Goal: Task Accomplishment & Management: Complete application form

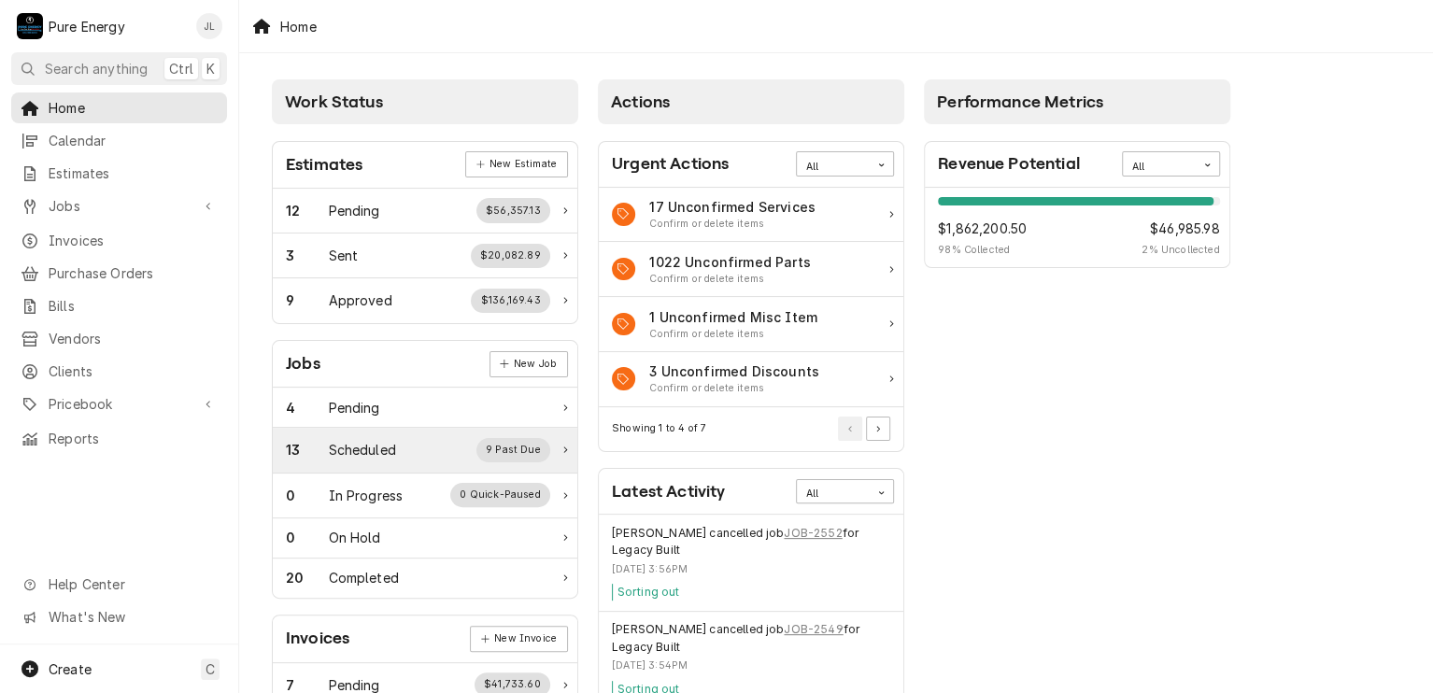
click at [403, 450] on div "13 Scheduled 9 Past Due" at bounding box center [418, 450] width 264 height 24
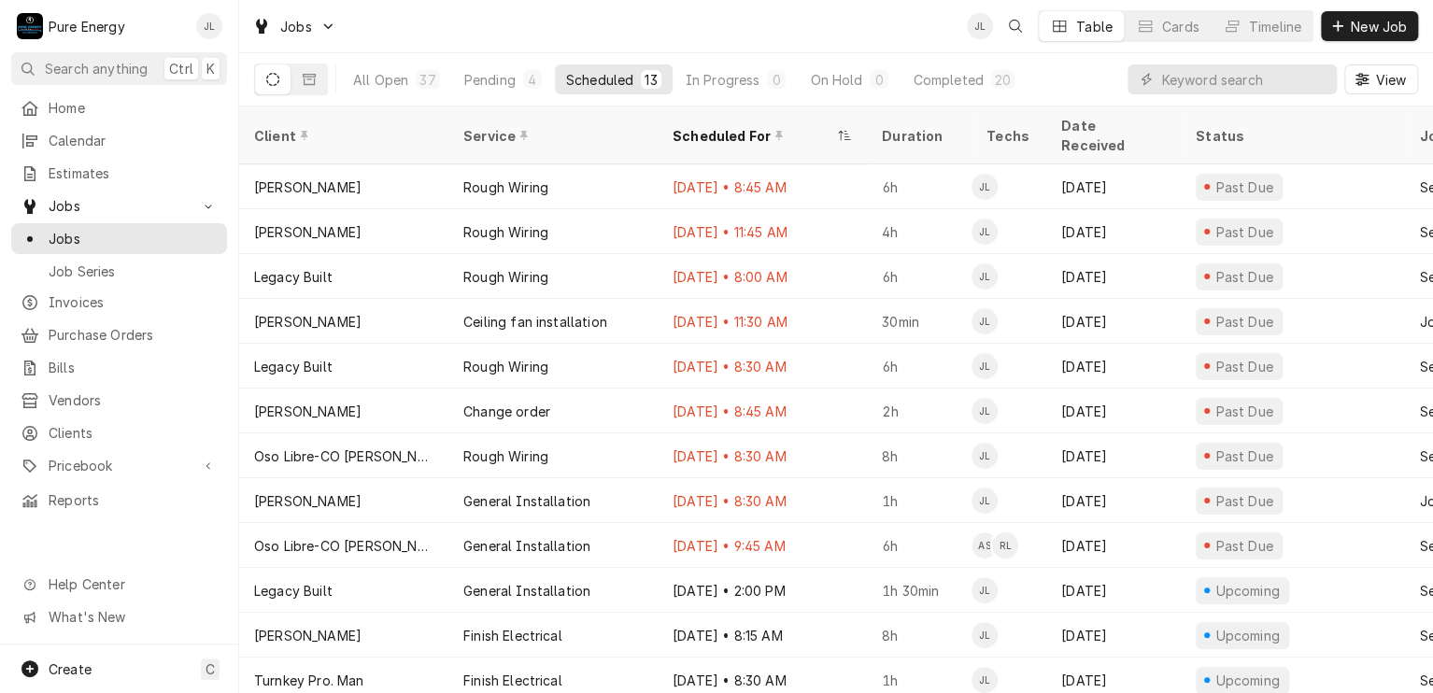
scroll to position [46, 0]
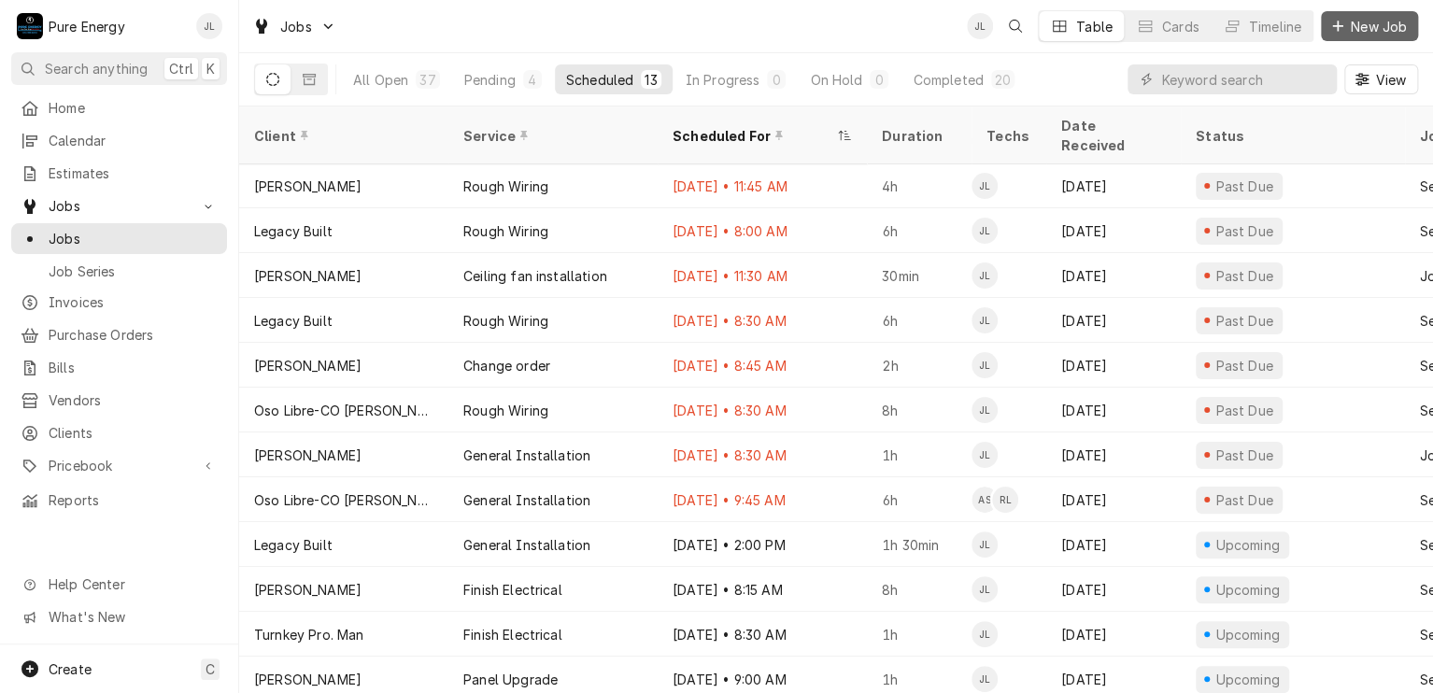
click at [1365, 23] on span "New Job" at bounding box center [1379, 27] width 64 height 20
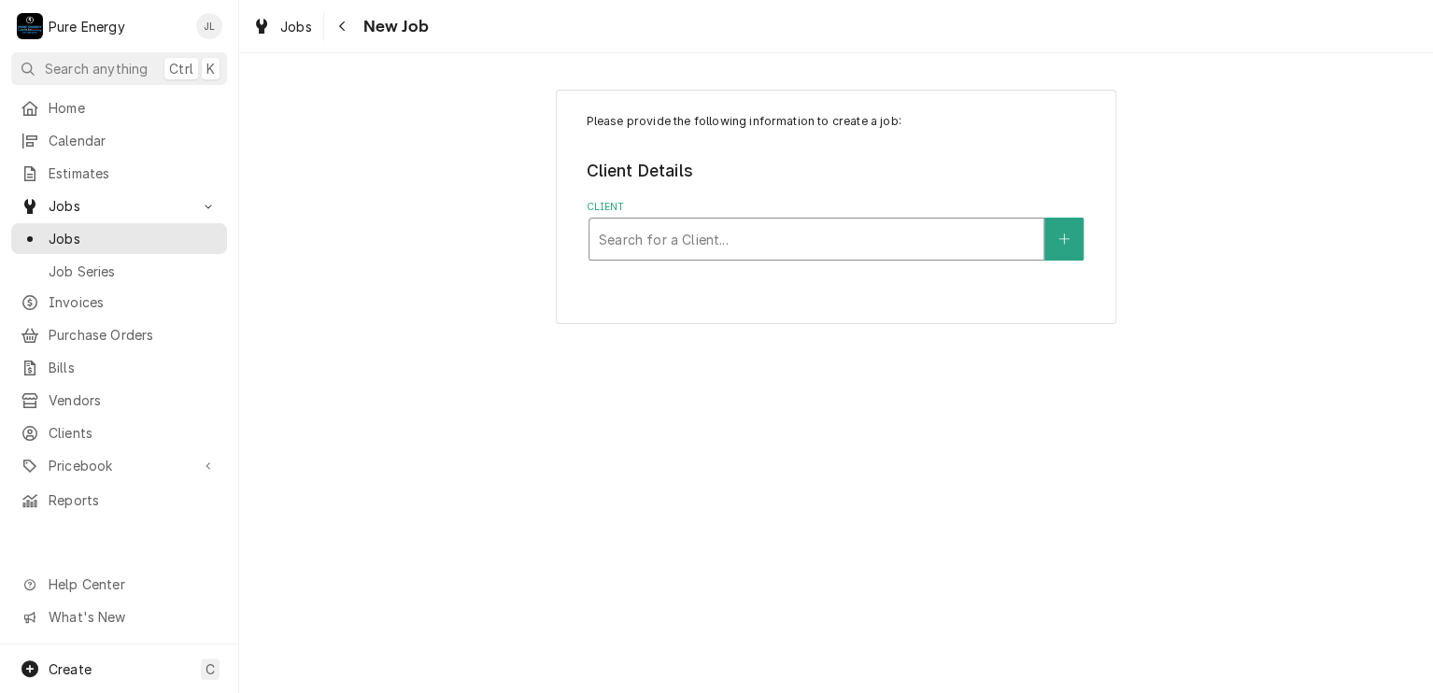
click at [657, 242] on div "Client" at bounding box center [816, 239] width 435 height 34
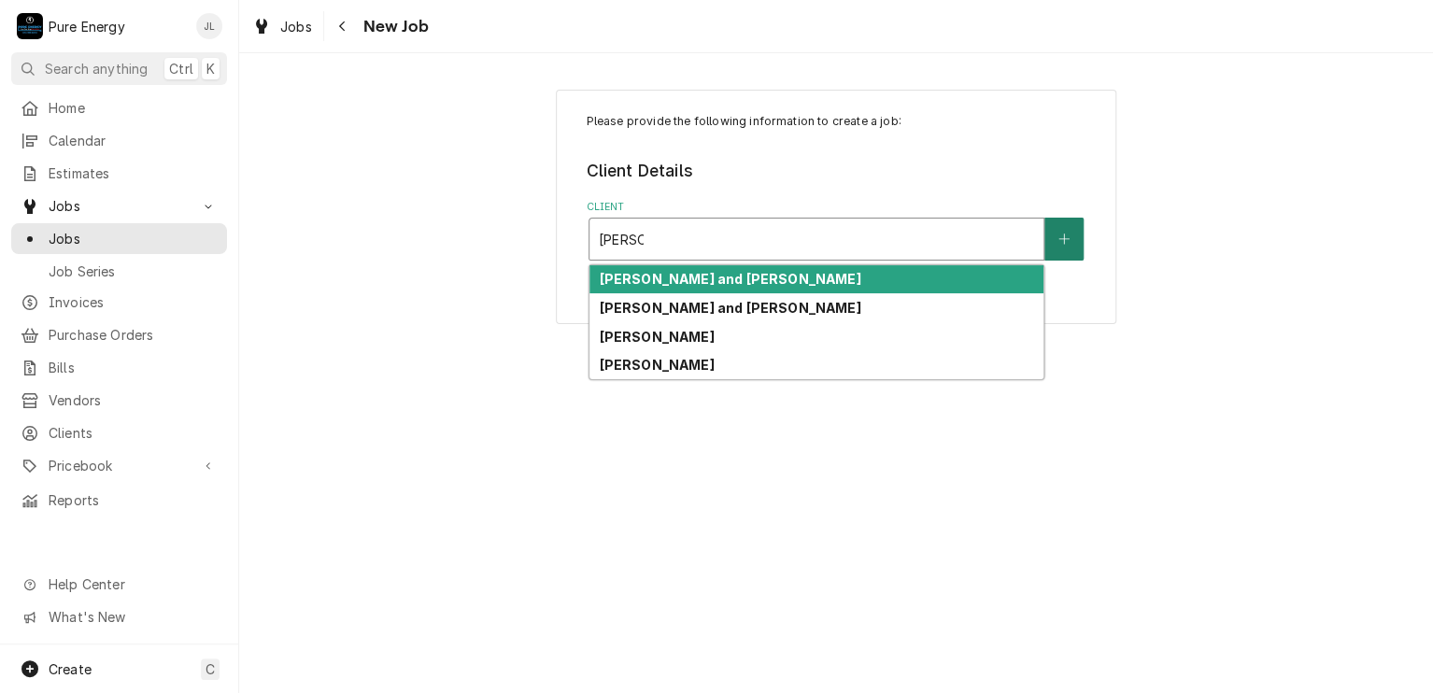
type input "Bob M"
click at [1060, 233] on icon "Create New Client" at bounding box center [1064, 239] width 11 height 13
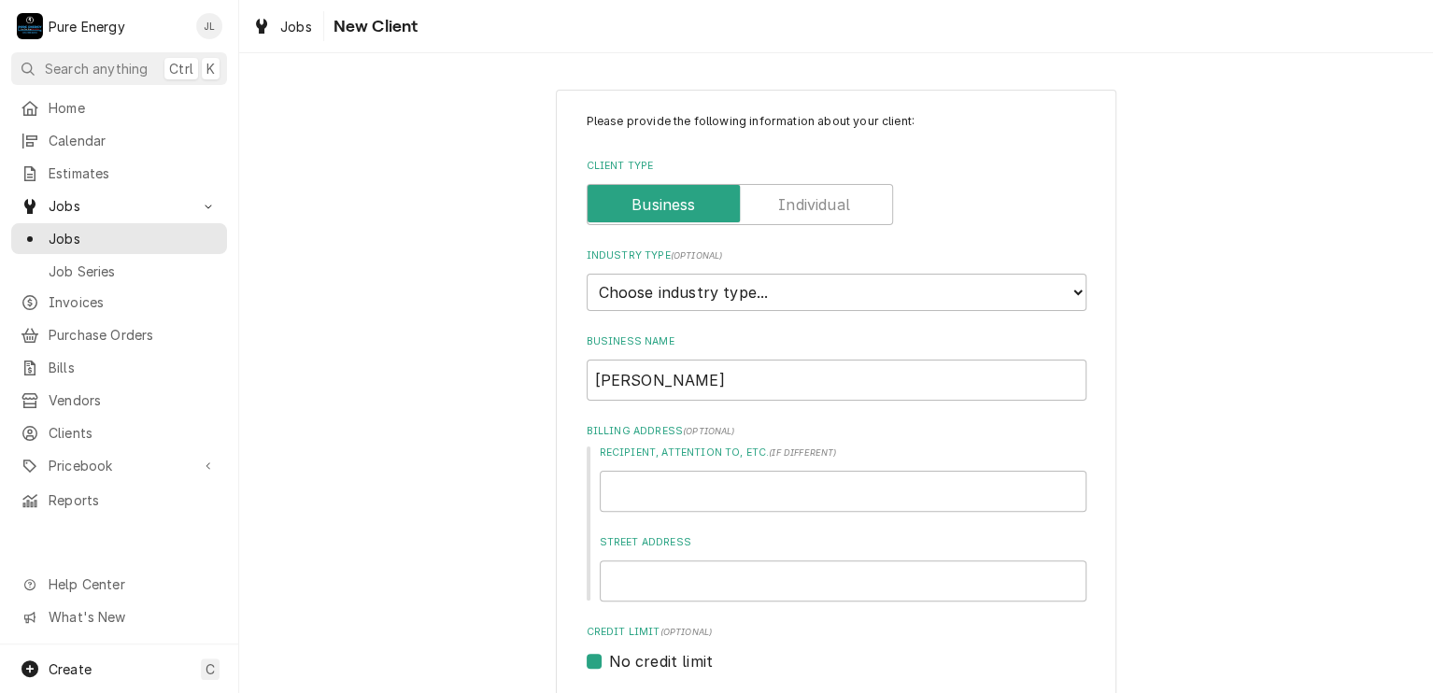
click at [841, 208] on label "Client Type" at bounding box center [740, 204] width 306 height 41
click at [841, 208] on input "Client Type" at bounding box center [740, 204] width 290 height 41
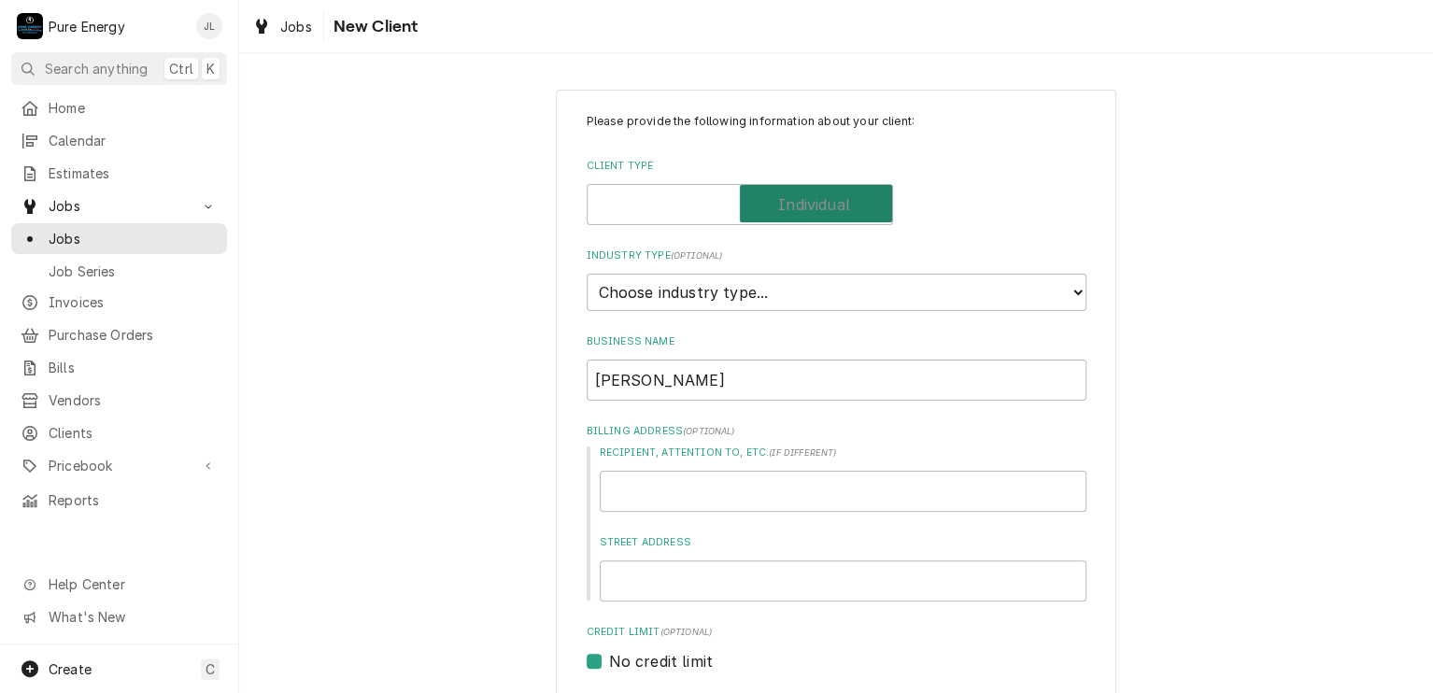
checkbox input "true"
type textarea "x"
click at [778, 290] on select "Choose industry type... Residential Commercial Industrial Government" at bounding box center [837, 292] width 500 height 37
select select "1"
click at [587, 274] on select "Choose industry type... Residential Commercial Industrial Government" at bounding box center [837, 292] width 500 height 37
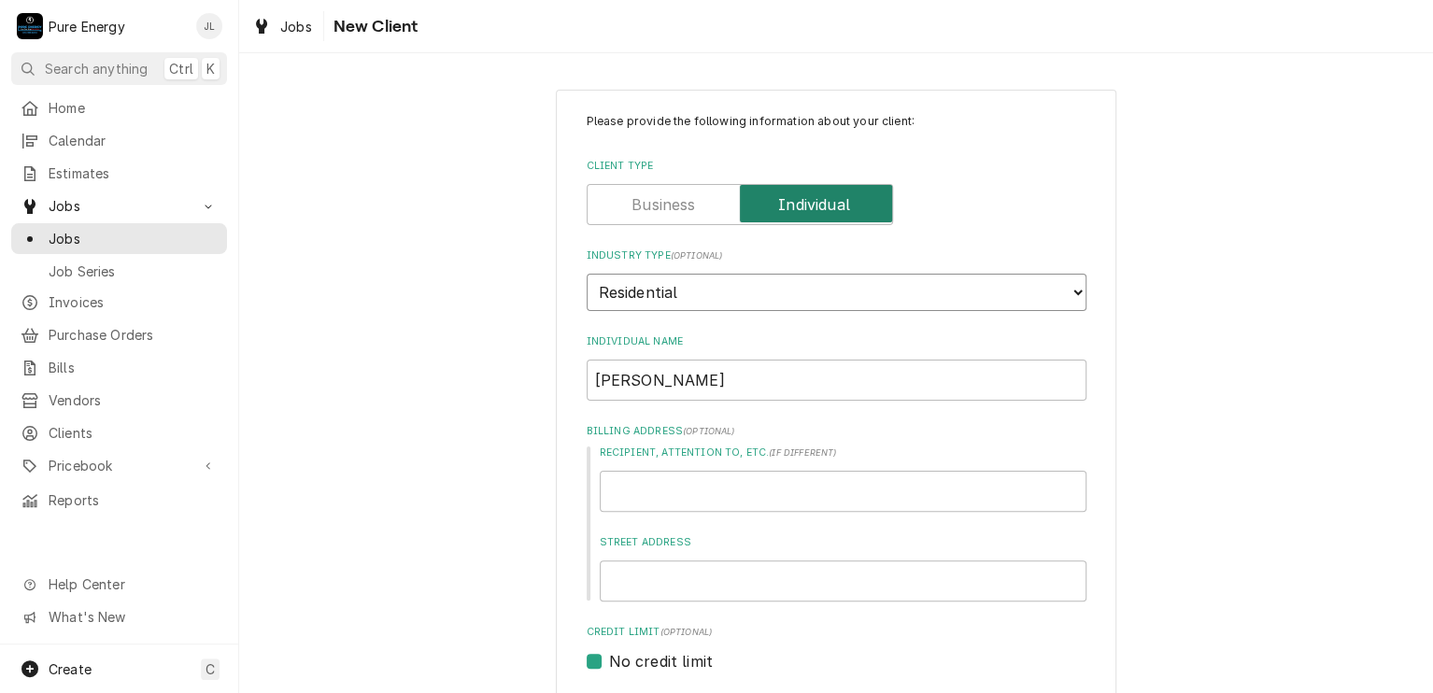
scroll to position [187, 0]
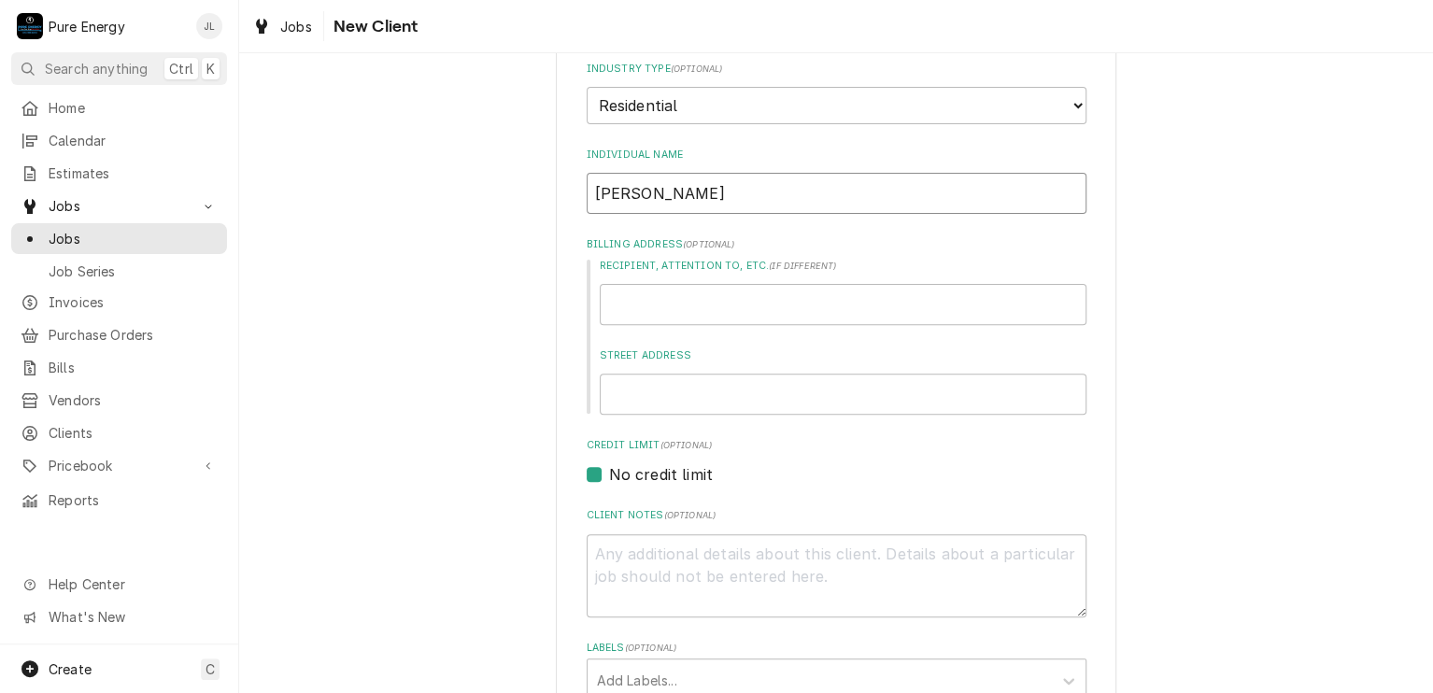
click at [741, 202] on input "Bob M" at bounding box center [837, 193] width 500 height 41
type textarea "x"
type input "Bob MC"
type textarea "x"
type input "Bob M"
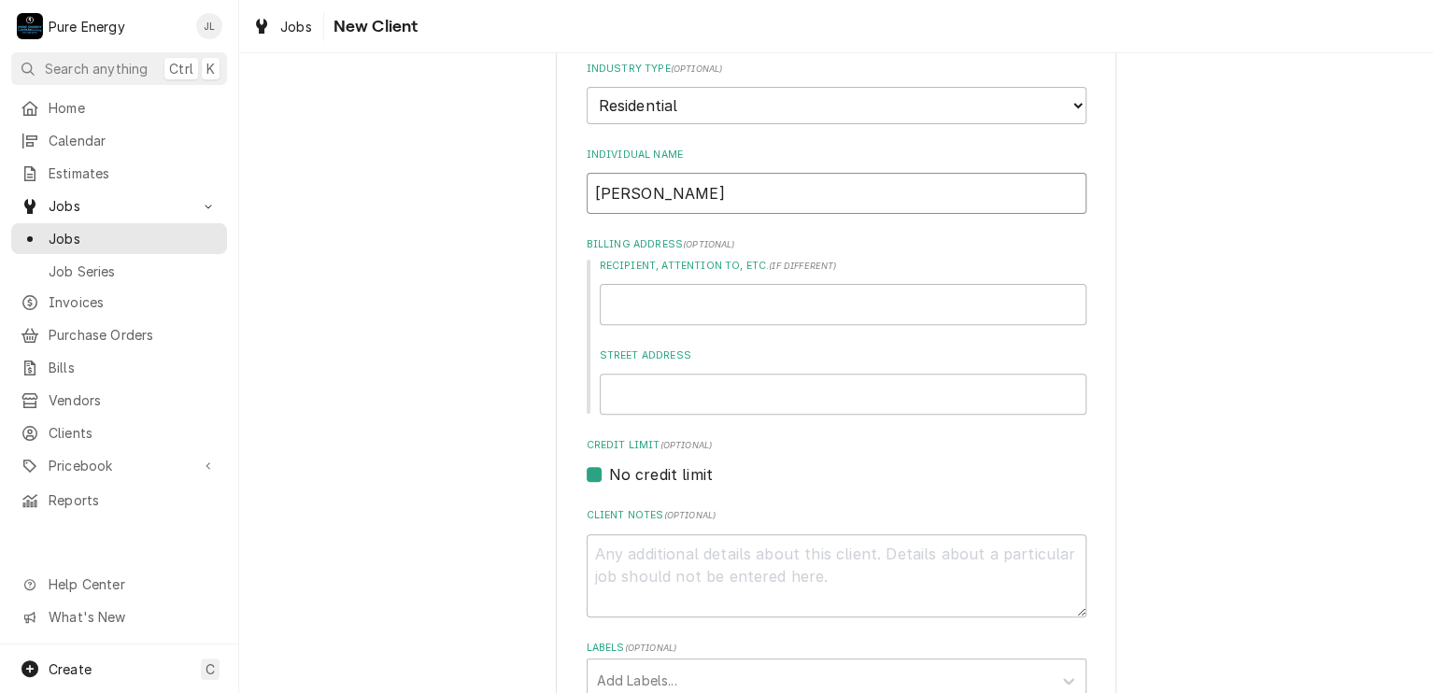
type textarea "x"
type input "Bob Mc"
type textarea "x"
type input "Bob McK"
type textarea "x"
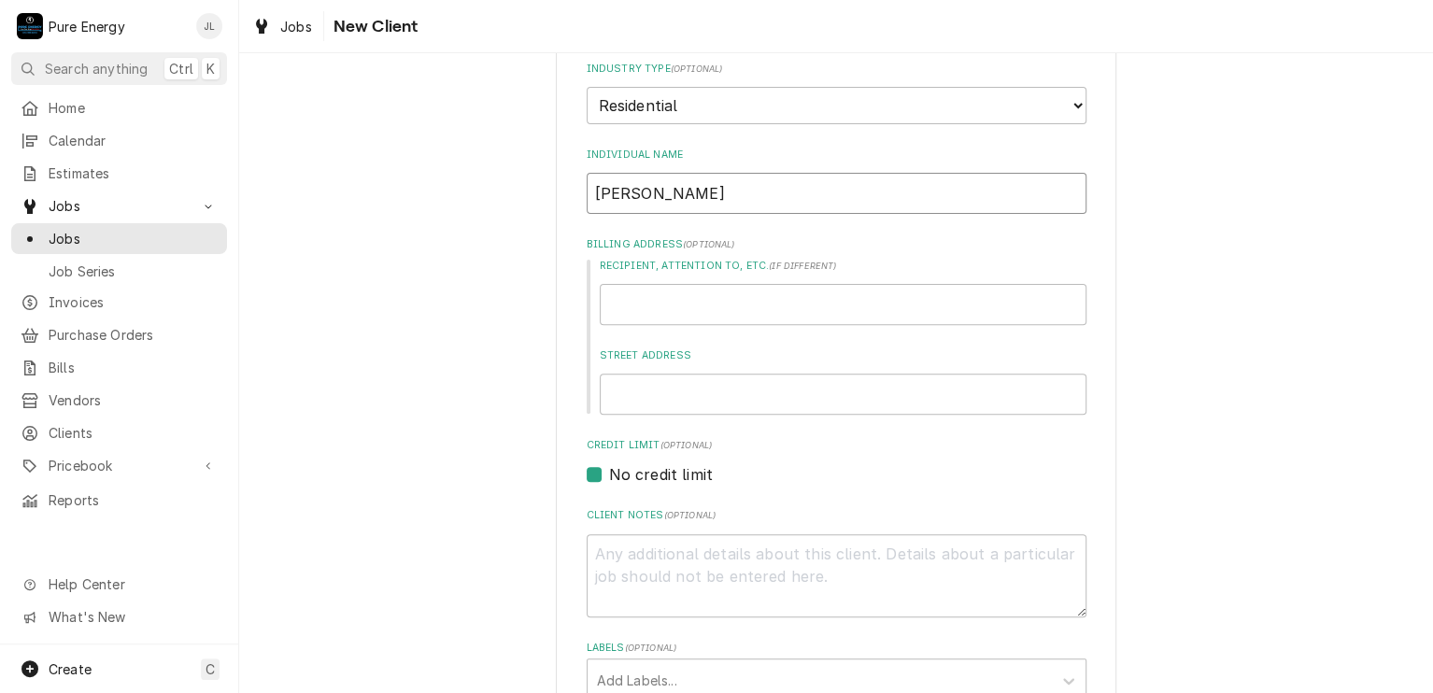
type input "Bob McKe"
type textarea "x"
type input "Bob McKee"
type textarea "x"
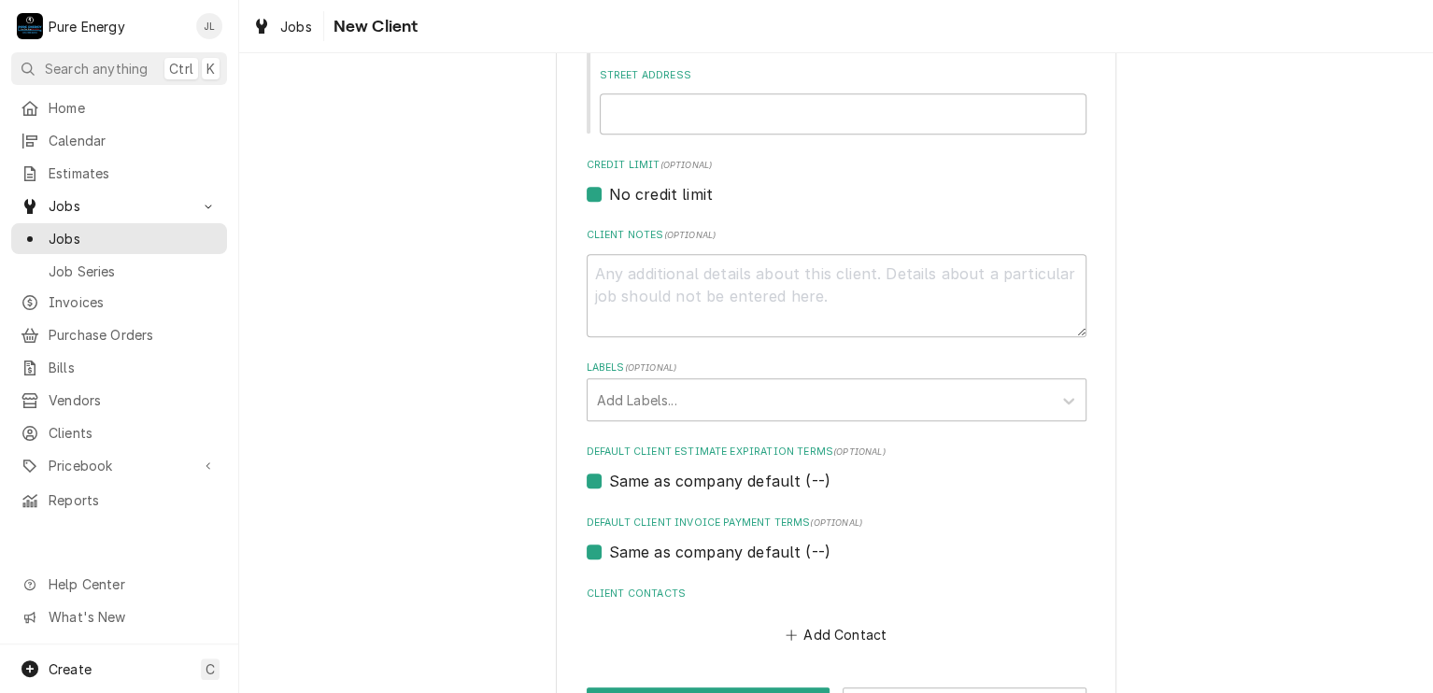
scroll to position [534, 0]
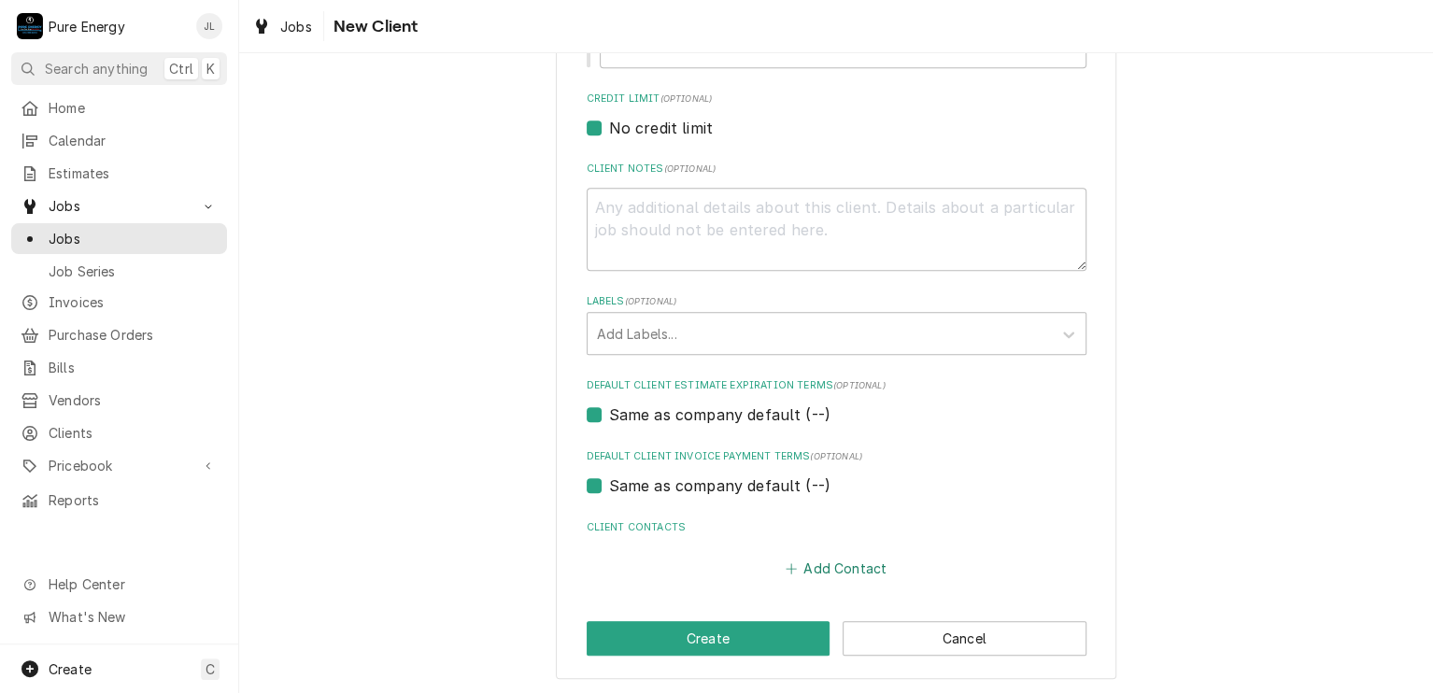
type input "Bob McKee"
click at [819, 571] on button "Add Contact" at bounding box center [835, 569] width 107 height 26
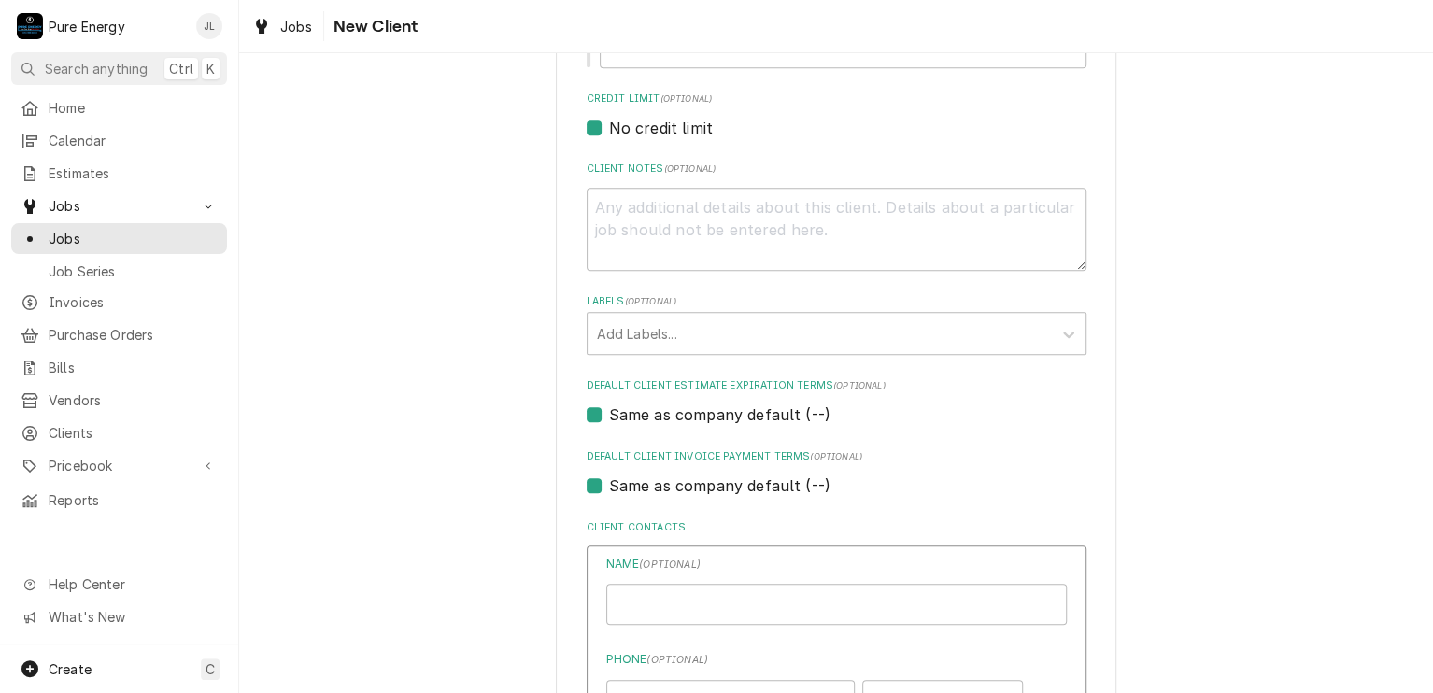
type textarea "x"
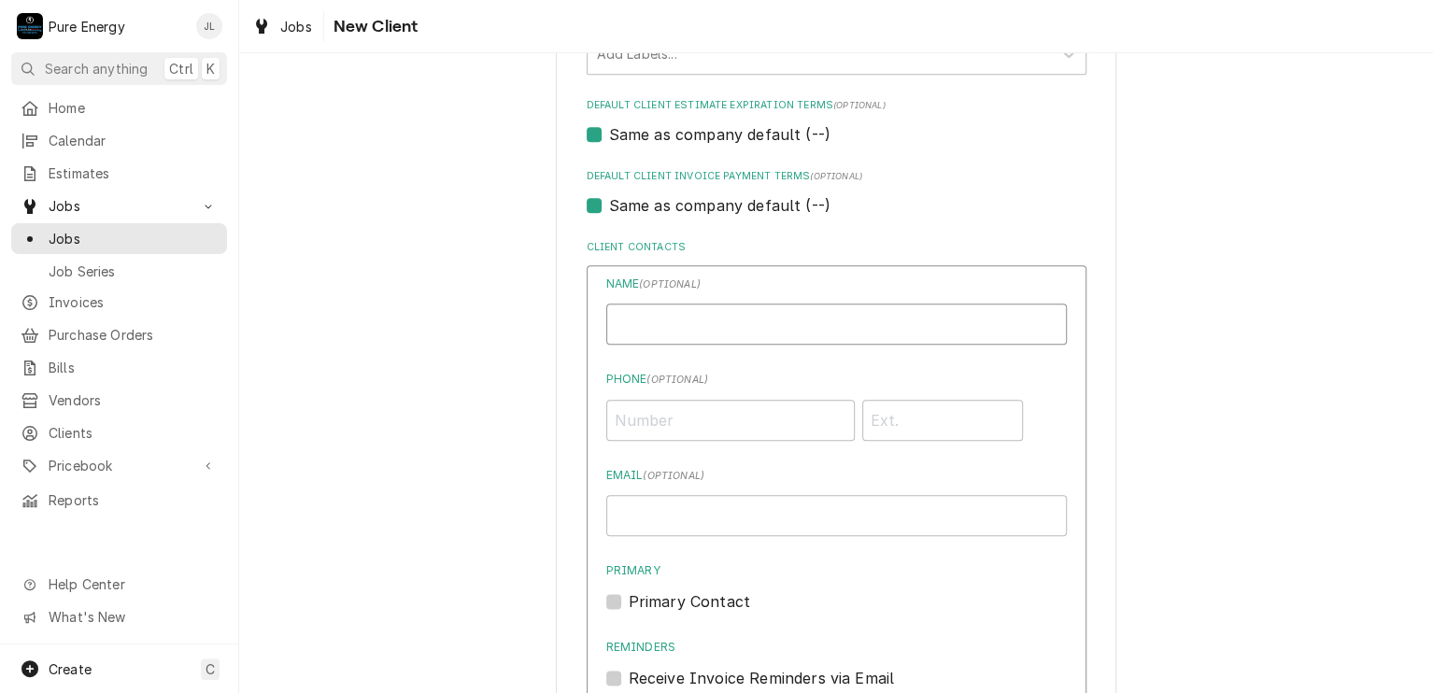
click at [658, 328] on input "Individual Name" at bounding box center [836, 324] width 461 height 41
type input "Bob McKee"
click at [710, 421] on input "Phone ( optional )" at bounding box center [730, 420] width 249 height 41
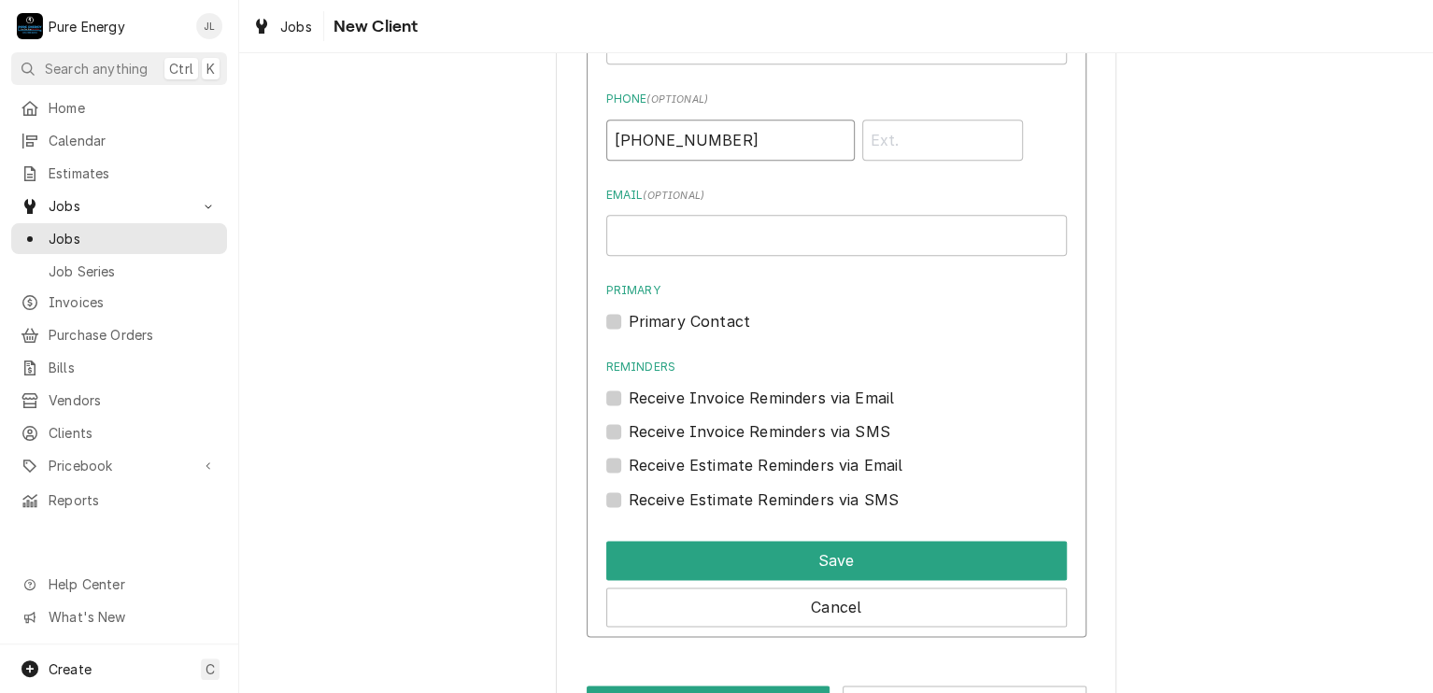
scroll to position [1158, 0]
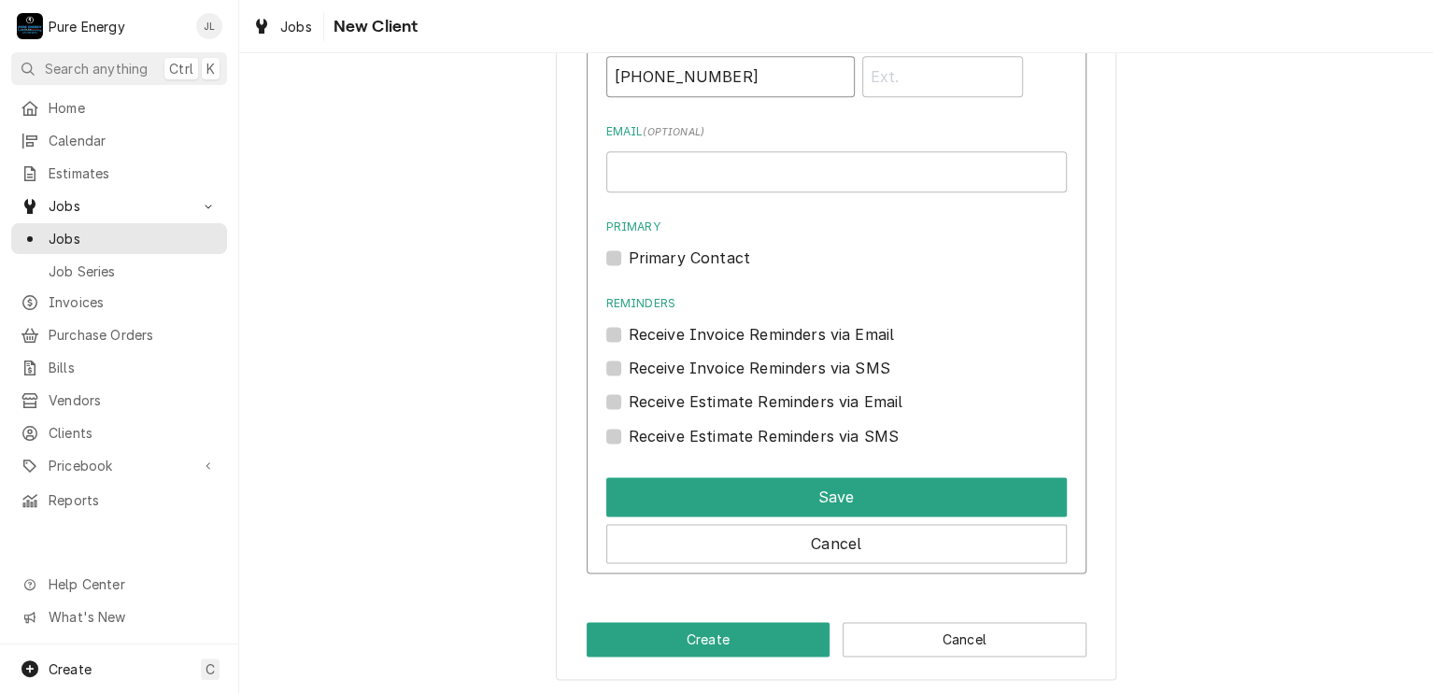
type input "(805) 440-3867"
click at [629, 260] on label "Primary Contact" at bounding box center [689, 258] width 121 height 22
click at [629, 260] on input "Primary" at bounding box center [859, 267] width 461 height 41
checkbox input "true"
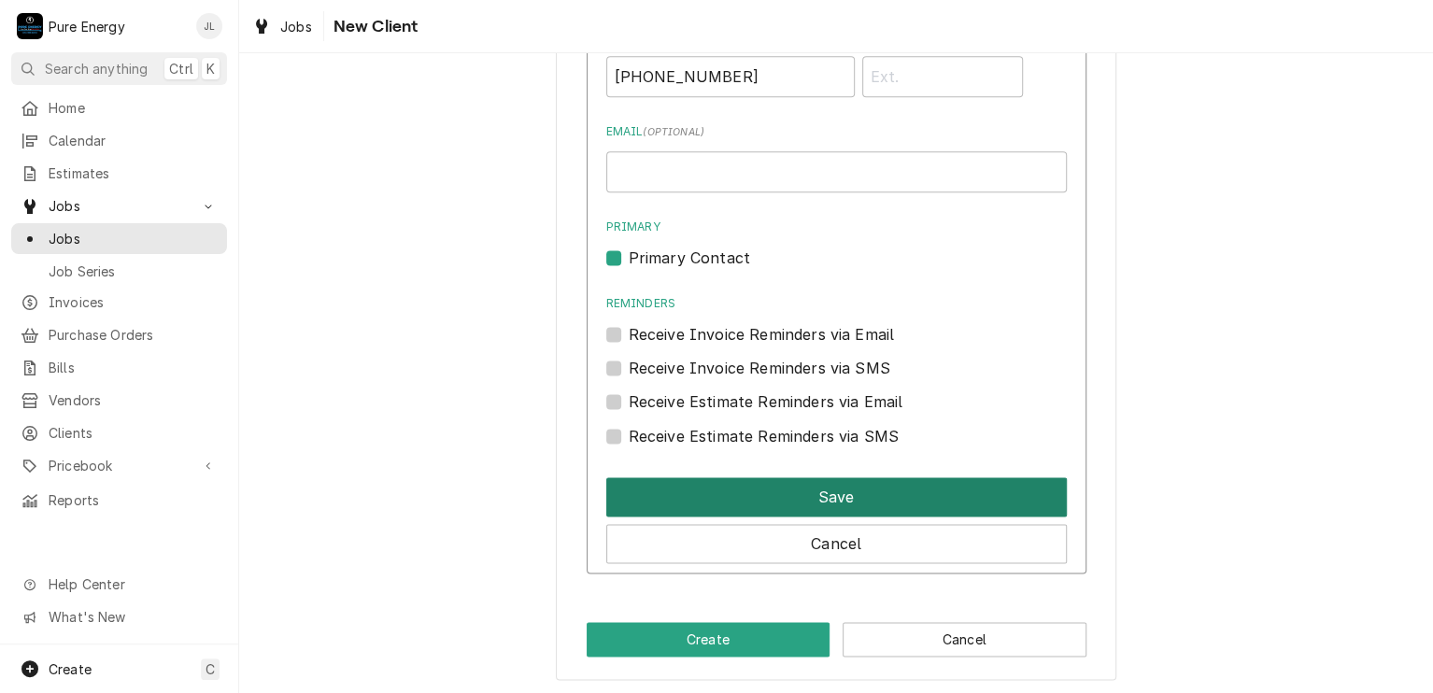
click at [834, 493] on button "Save" at bounding box center [836, 496] width 461 height 39
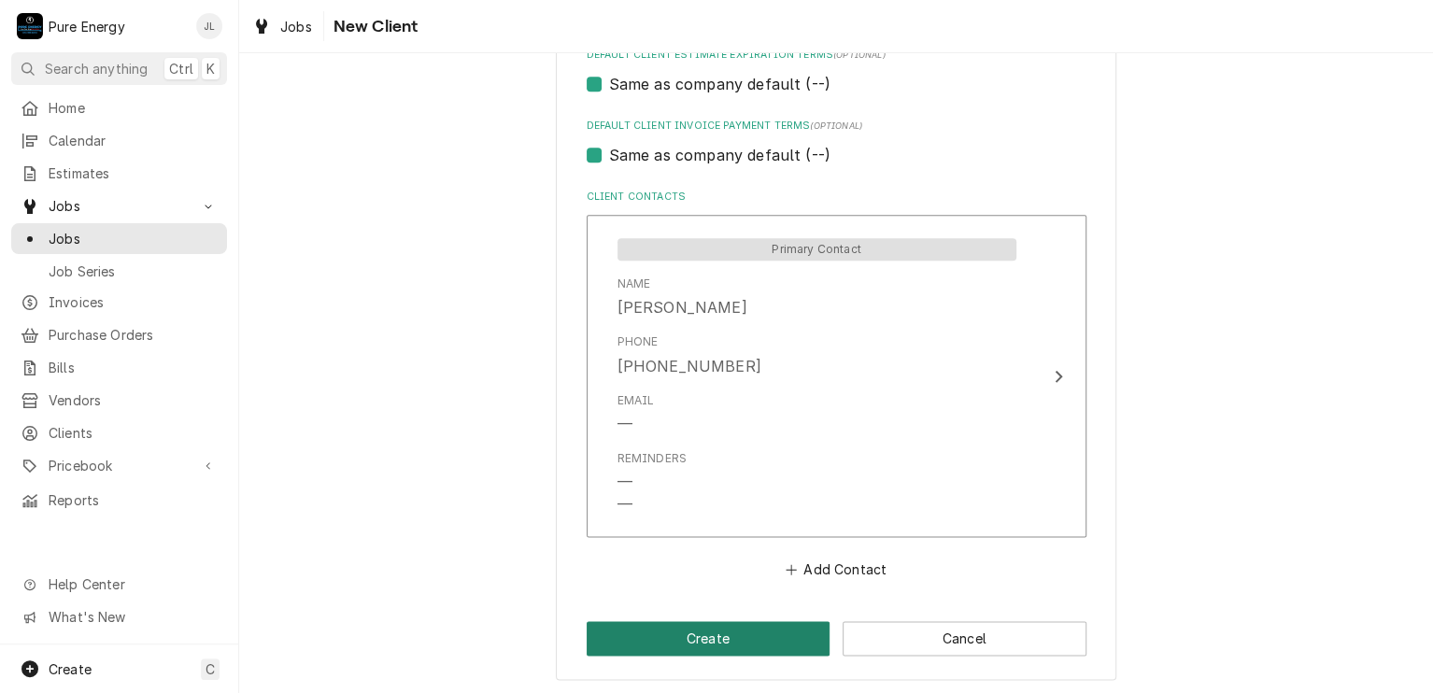
click at [755, 645] on button "Create" at bounding box center [709, 638] width 244 height 35
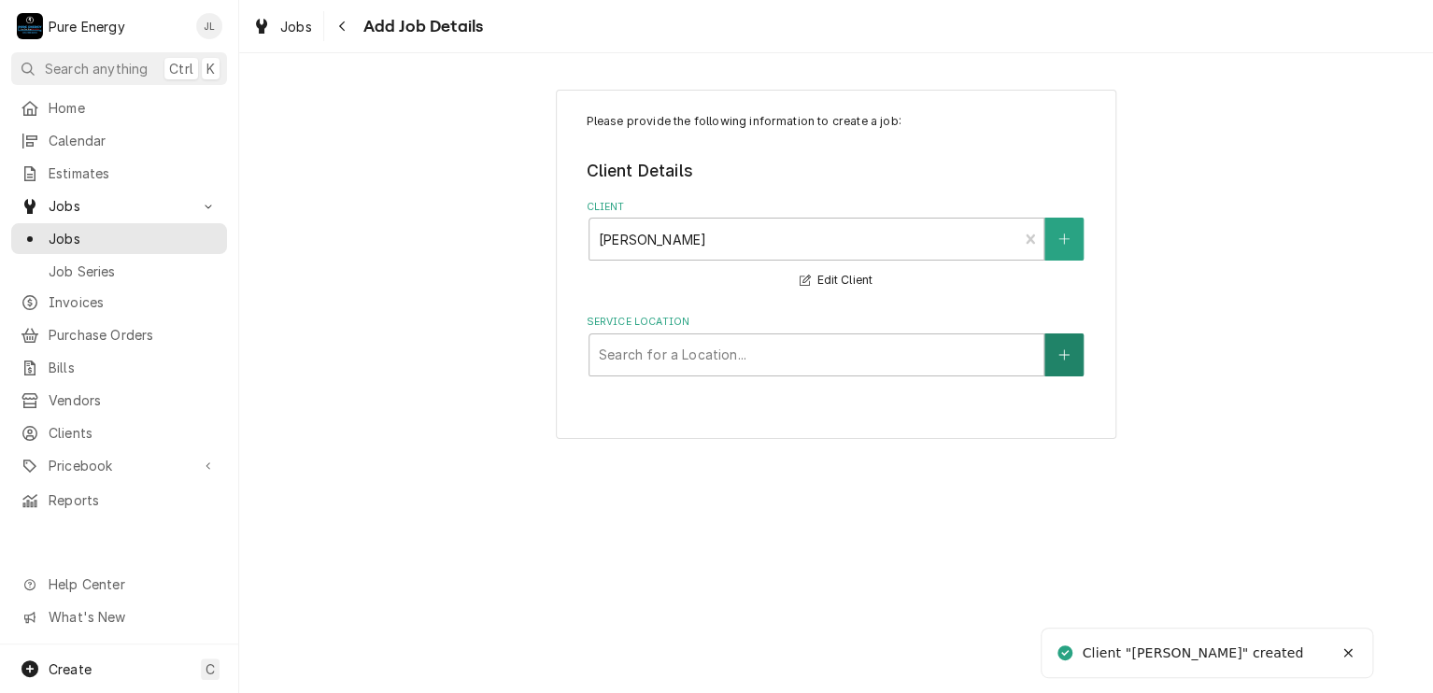
click at [1069, 359] on button "Service Location" at bounding box center [1064, 355] width 39 height 43
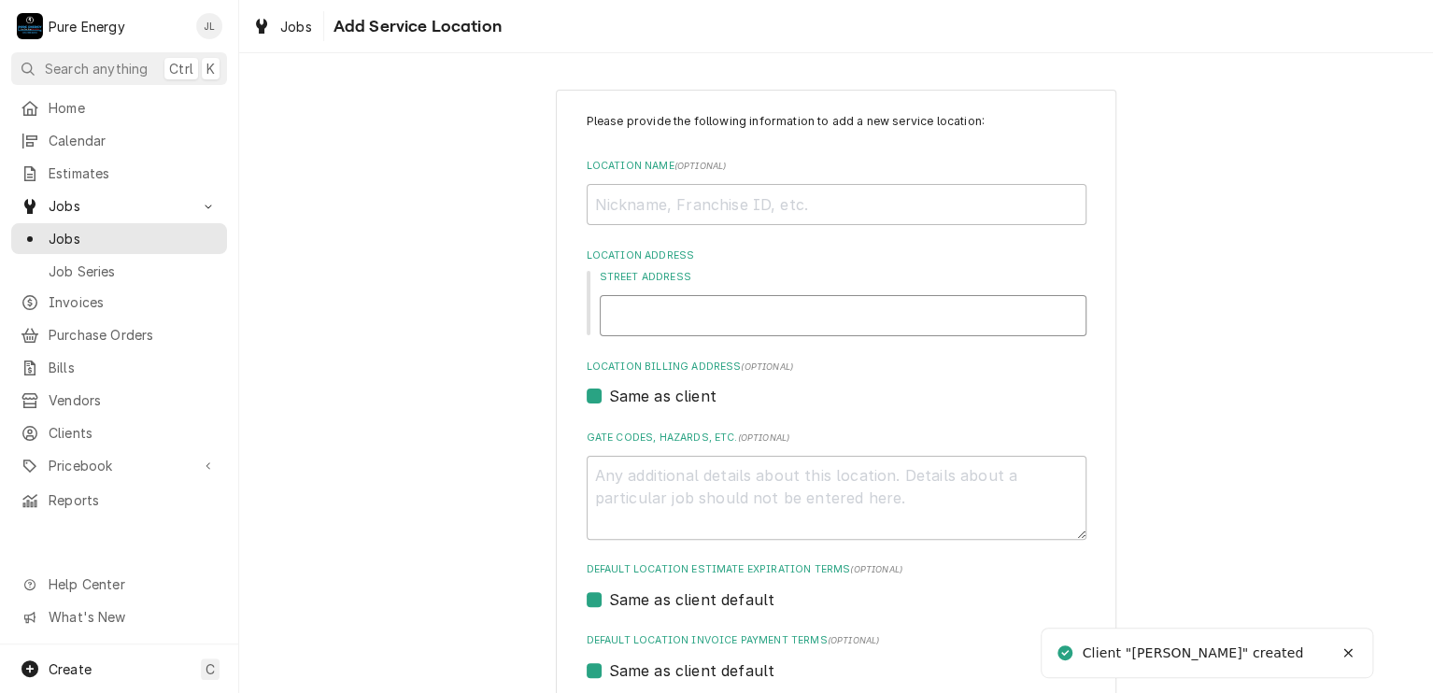
click at [687, 317] on input "Street Address" at bounding box center [843, 315] width 487 height 41
type textarea "x"
type input "6"
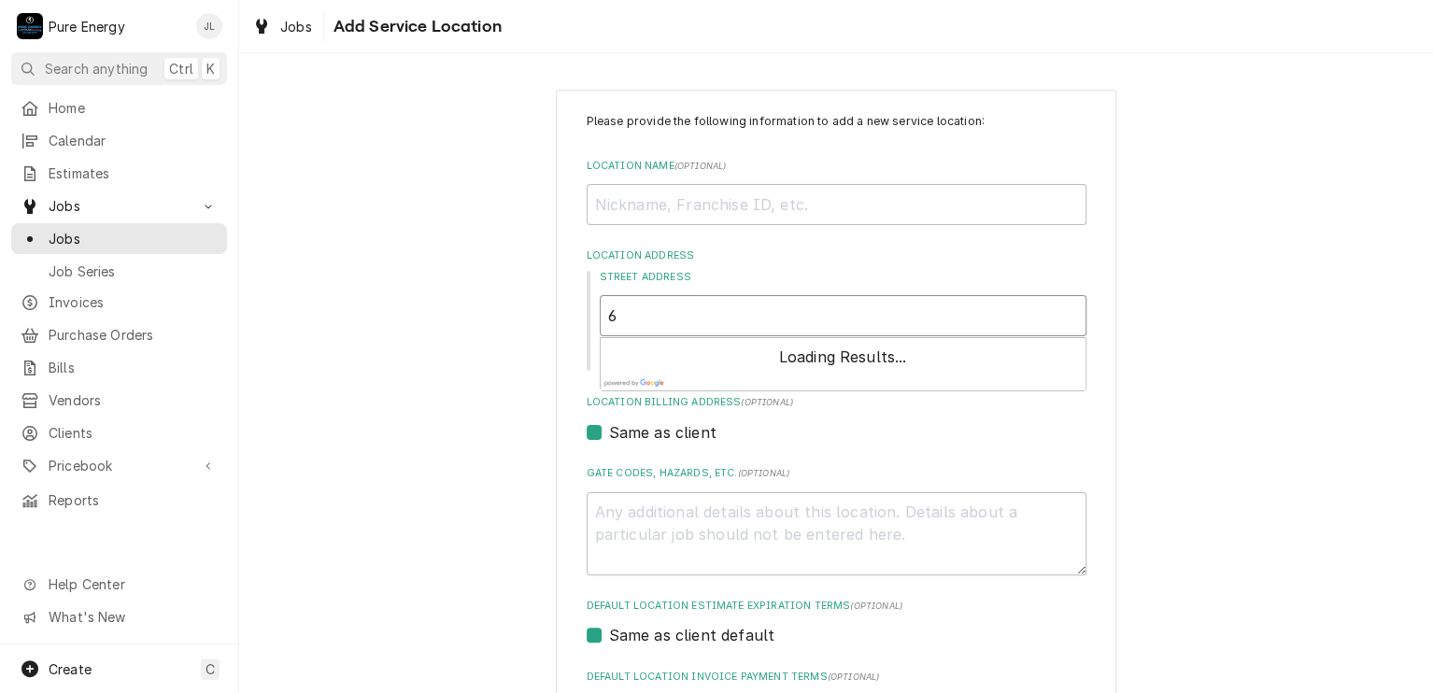
type textarea "x"
type input "65"
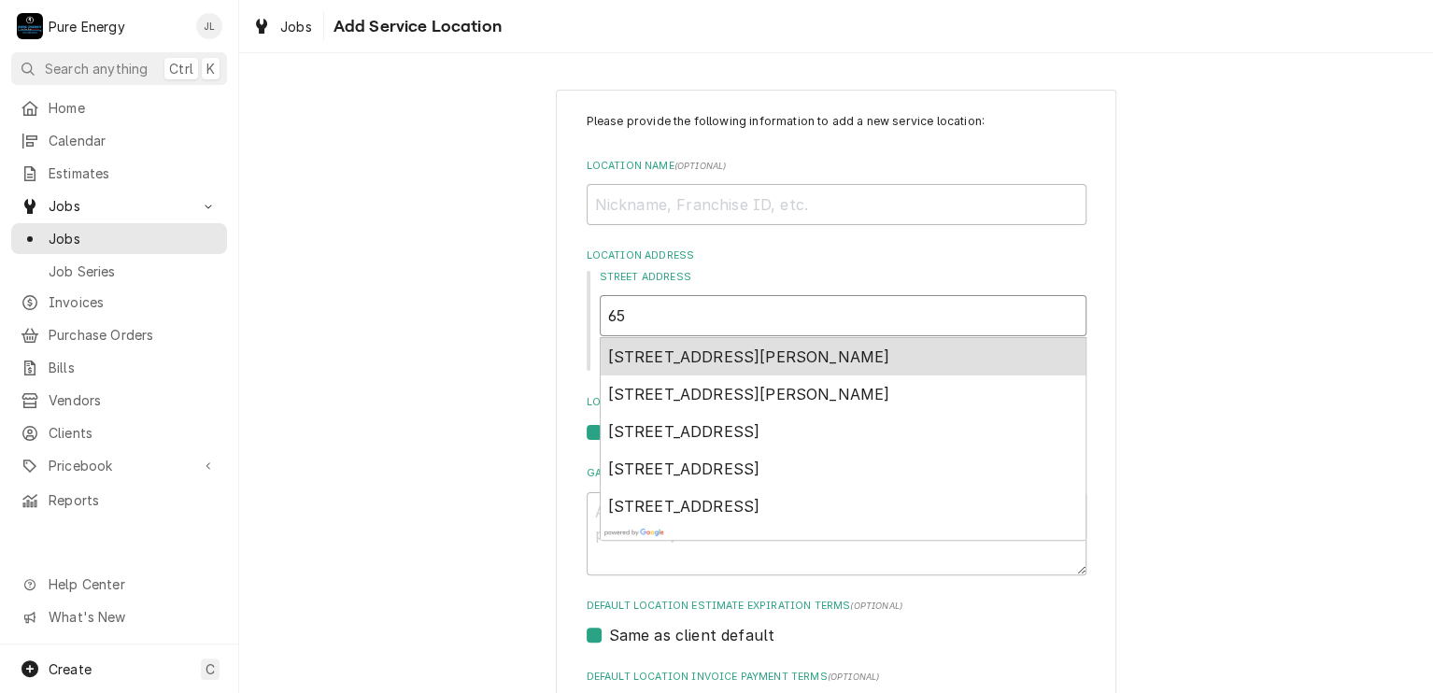
type textarea "x"
type input "658"
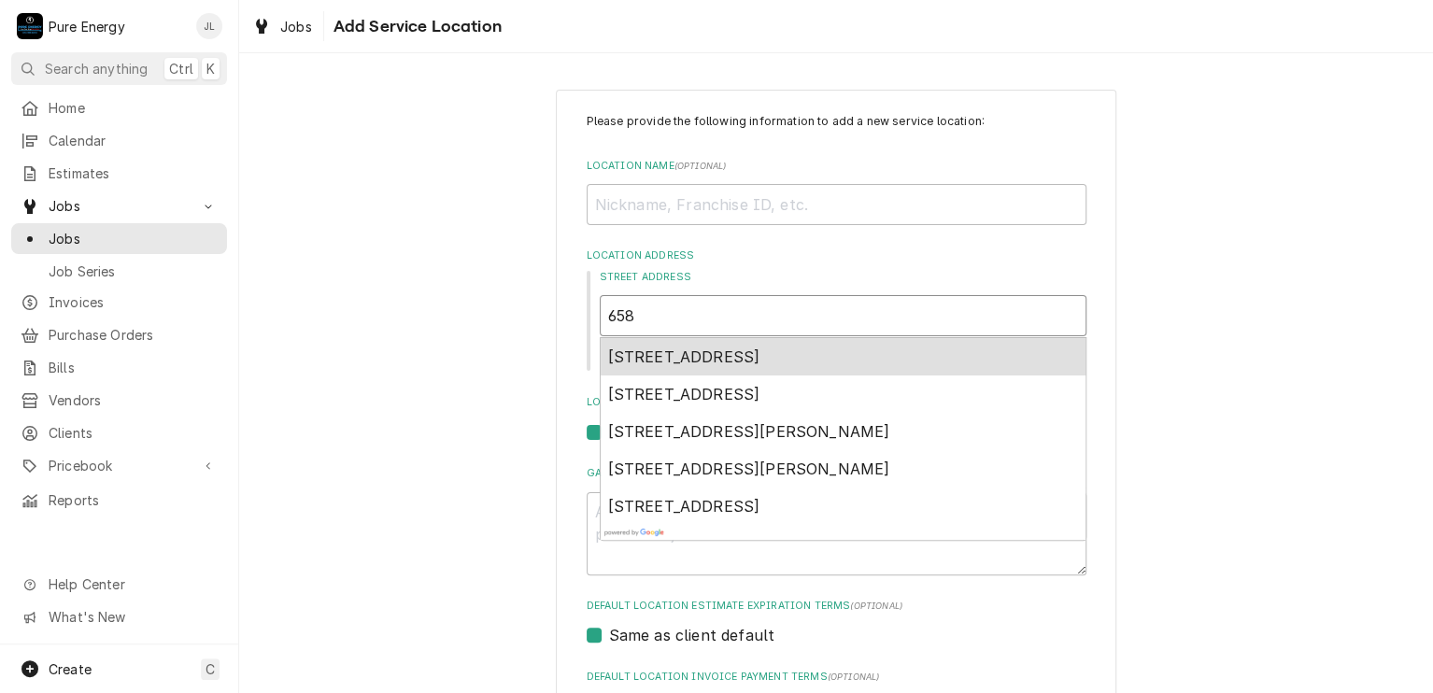
type textarea "x"
type input "6583"
type textarea "x"
type input "65835"
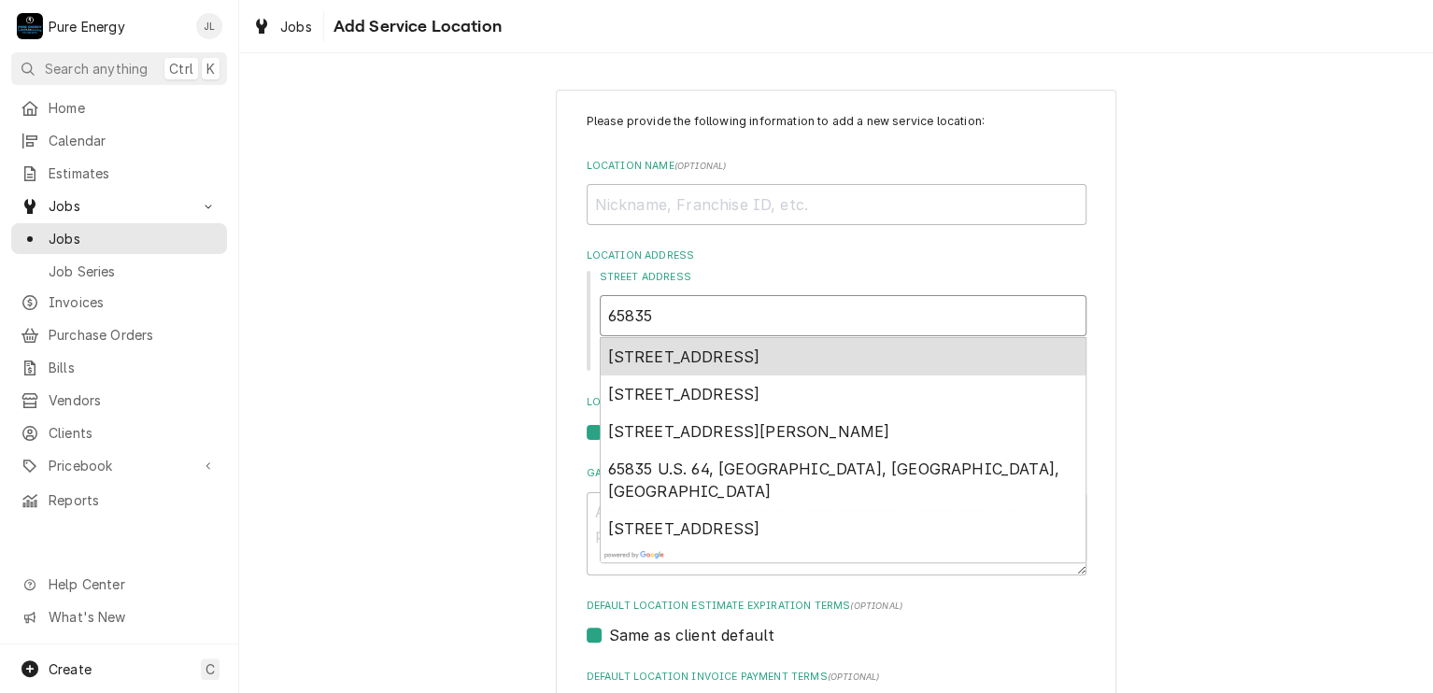
type textarea "x"
type input "65835"
type textarea "x"
type input "65835 D"
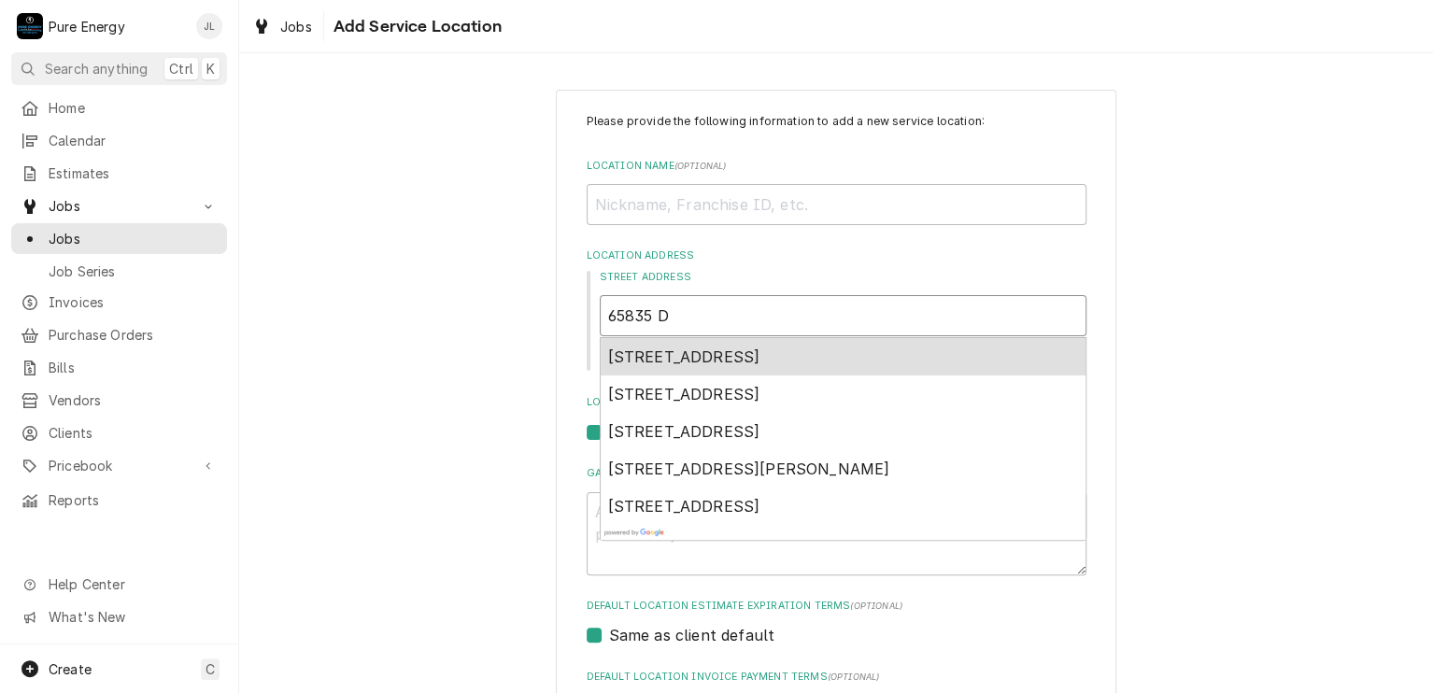
type textarea "x"
type input "65835 Di"
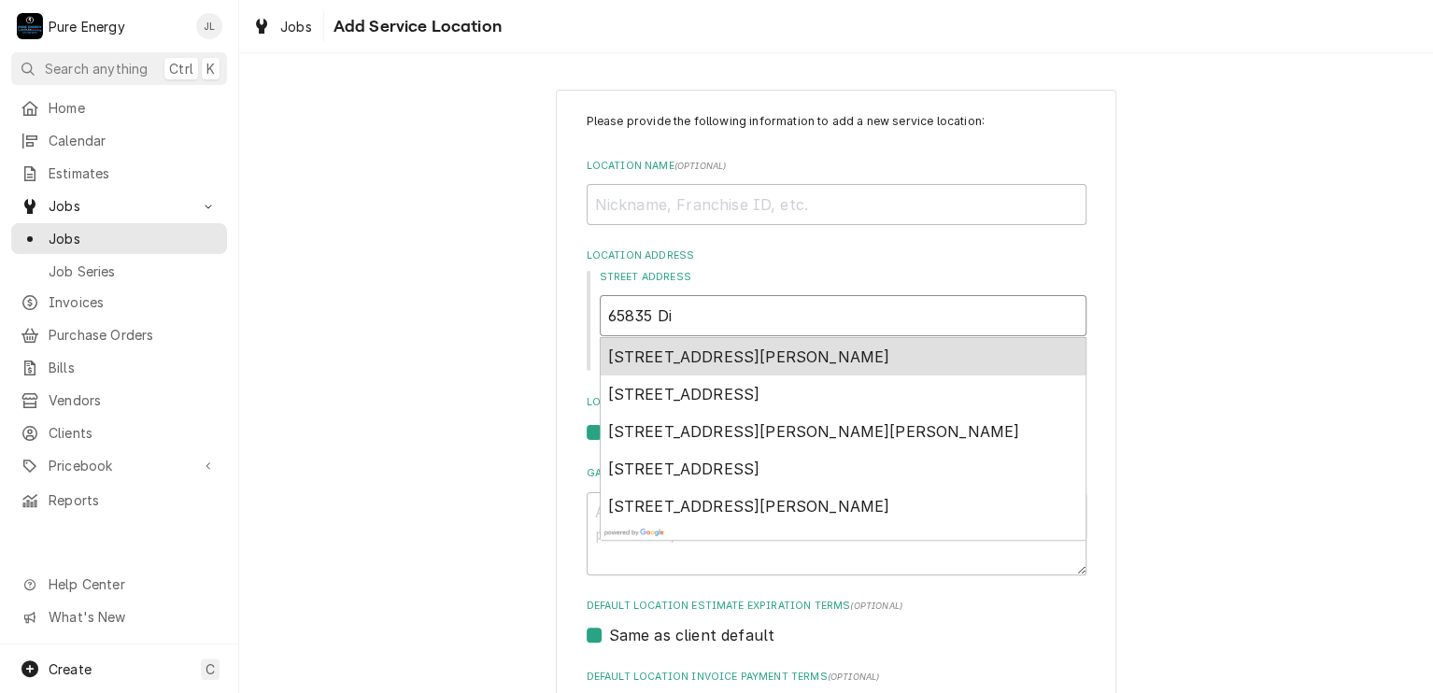
type textarea "x"
type input "65835 Dix"
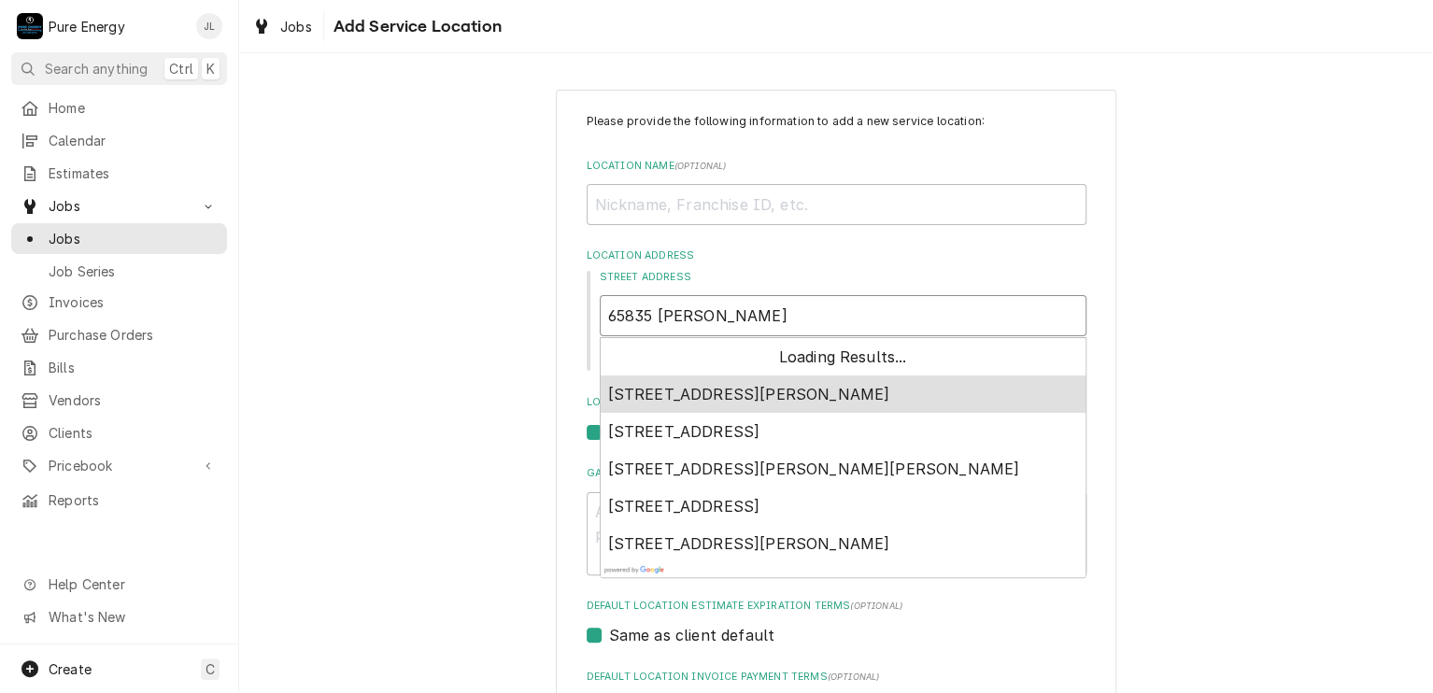
type textarea "x"
type input "65835 Dixi"
type textarea "x"
type input "65835 Dixie"
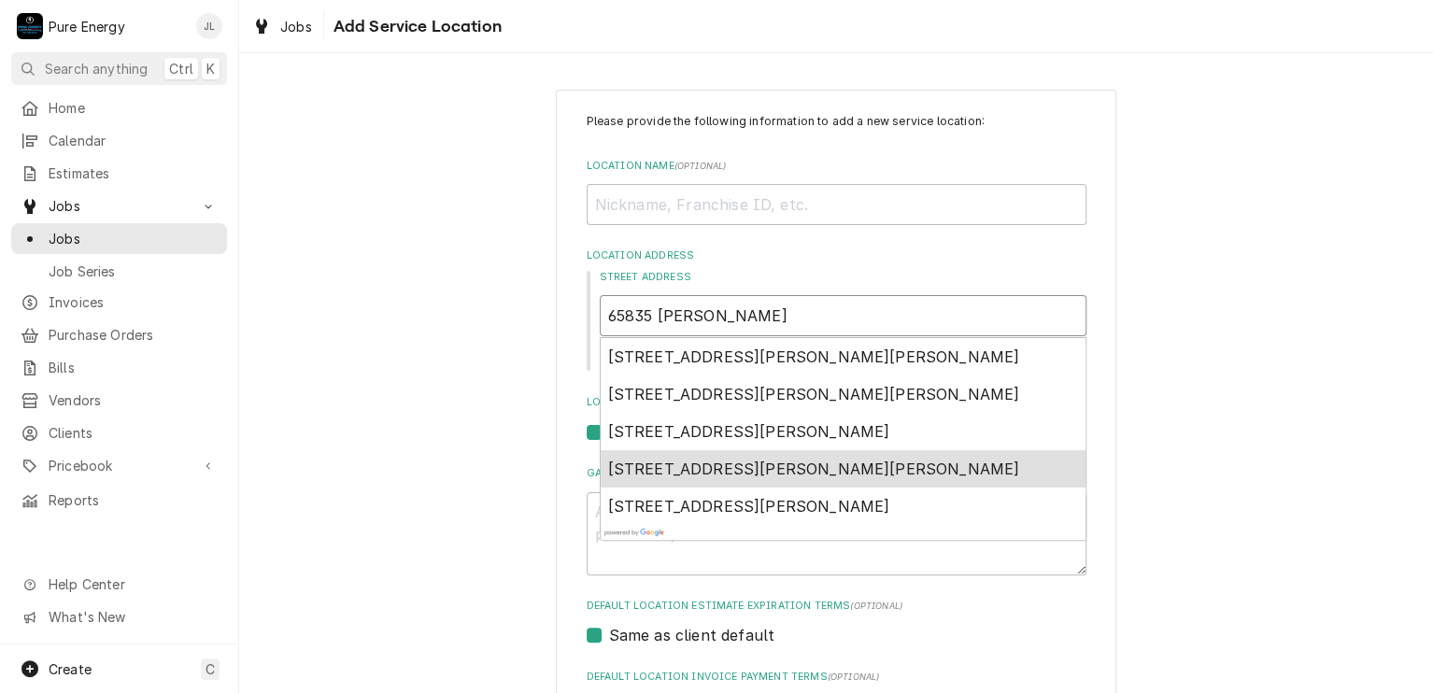
click at [697, 471] on span "65835 Dixie Street, Bradley, CA, USA" at bounding box center [814, 469] width 412 height 19
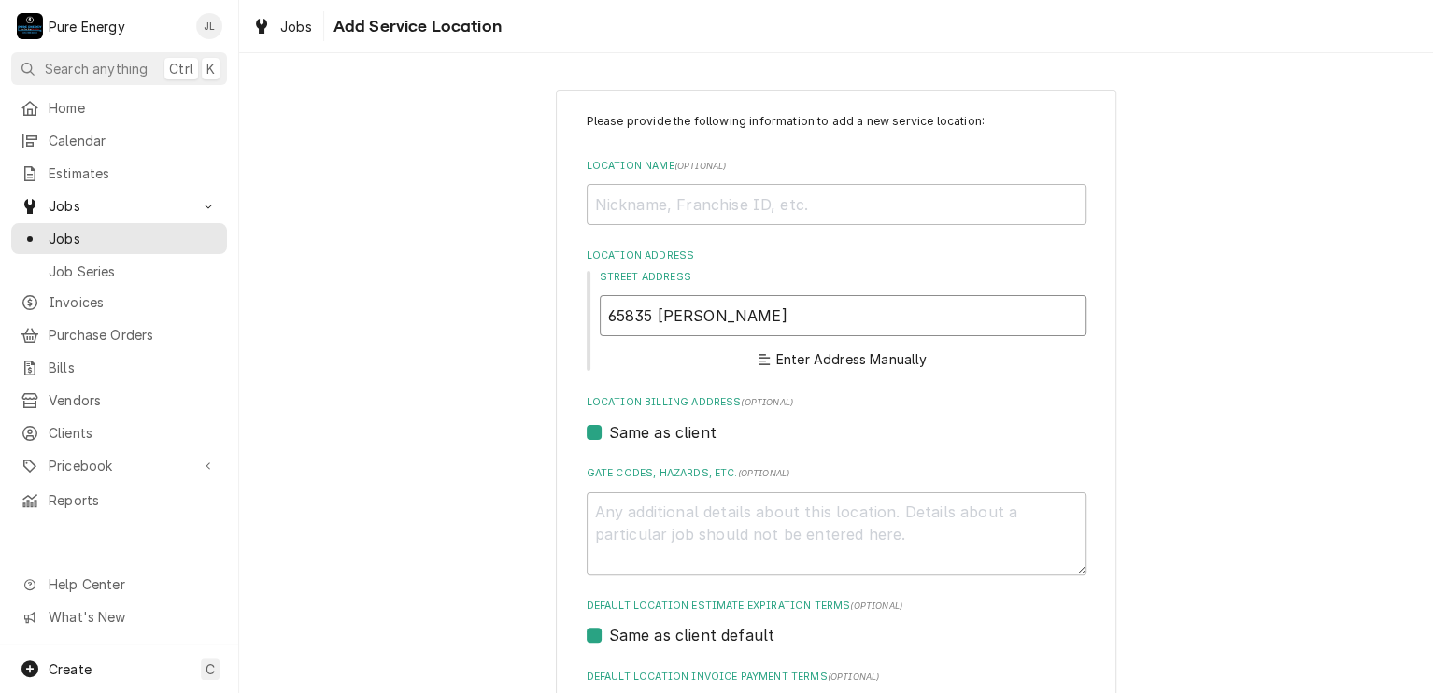
type textarea "x"
type input "65835 Dixie St"
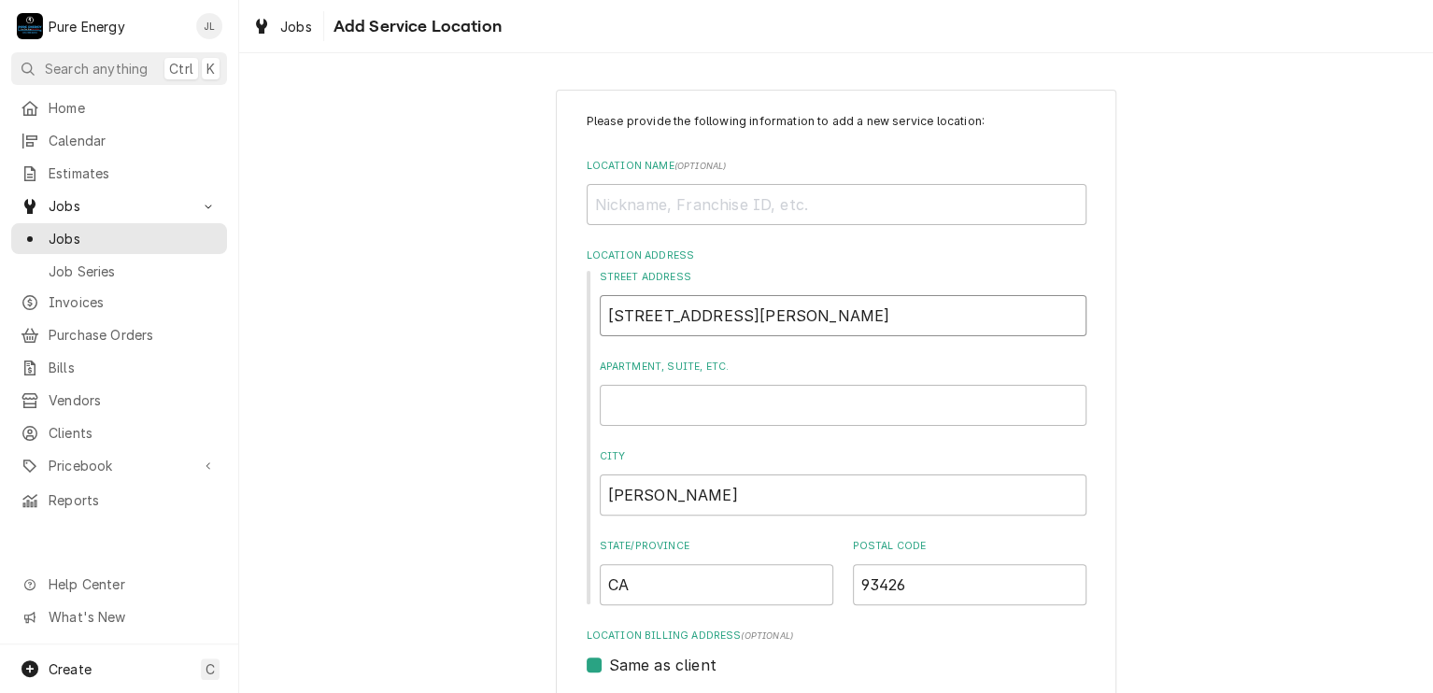
type textarea "x"
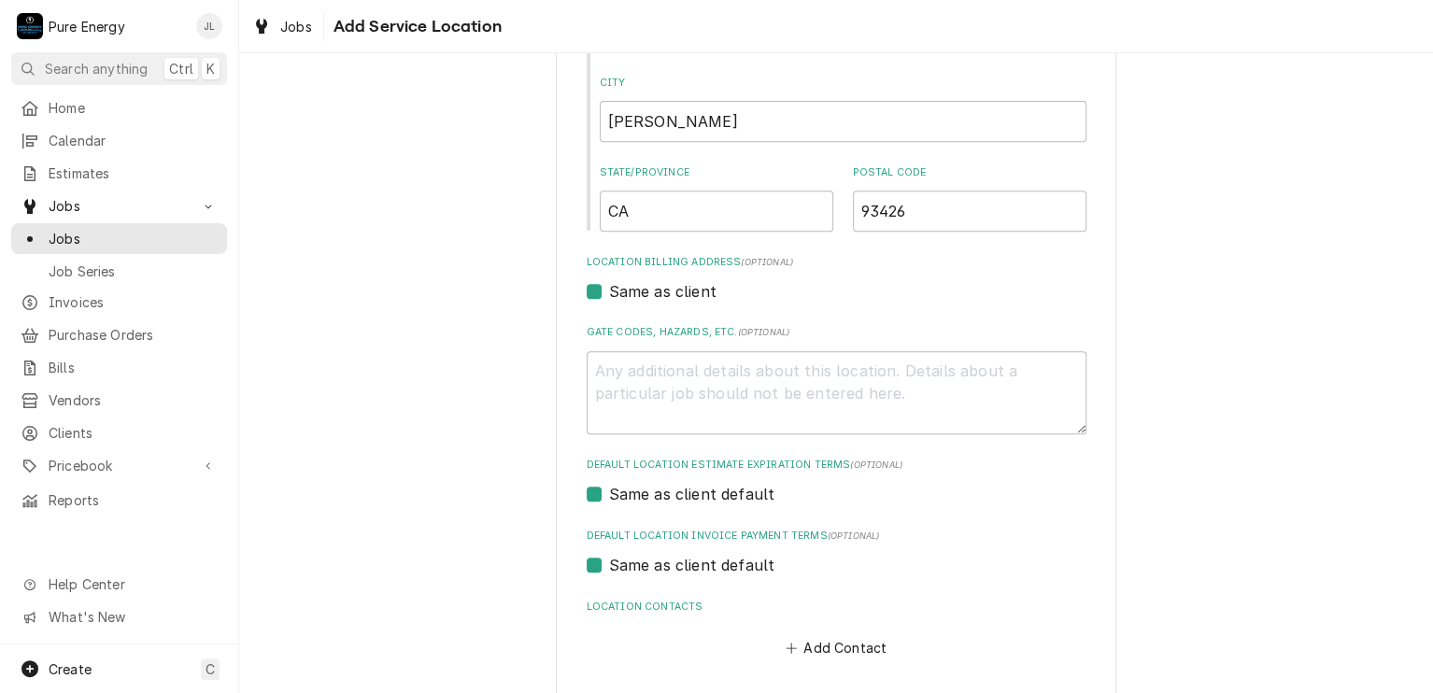
scroll to position [455, 0]
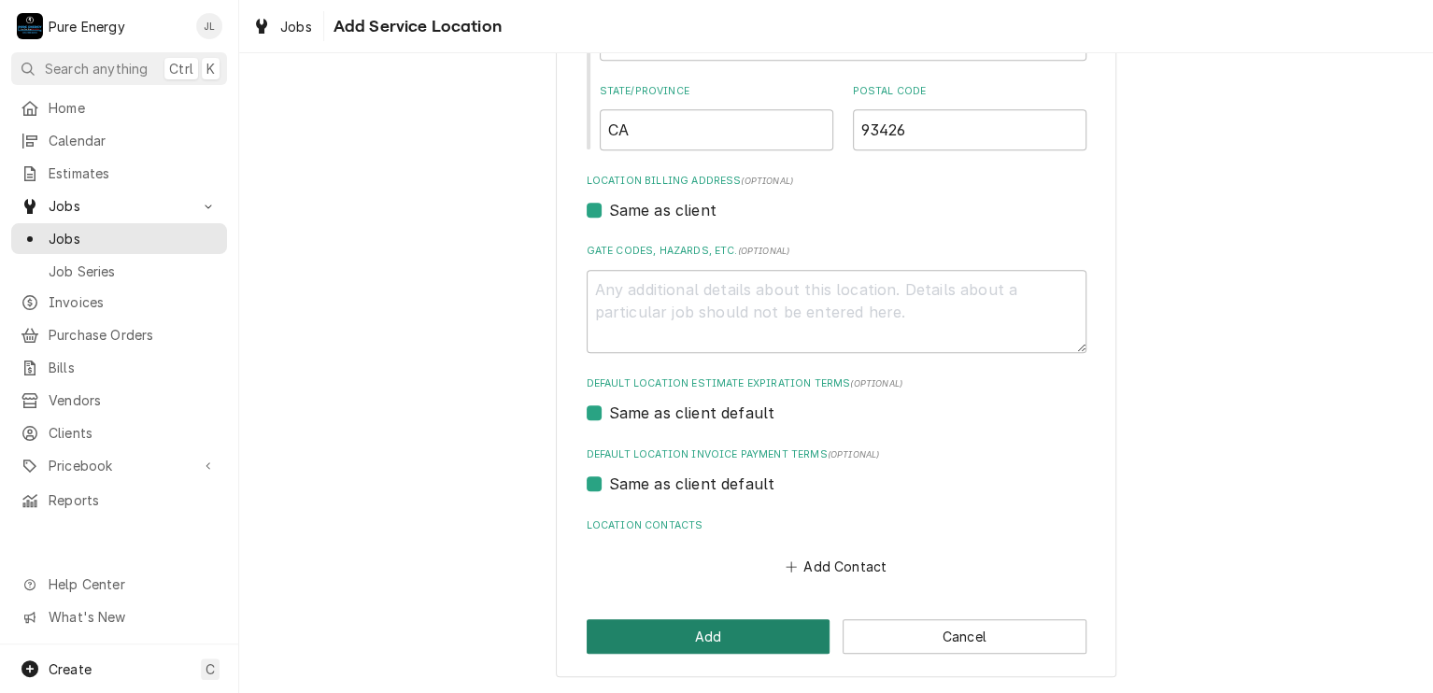
type input "65835 Dixie St"
click at [751, 633] on button "Add" at bounding box center [709, 637] width 244 height 35
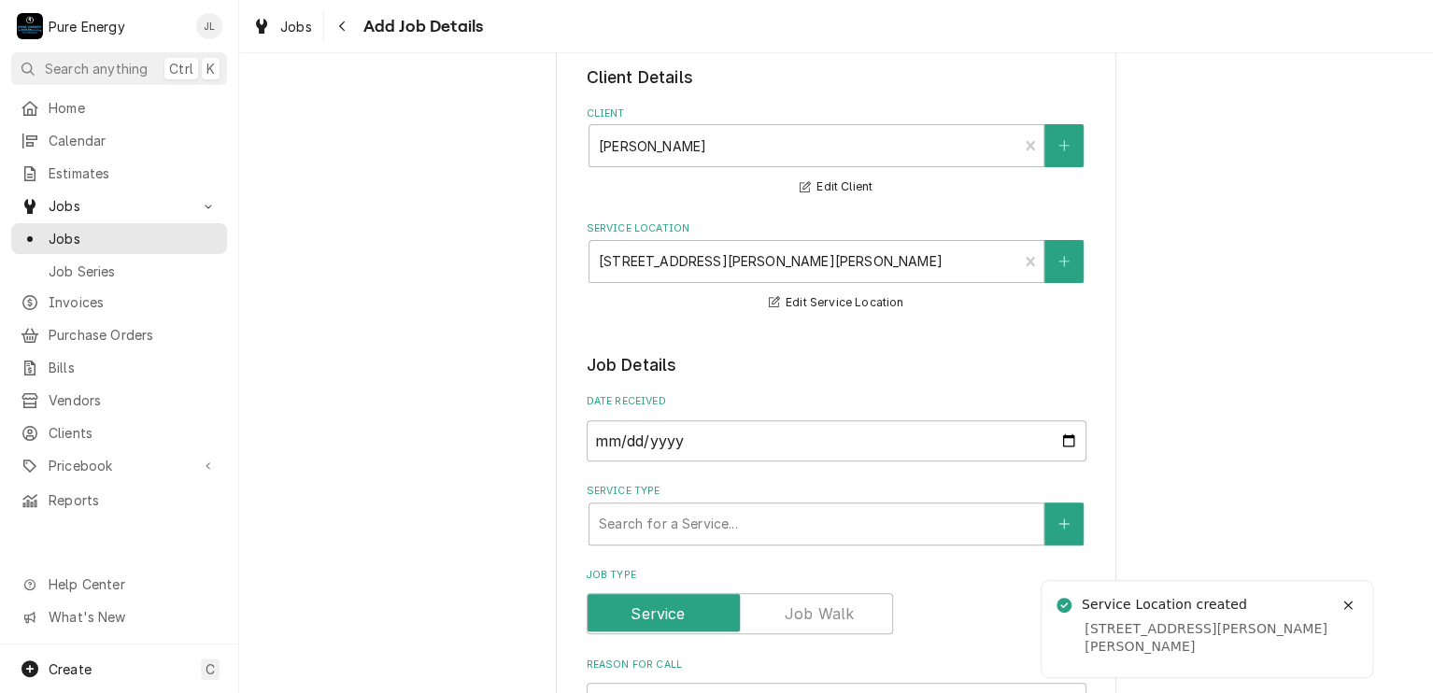
scroll to position [187, 0]
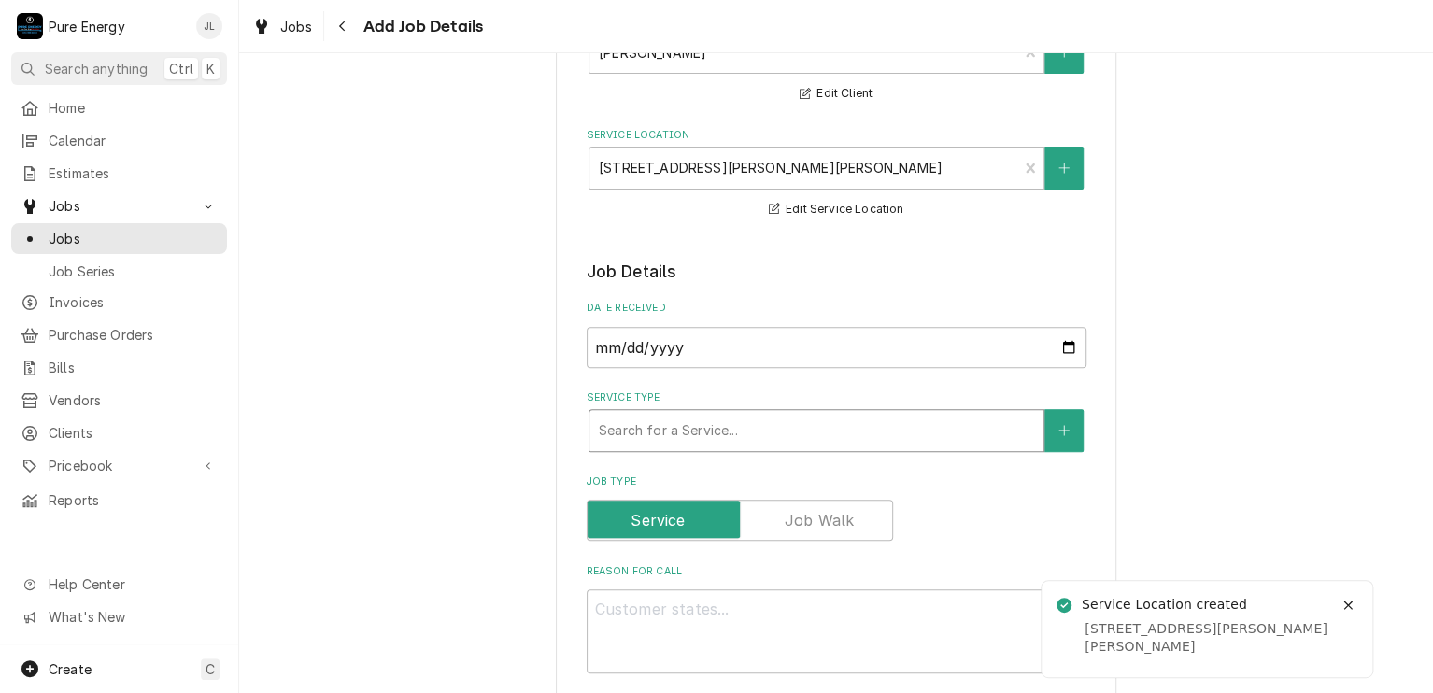
click at [756, 432] on div "Service Type" at bounding box center [816, 431] width 435 height 34
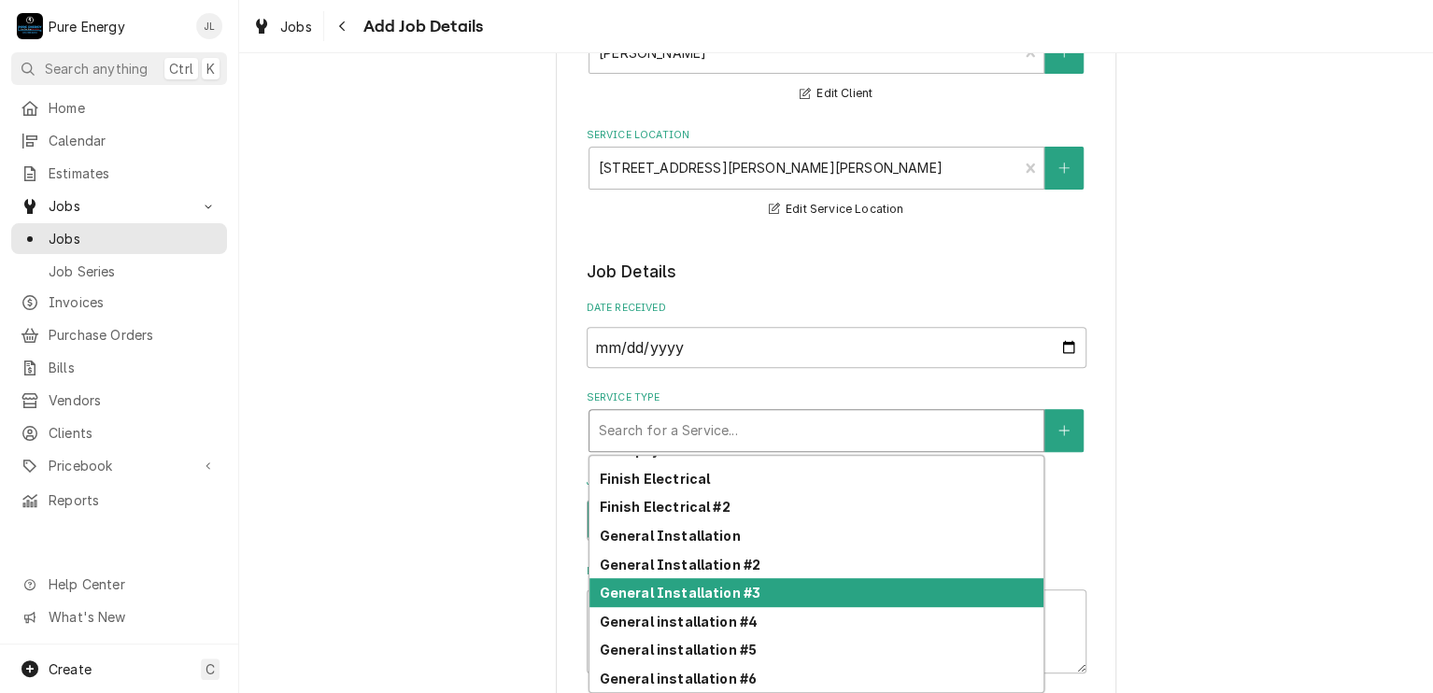
scroll to position [715, 0]
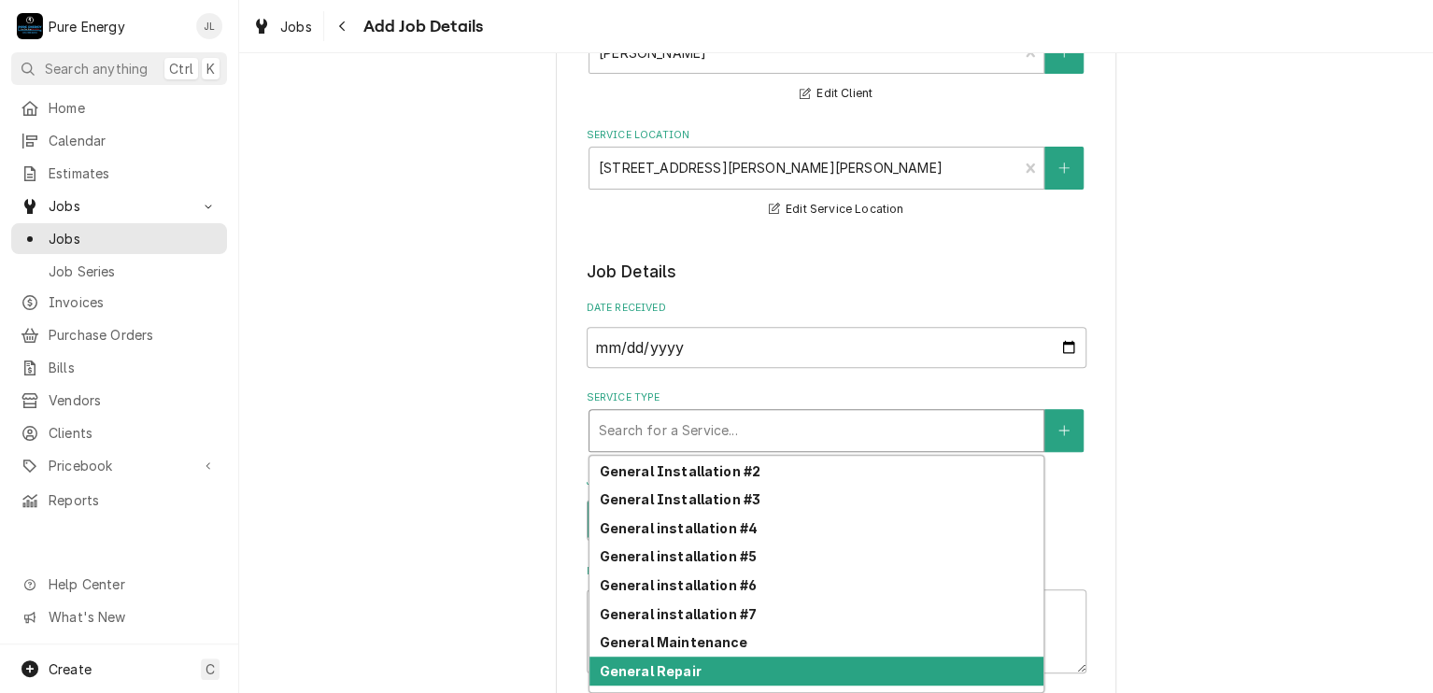
click at [673, 673] on strong "General Repair" at bounding box center [650, 671] width 102 height 16
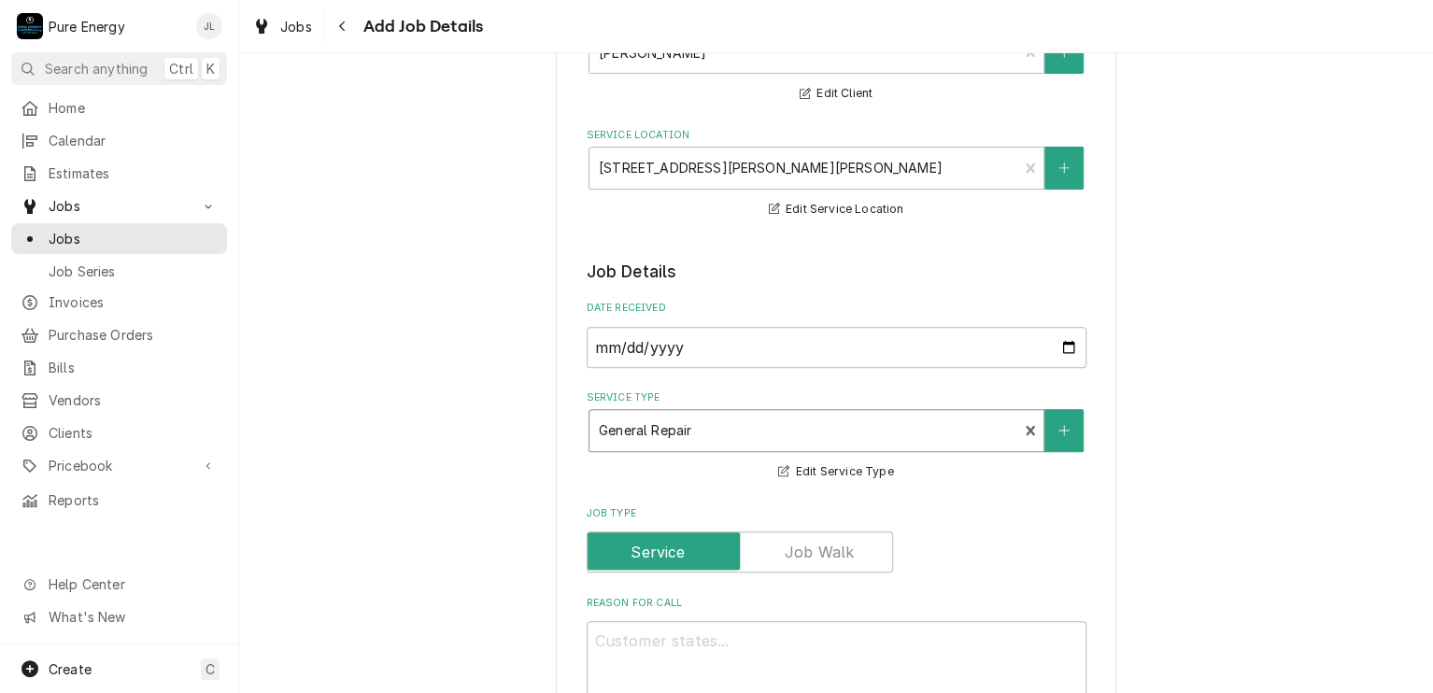
scroll to position [654, 0]
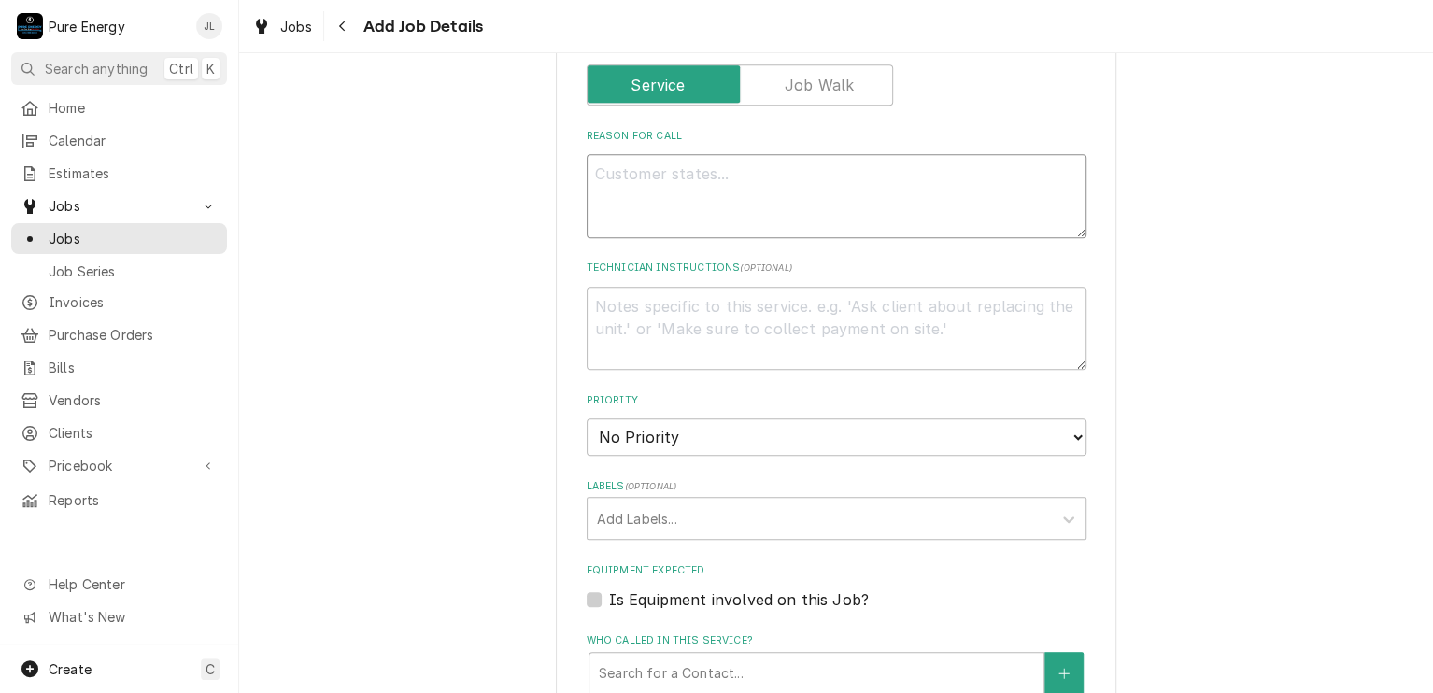
click at [639, 193] on textarea "Reason For Call" at bounding box center [837, 196] width 500 height 84
type textarea "x"
type textarea "S"
type textarea "x"
type textarea "Say"
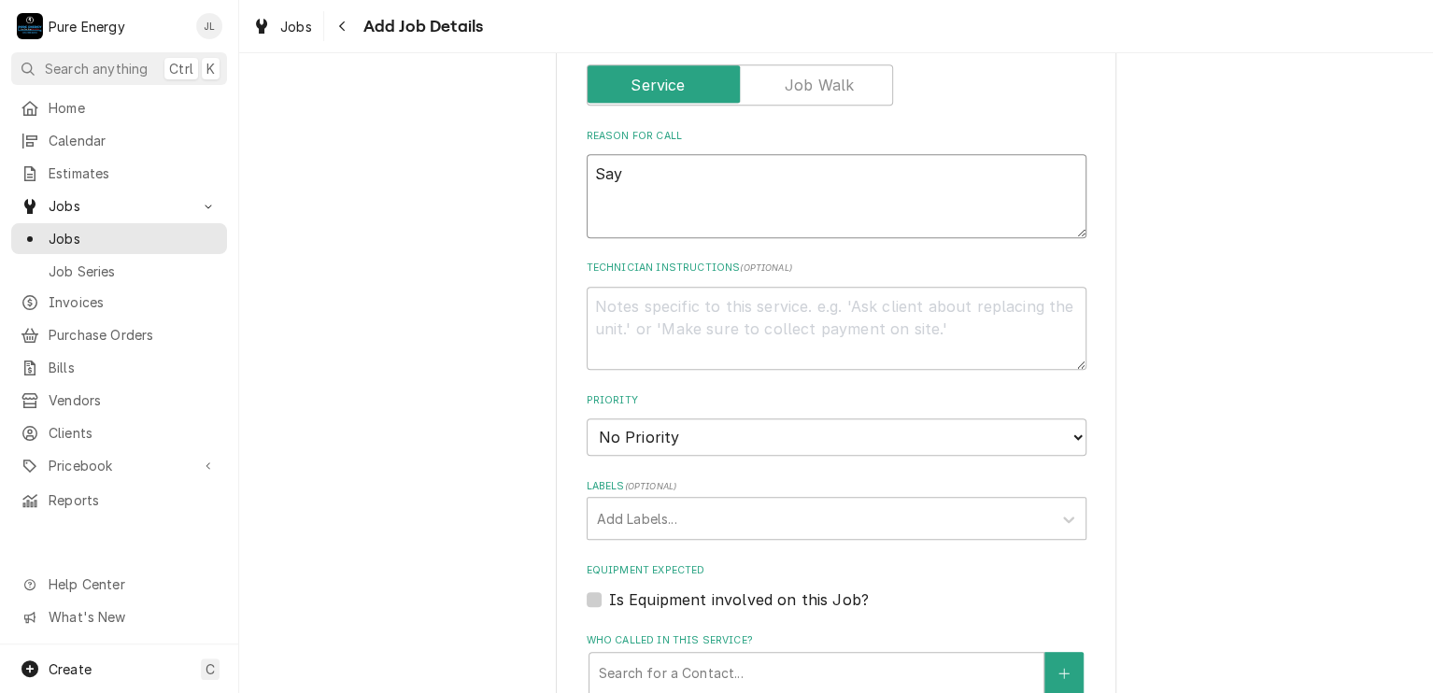
type textarea "x"
type textarea "Says"
type textarea "x"
type textarea "Says"
type textarea "x"
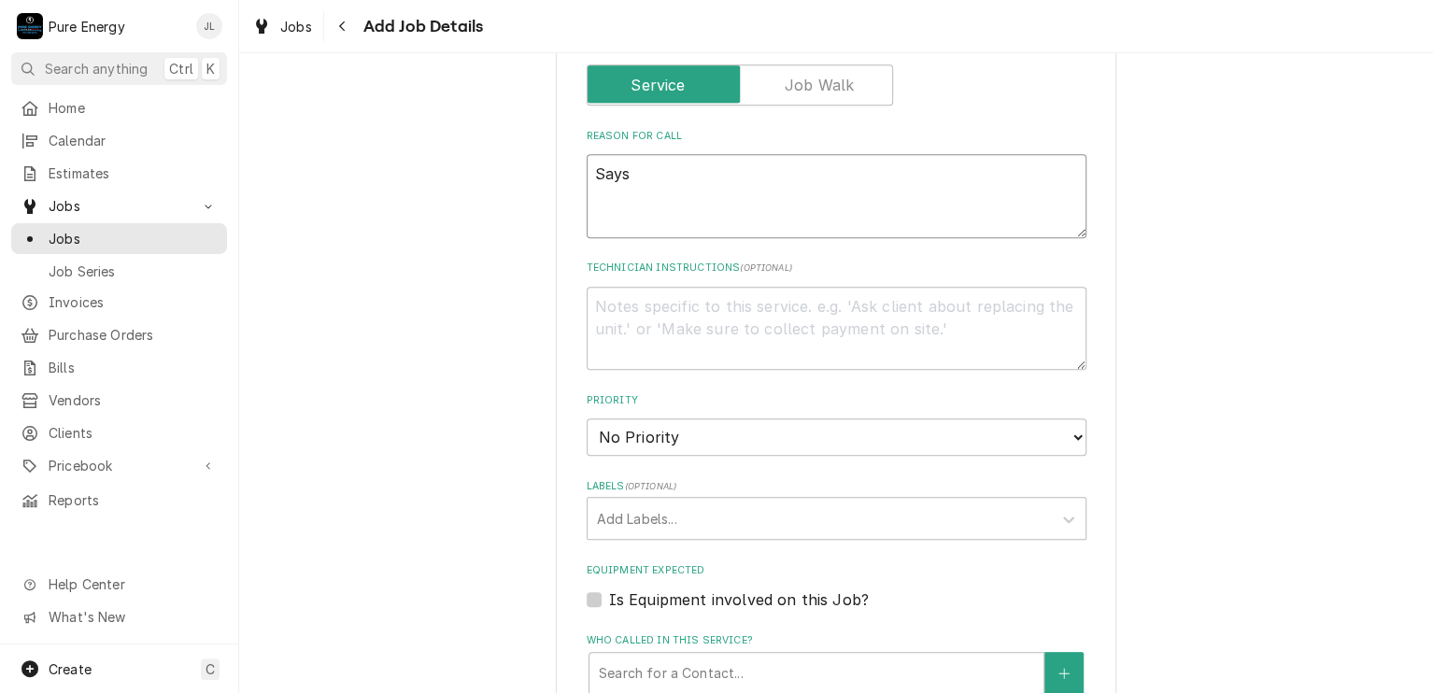
type textarea "Says h"
type textarea "x"
type textarea "Says he"
type textarea "x"
type textarea "Says he"
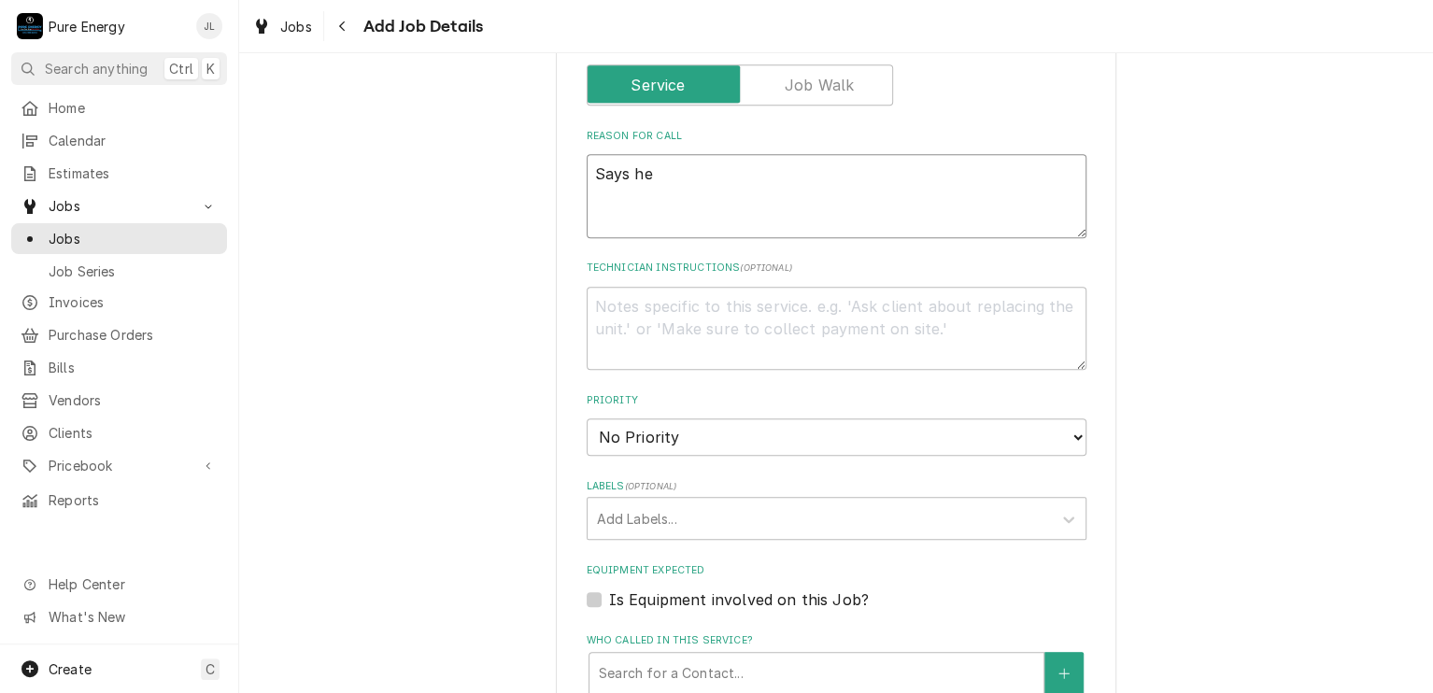
type textarea "x"
type textarea "Says he ha"
type textarea "x"
type textarea "Says he has"
type textarea "x"
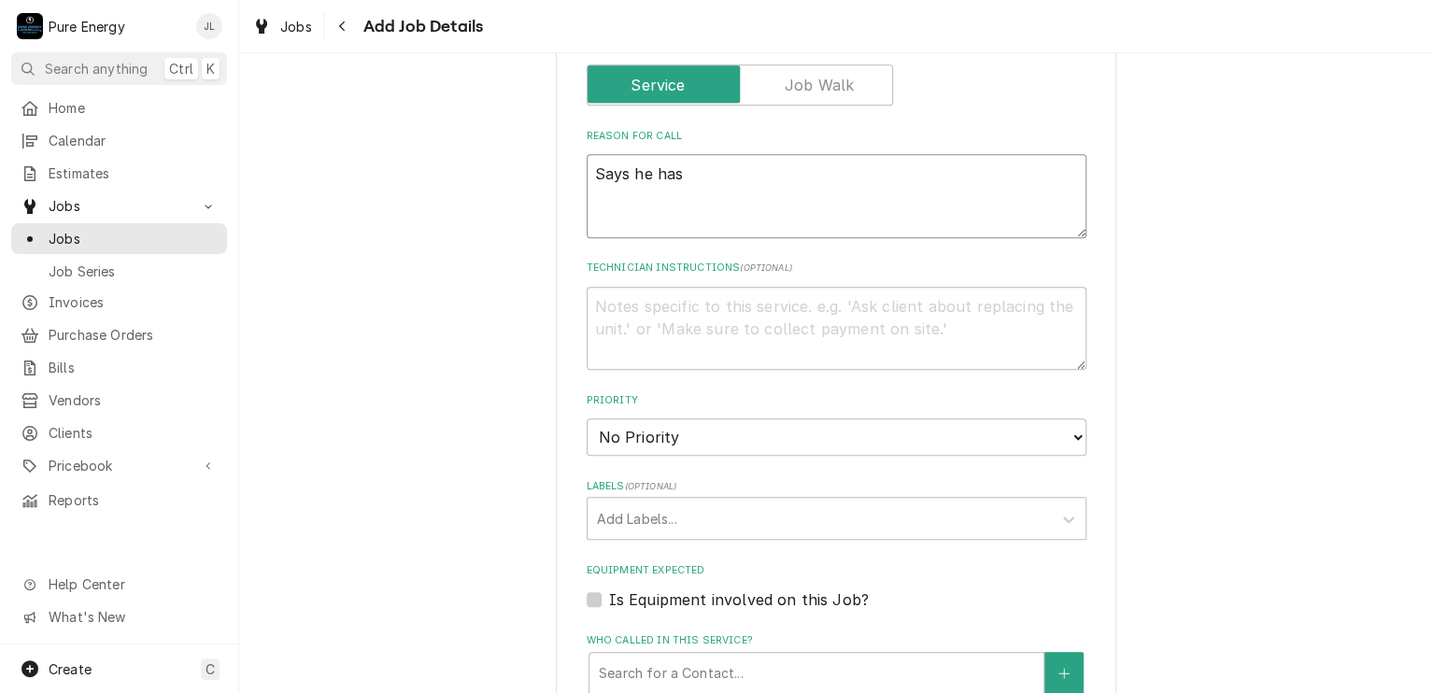
type textarea "Says he has"
type textarea "x"
type textarea "Says he has o"
type textarea "x"
type textarea "Says he has on"
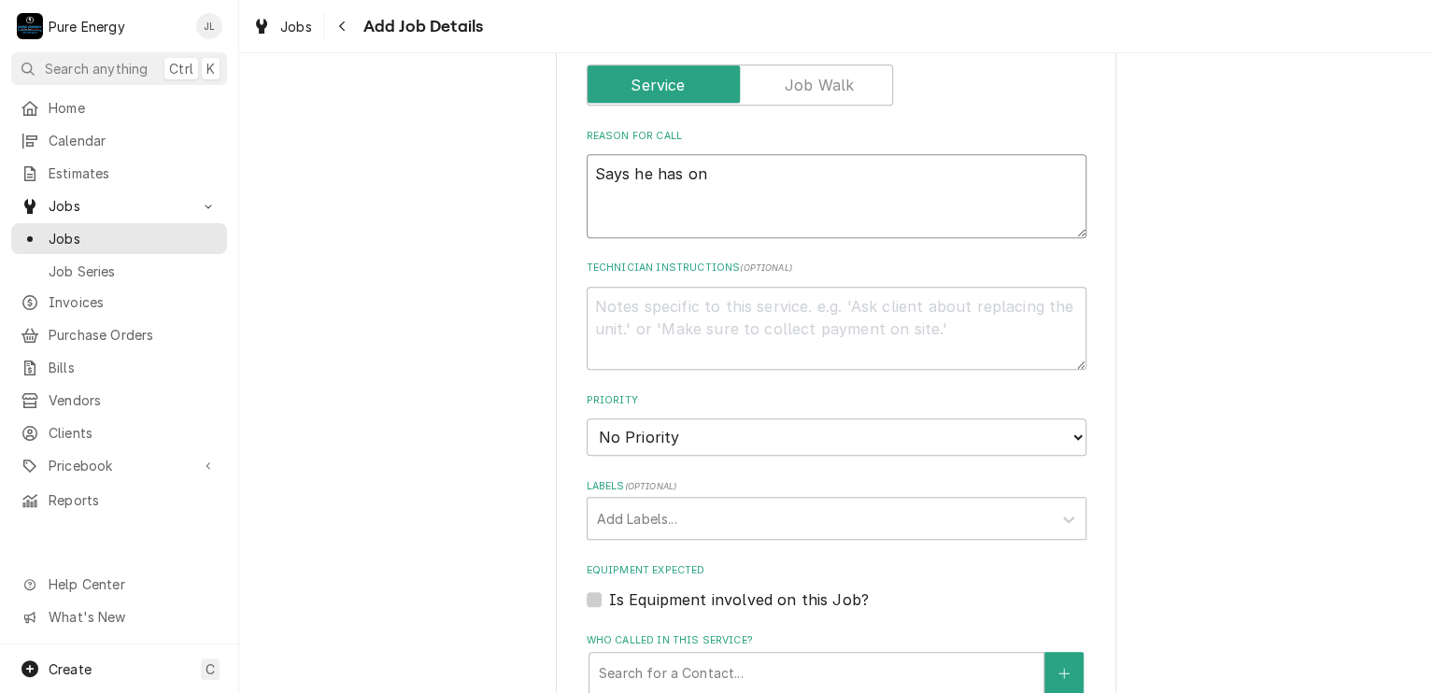
type textarea "x"
type textarea "Says he has one"
type textarea "x"
type textarea "Says he has one"
type textarea "x"
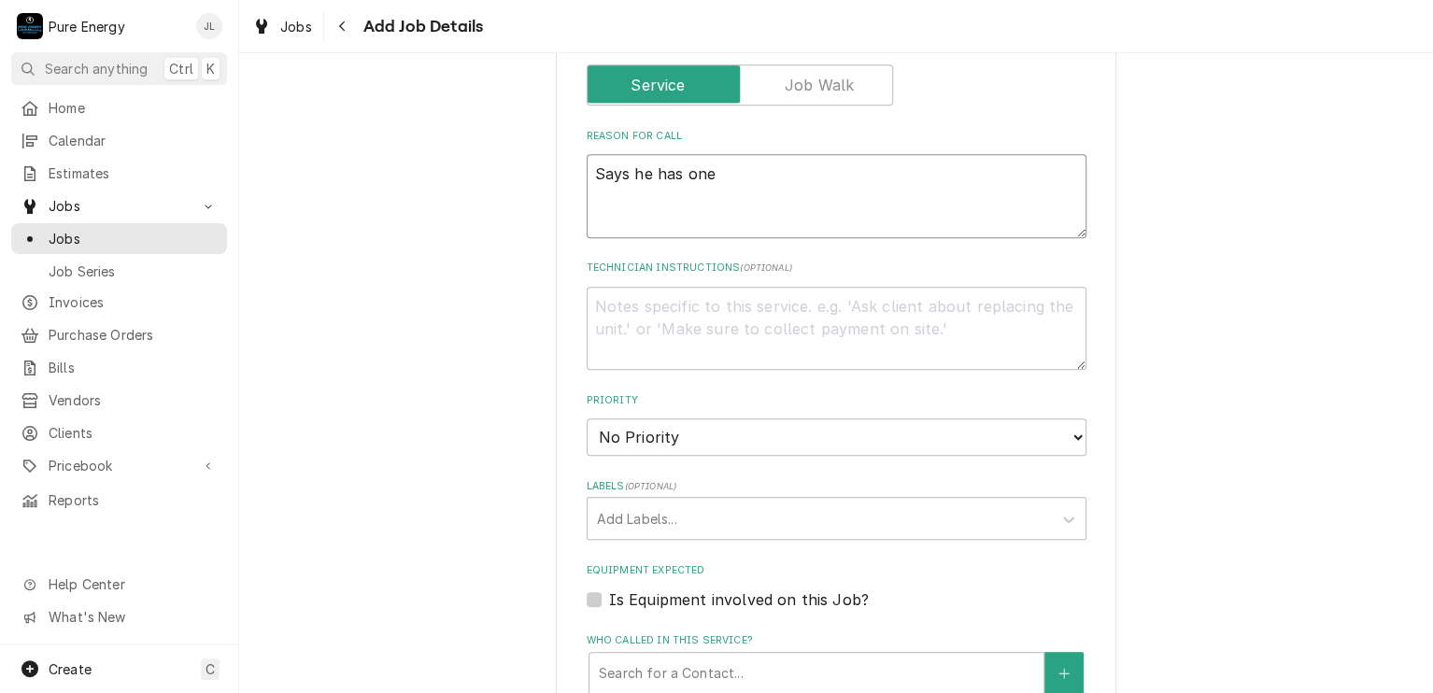
type textarea "Says he has one b"
type textarea "x"
type textarea "Says he has one br"
type textarea "x"
type textarea "Says he has one bre"
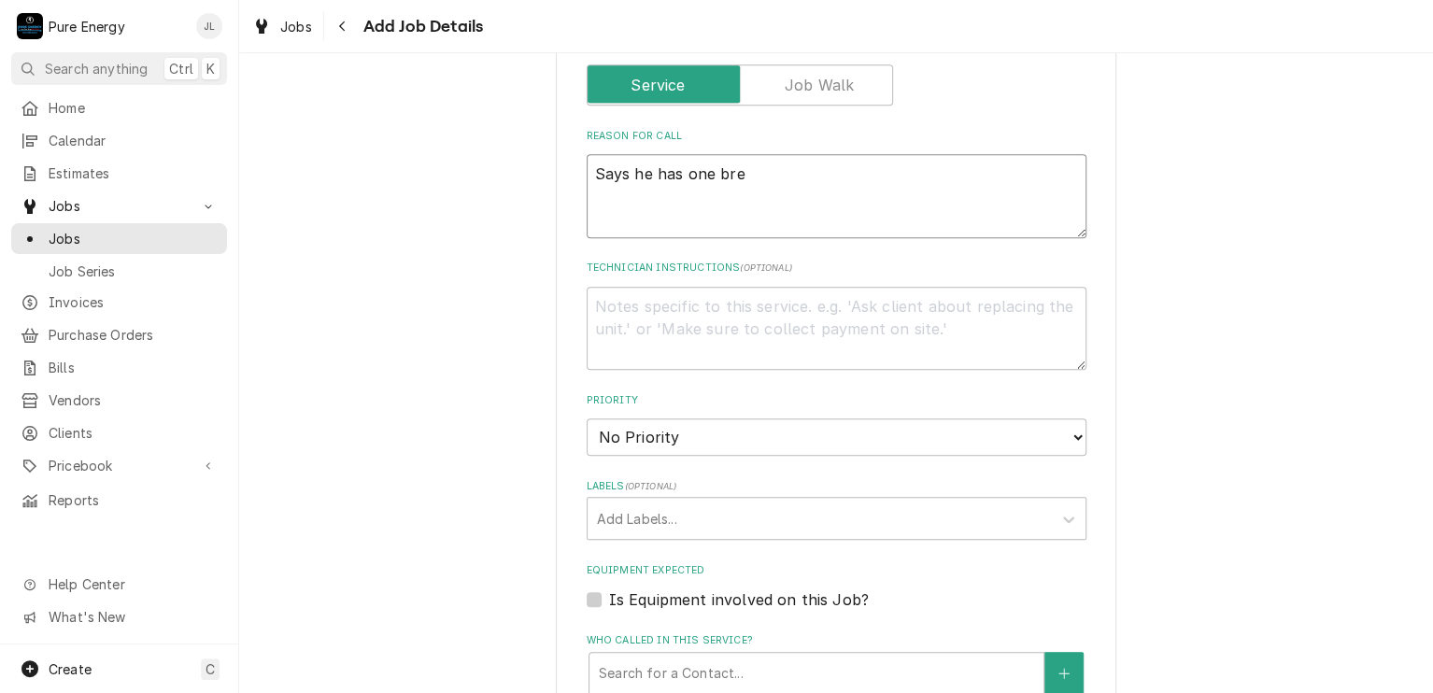
type textarea "x"
type textarea "Says he has one break"
type textarea "x"
type textarea "Says he has one breake"
type textarea "x"
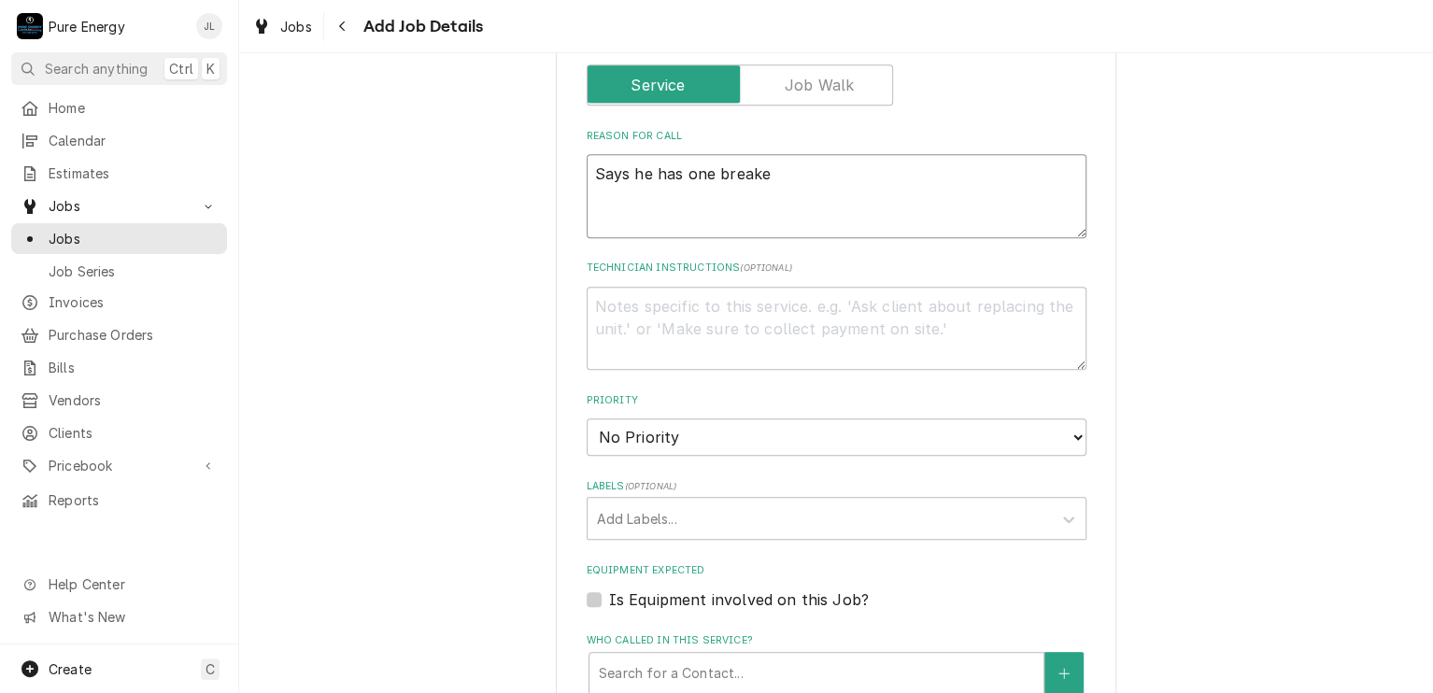
type textarea "Says he has one breaker"
type textarea "x"
type textarea "Says he has one breaker"
type textarea "x"
type textarea "Says he has one breaker s"
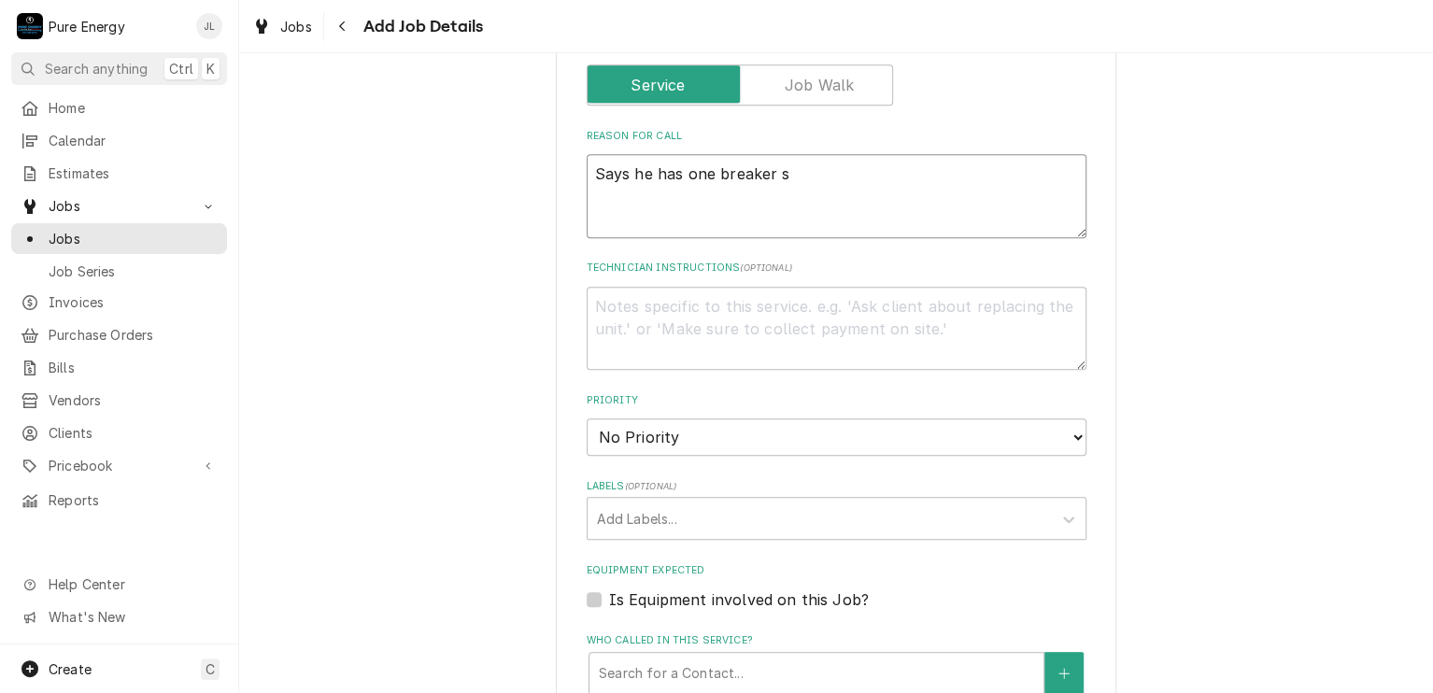
type textarea "x"
type textarea "Says he has one breaker st"
type textarea "x"
type textarea "Says he has one breaker sti"
type textarea "x"
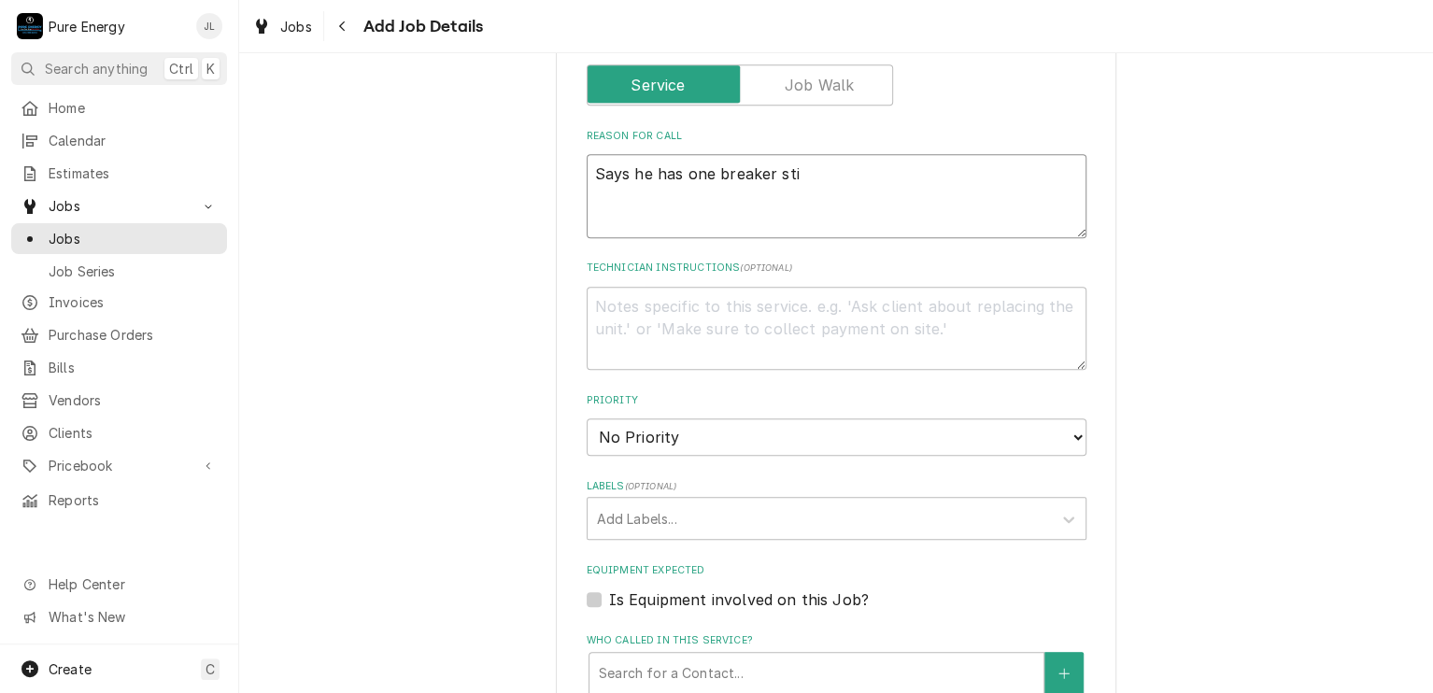
type textarea "Says he has one breaker stic"
type textarea "x"
type textarea "Says he has one breaker stick"
type textarea "x"
type textarea "Says he has one breaker sticki"
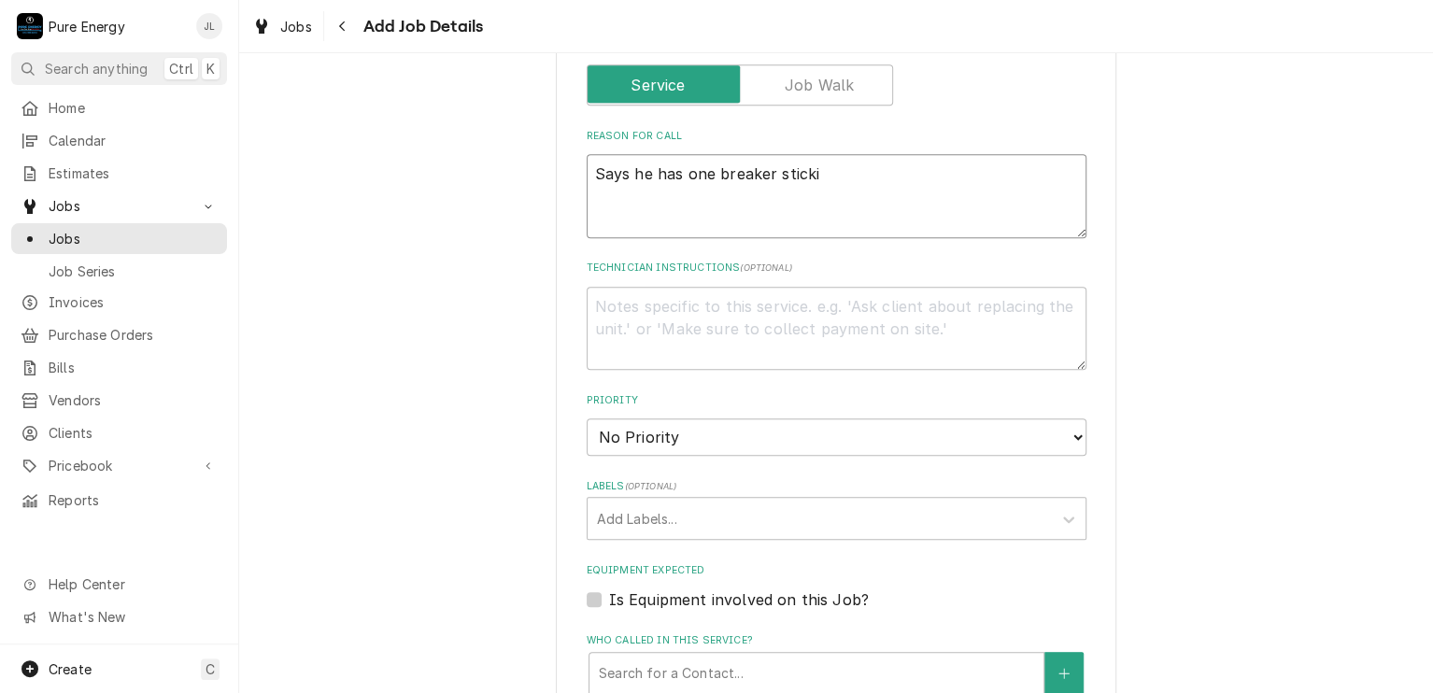
type textarea "x"
type textarea "Says he has one breaker stickin"
type textarea "x"
type textarea "Says he has one breaker sticking"
type textarea "x"
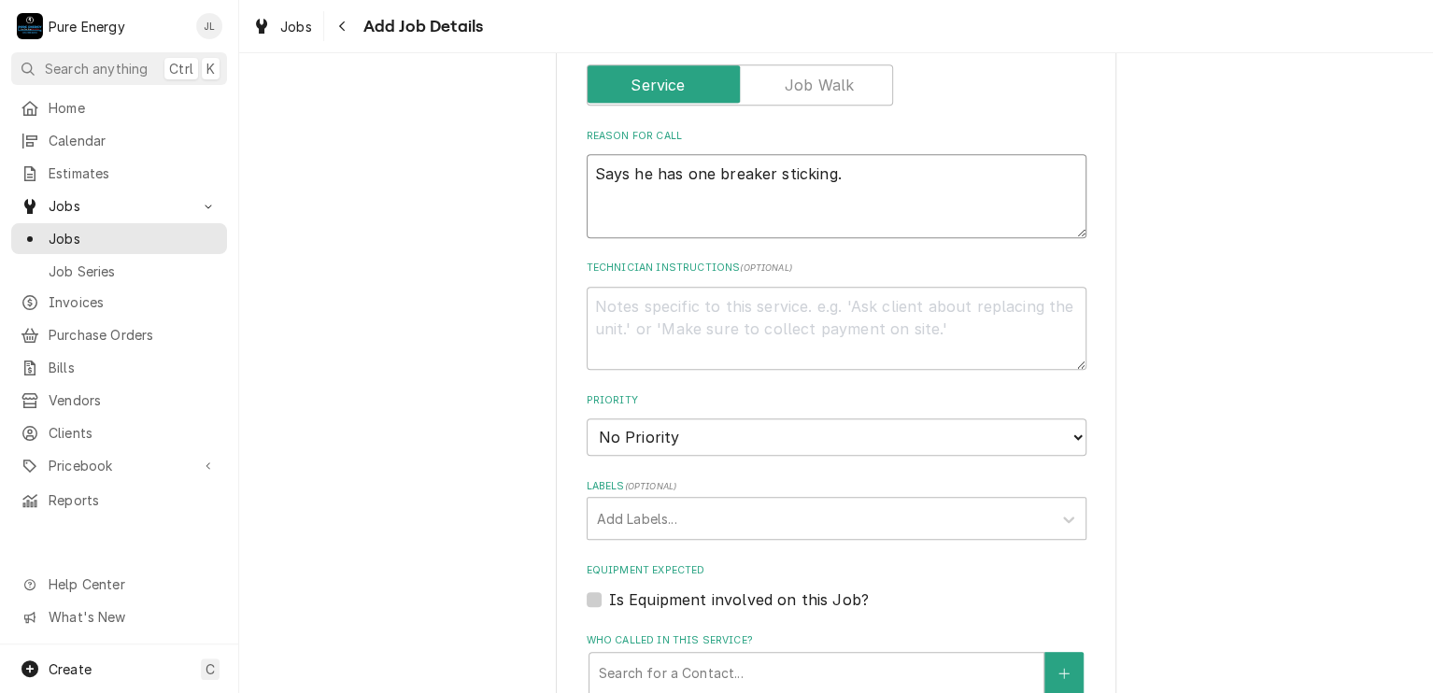
type textarea "Says he has one breaker sticking."
type textarea "x"
type textarea "Says he has one breaker sticking."
type textarea "x"
type textarea "Says he has one breaker sticking. A"
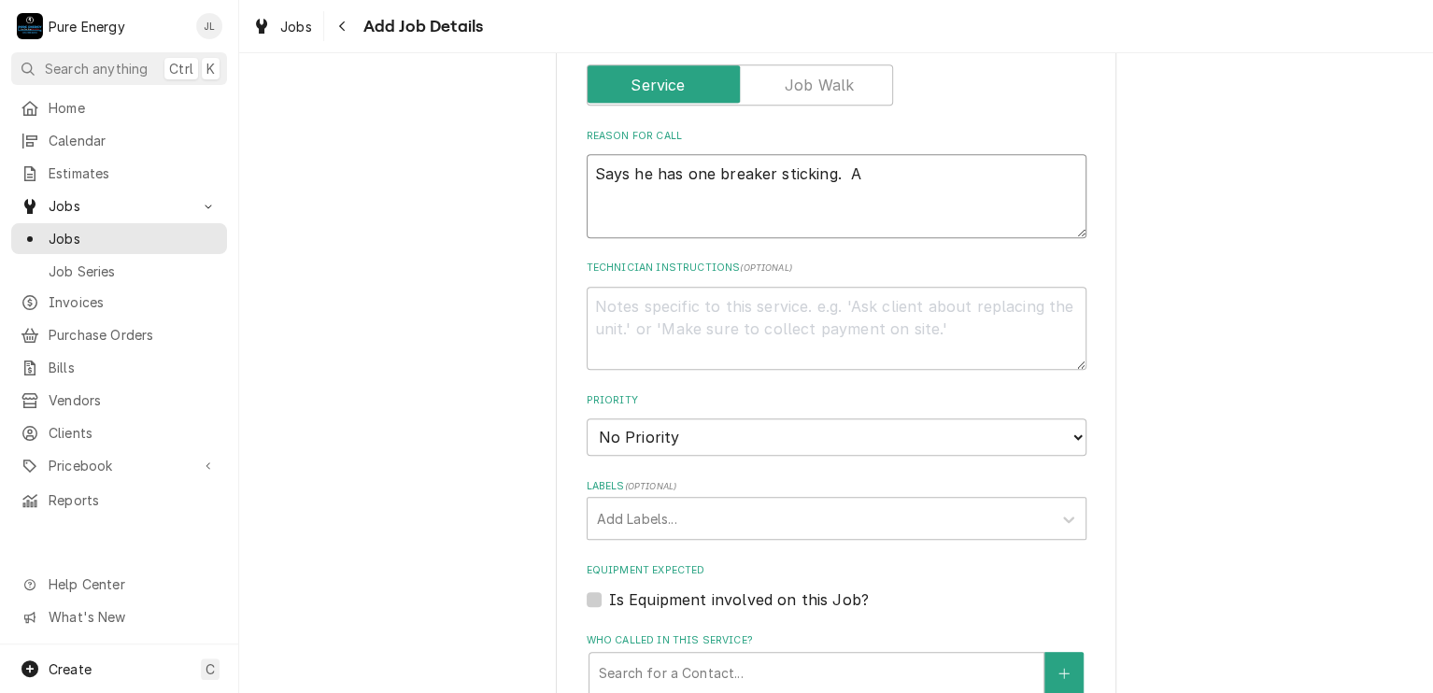
type textarea "x"
type textarea "Says he has one breaker sticking. At"
type textarea "x"
type textarea "Says he has one breaker sticking. At th"
type textarea "x"
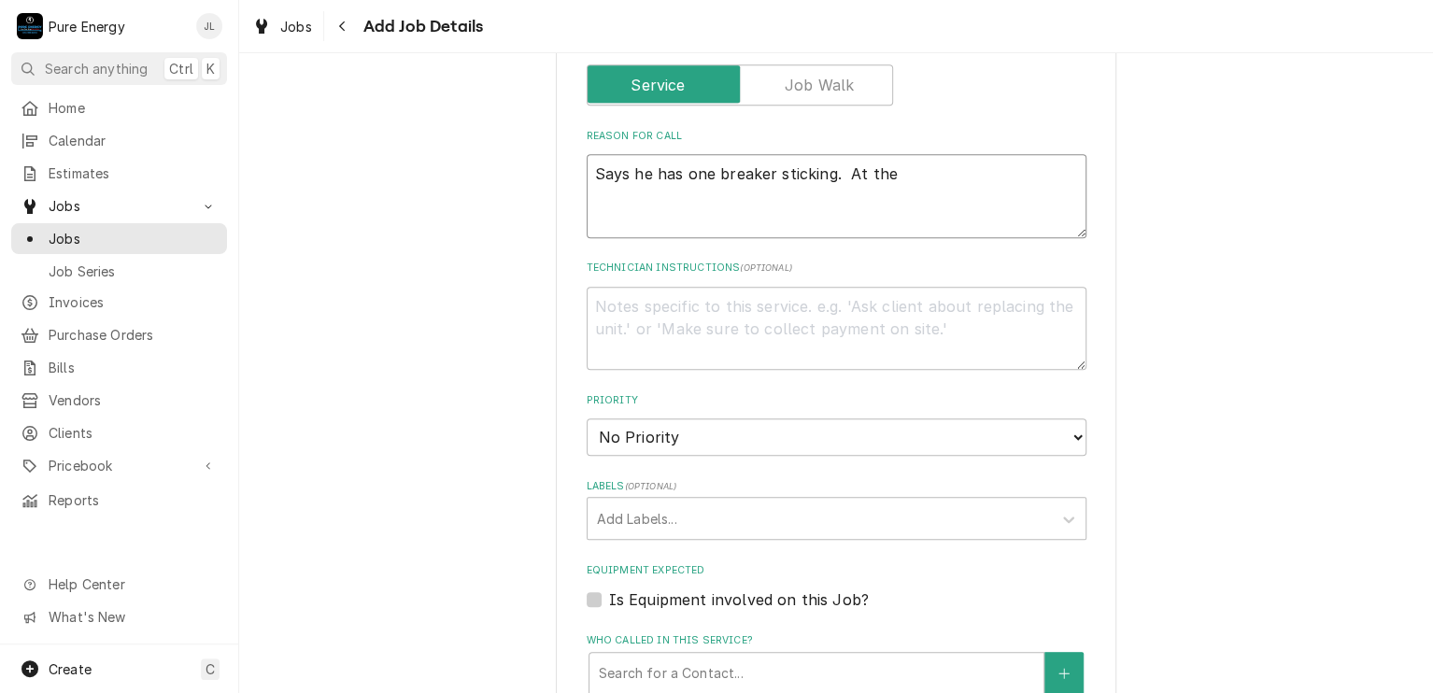
type textarea "Says he has one breaker sticking. At the"
type textarea "x"
type textarea "Says he has one breaker sticking. At the s"
type textarea "x"
type textarea "Says he has one breaker sticking. At the sa"
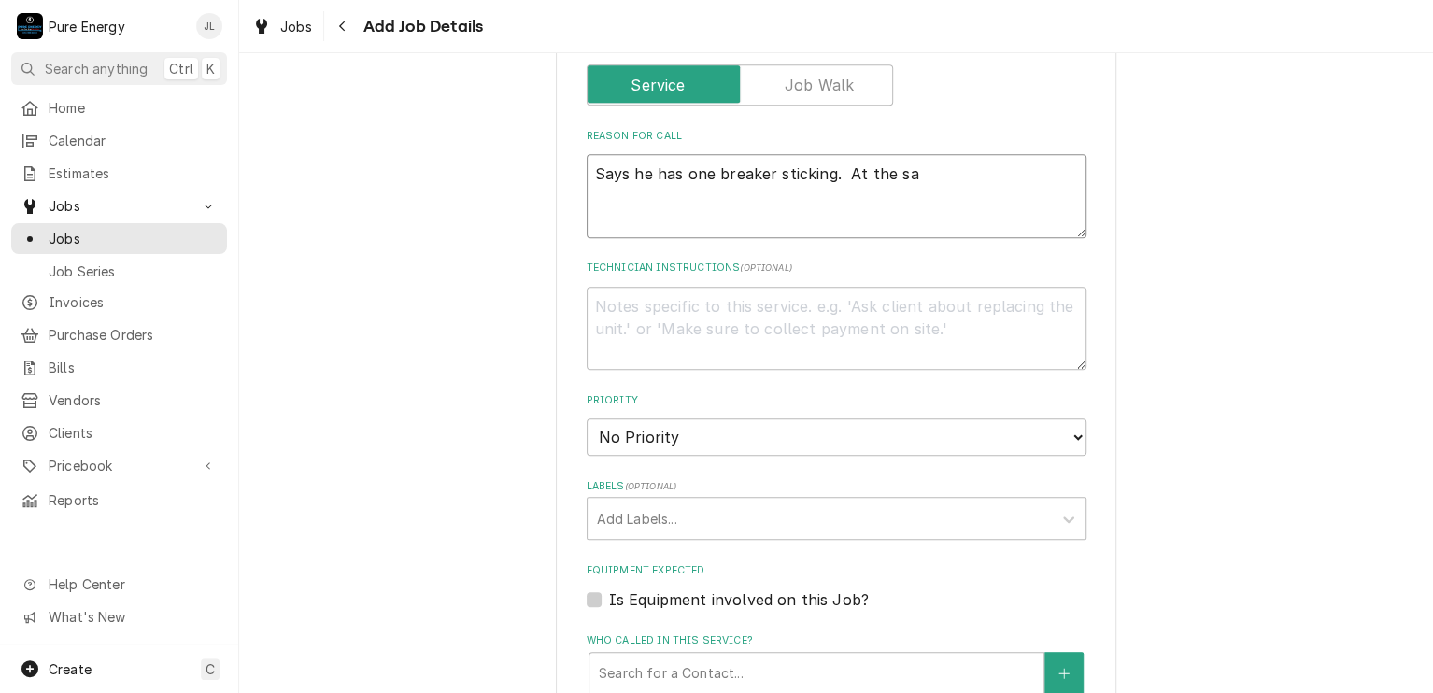
type textarea "x"
type textarea "Says he has one breaker sticking. At the sam"
type textarea "x"
type textarea "Says he has one breaker sticking. At the same"
type textarea "x"
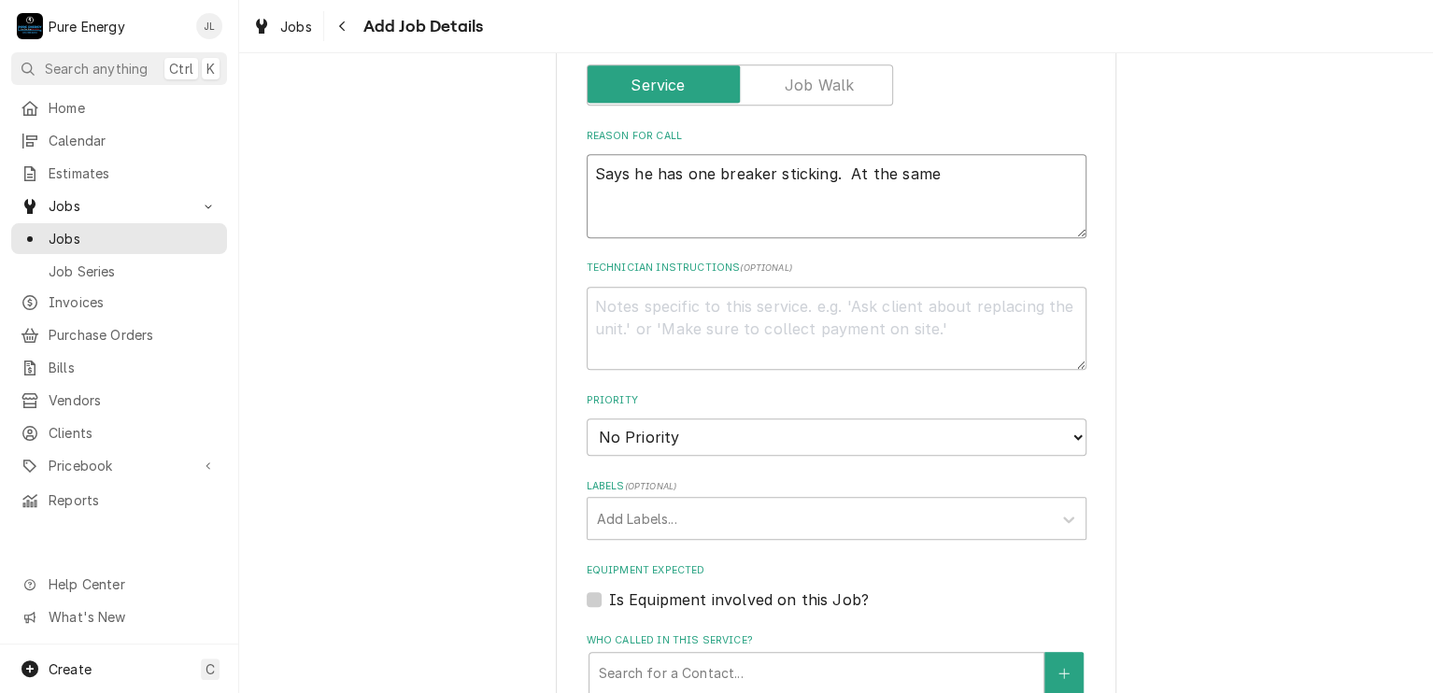
type textarea "Says he has one breaker sticking. At the same"
type textarea "x"
type textarea "Says he has one breaker sticking. At the same ti"
type textarea "x"
type textarea "Says he has one breaker sticking. At the same tim"
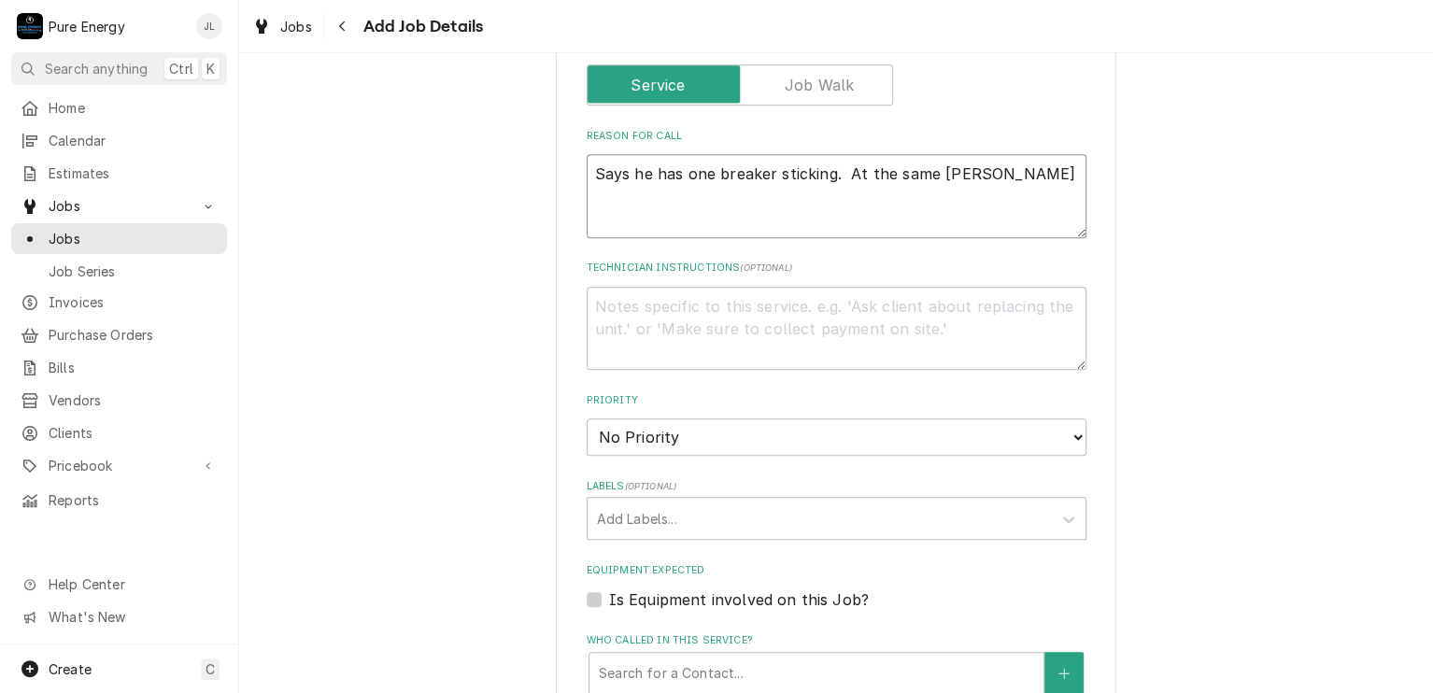
type textarea "x"
type textarea "Says he has one breaker sticking. At the same time"
type textarea "x"
type textarea "Says he has one breaker sticking. At the same time"
type textarea "x"
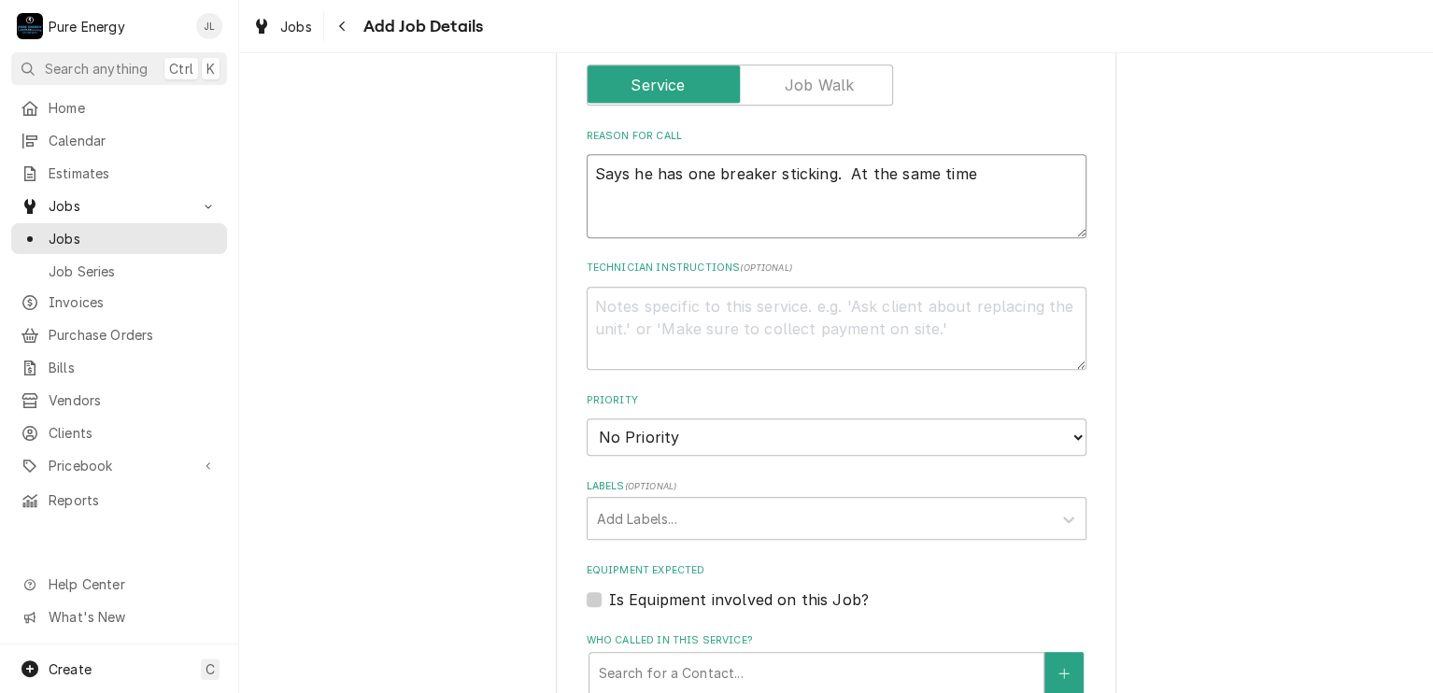
type textarea "Says he has one breaker sticking. At the same time h"
type textarea "x"
type textarea "Says he has one breaker sticking. At the same time he"
type textarea "x"
type textarea "Says he has one breaker sticking. At the same time he"
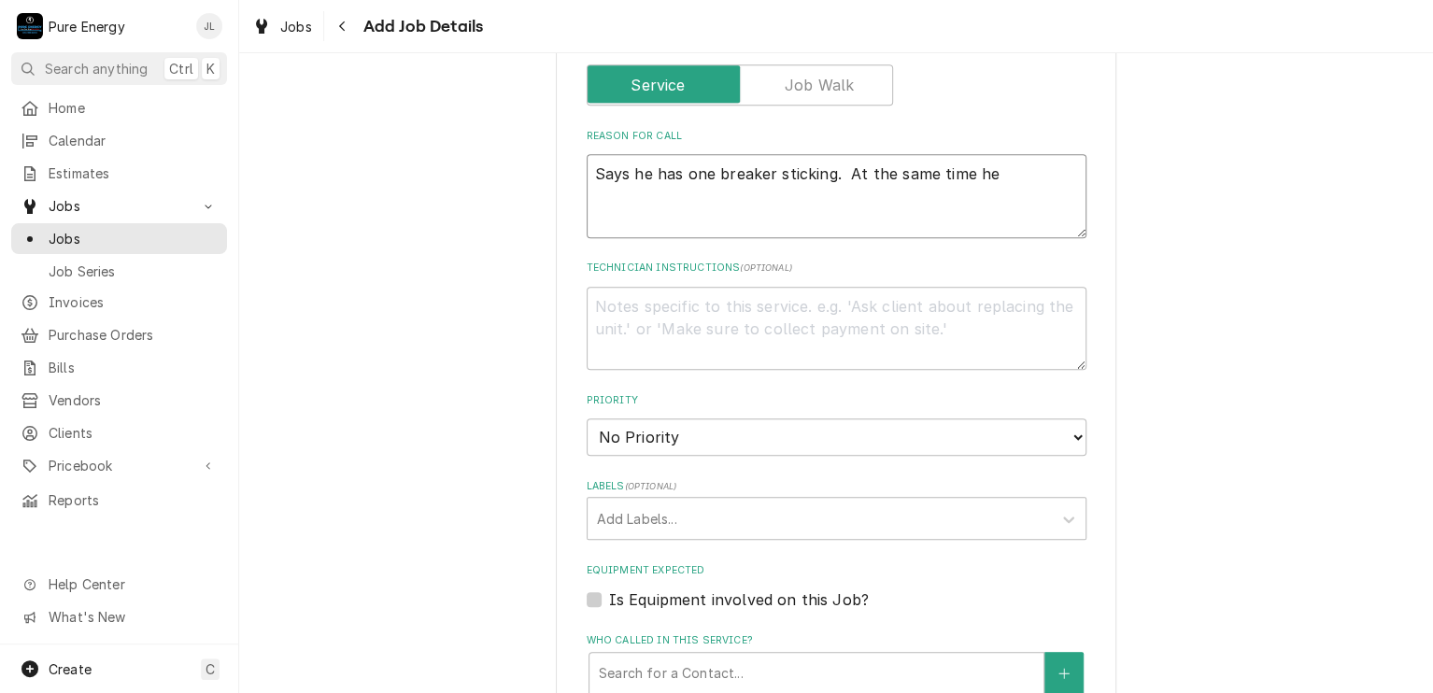
type textarea "x"
type textarea "Says he has one breaker sticking. At the same time he h"
type textarea "x"
type textarea "Says he has one breaker sticking. At the same time he ha"
type textarea "x"
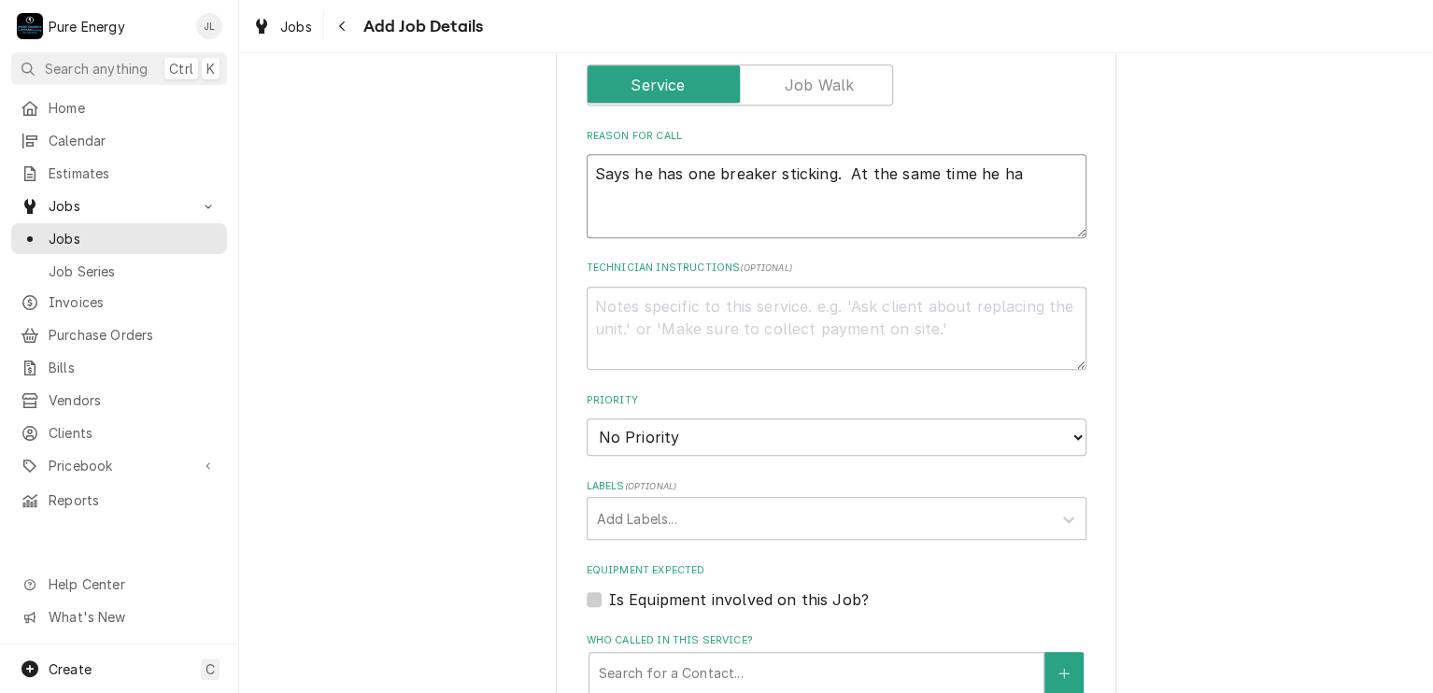
type textarea "Says he has one breaker sticking. At the same time he has"
type textarea "x"
type textarea "Says he has one breaker sticking. At the same time he has"
type textarea "x"
type textarea "Says he has one breaker sticking. At the same time he has"
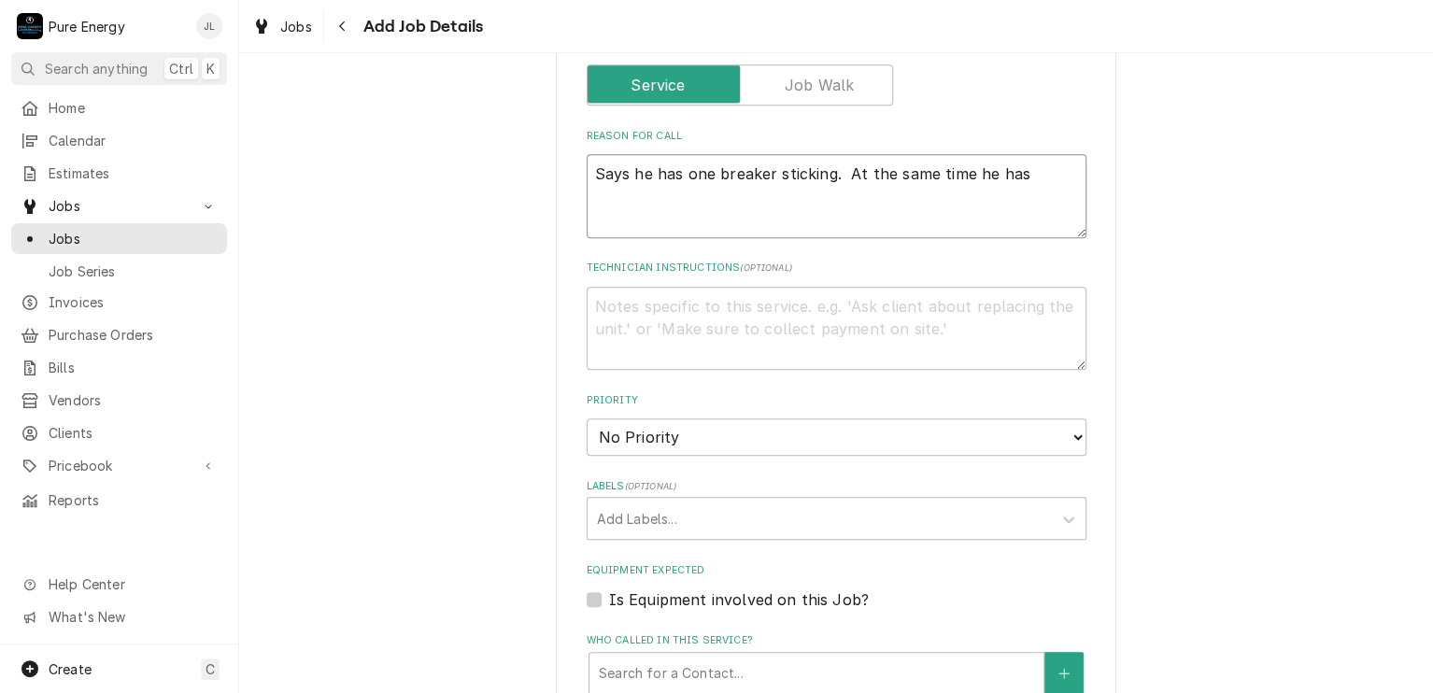
type textarea "x"
type textarea "Says he has one breaker sticking. At the same time he has a"
type textarea "x"
type textarea "Says he has one breaker sticking. At the same time he has a"
type textarea "x"
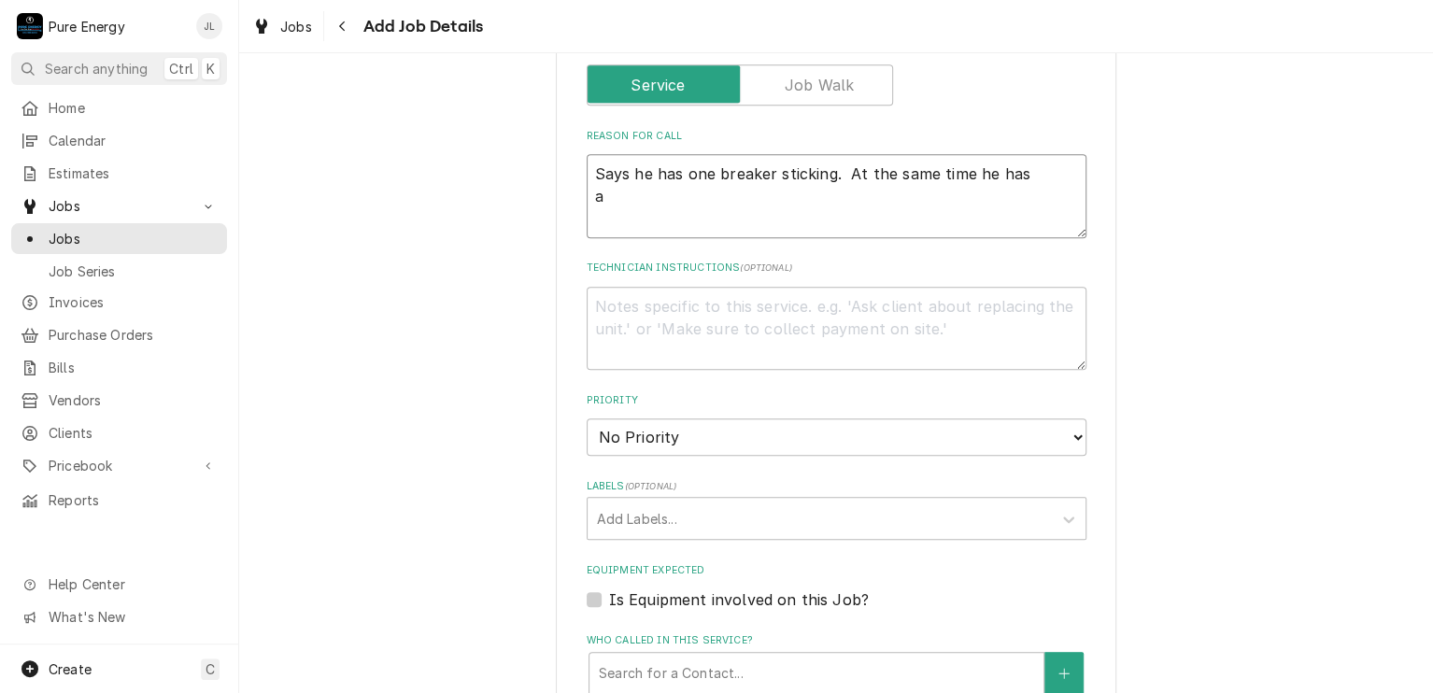
type textarea "Says he has one breaker sticking. At the same time he has a f"
type textarea "x"
type textarea "Says he has one breaker sticking. At the same time he has a fe"
type textarea "x"
type textarea "Says he has one breaker sticking. At the same time he has a few"
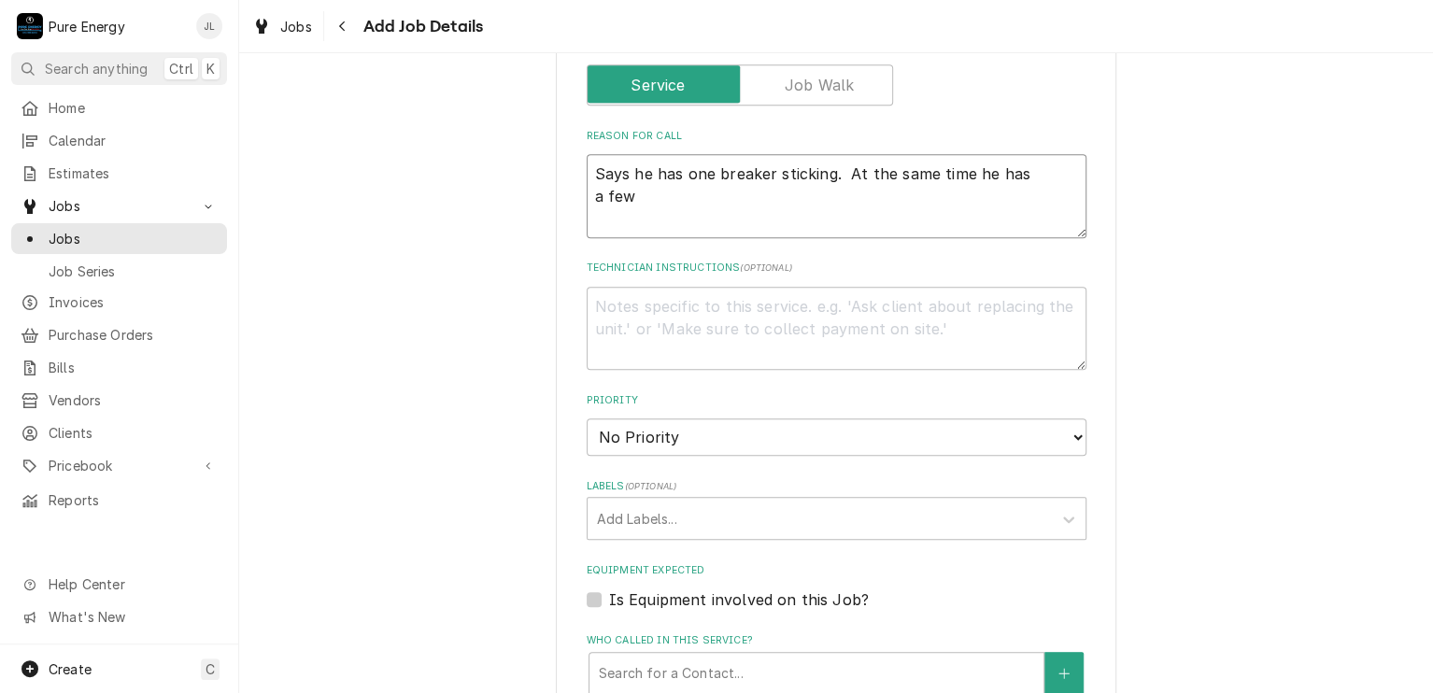
type textarea "x"
type textarea "Says he has one breaker sticking. At the same time he has a few"
type textarea "x"
type textarea "Says he has one breaker sticking. At the same time he has a few i"
type textarea "x"
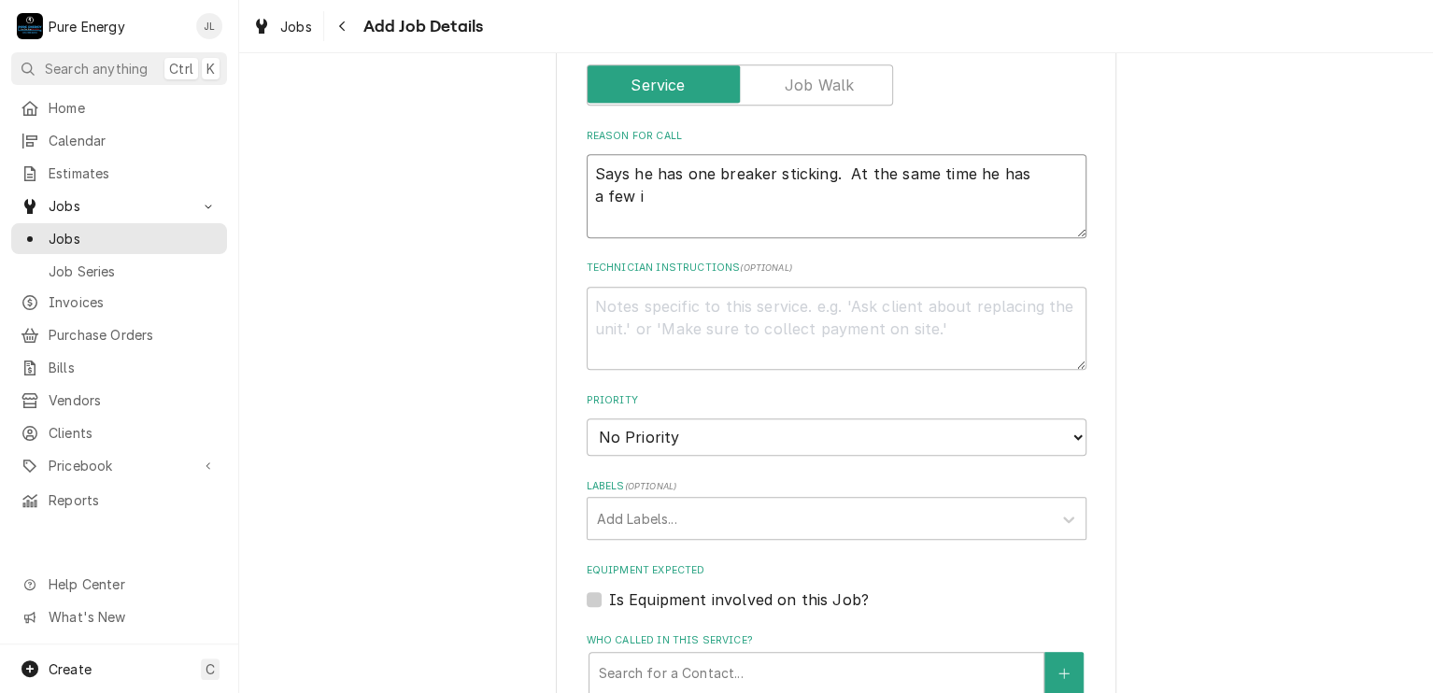
type textarea "Says he has one breaker sticking. At the same time he has a few it"
type textarea "x"
type textarea "Says he has one breaker sticking. At the same time he has a few ite"
type textarea "x"
type textarea "Says he has one breaker sticking. At the same time he has a few item"
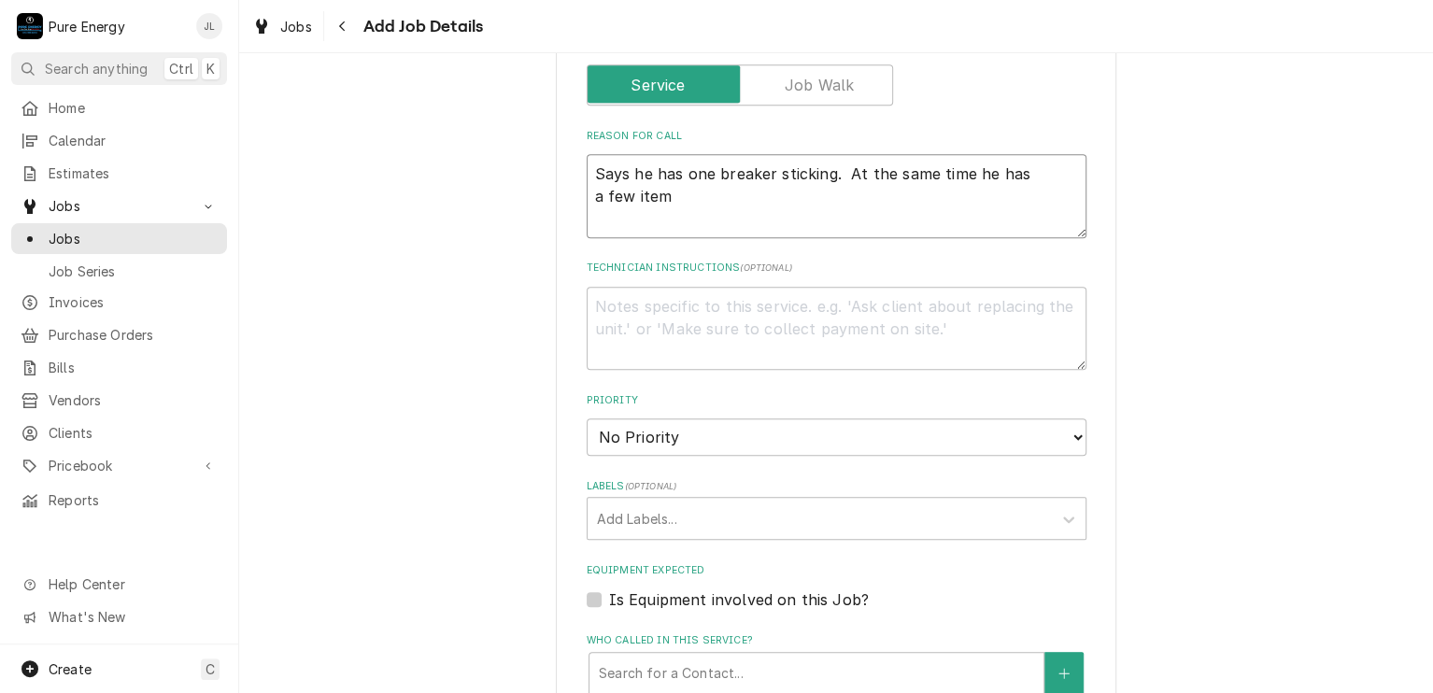
type textarea "x"
type textarea "Says he has one breaker sticking. At the same time he has a few items"
type textarea "x"
type textarea "Says he has one breaker sticking. At the same time he has a few items"
type textarea "x"
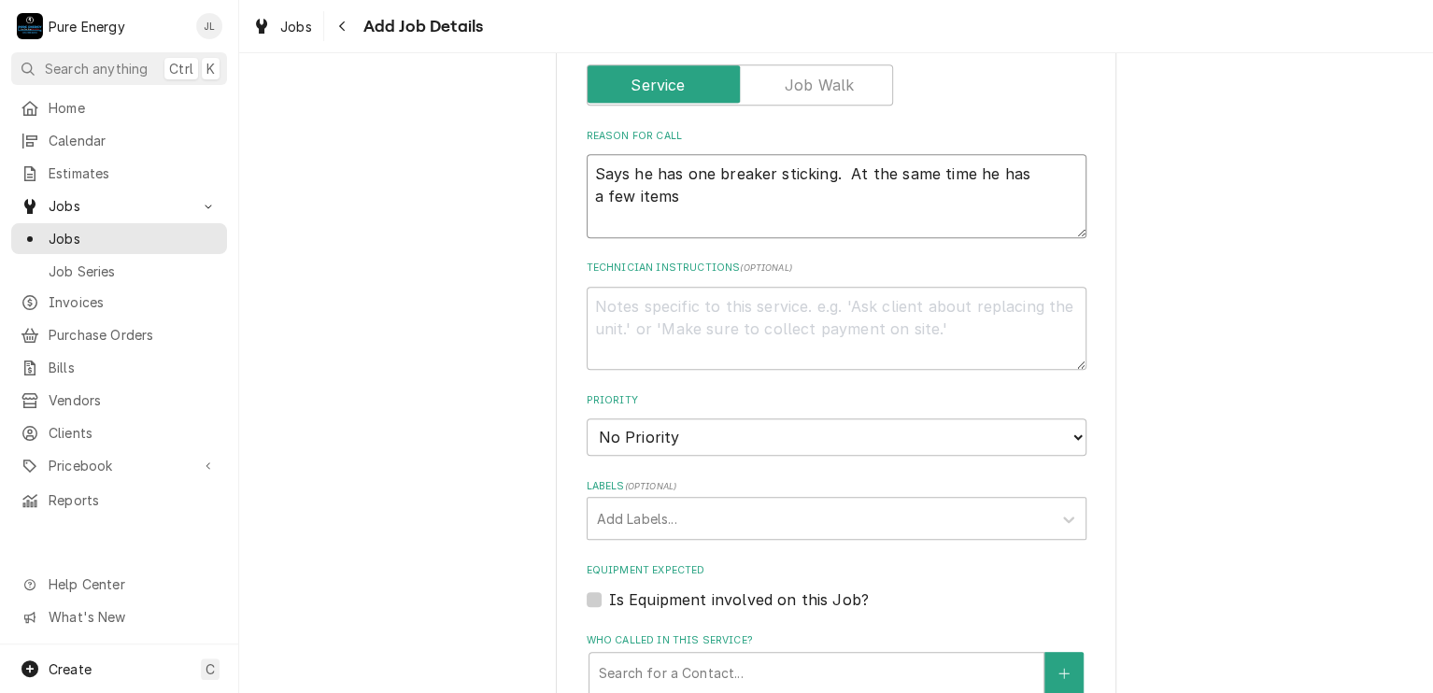
type textarea "Says he has one breaker sticking. At the same time he has a few items n"
type textarea "x"
type textarea "Says he has one breaker sticking. At the same time he has a few items no"
type textarea "x"
type textarea "Says he has one breaker sticking. At the same time he has a few items not"
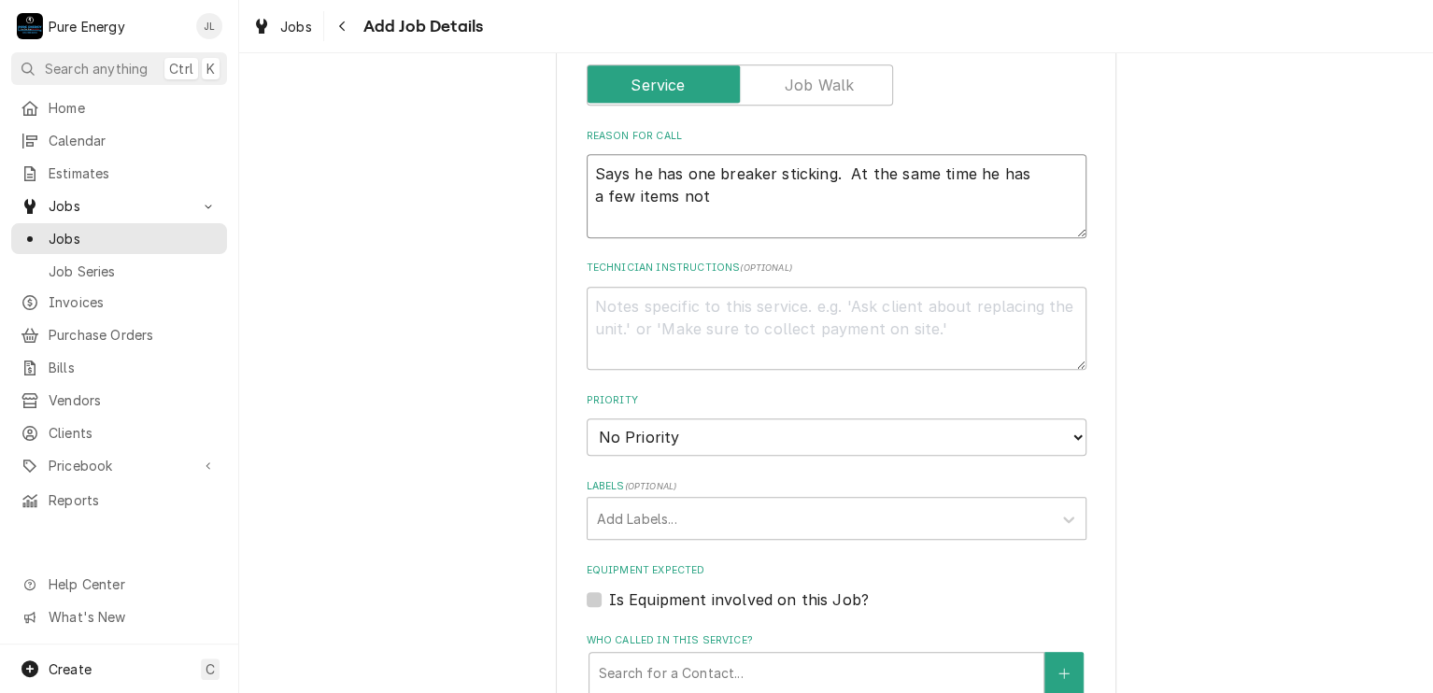
type textarea "x"
type textarea "Says he has one breaker sticking. At the same time he has a few items not w"
type textarea "x"
type textarea "Says he has one breaker sticking. At the same time he has a few items not wo"
type textarea "x"
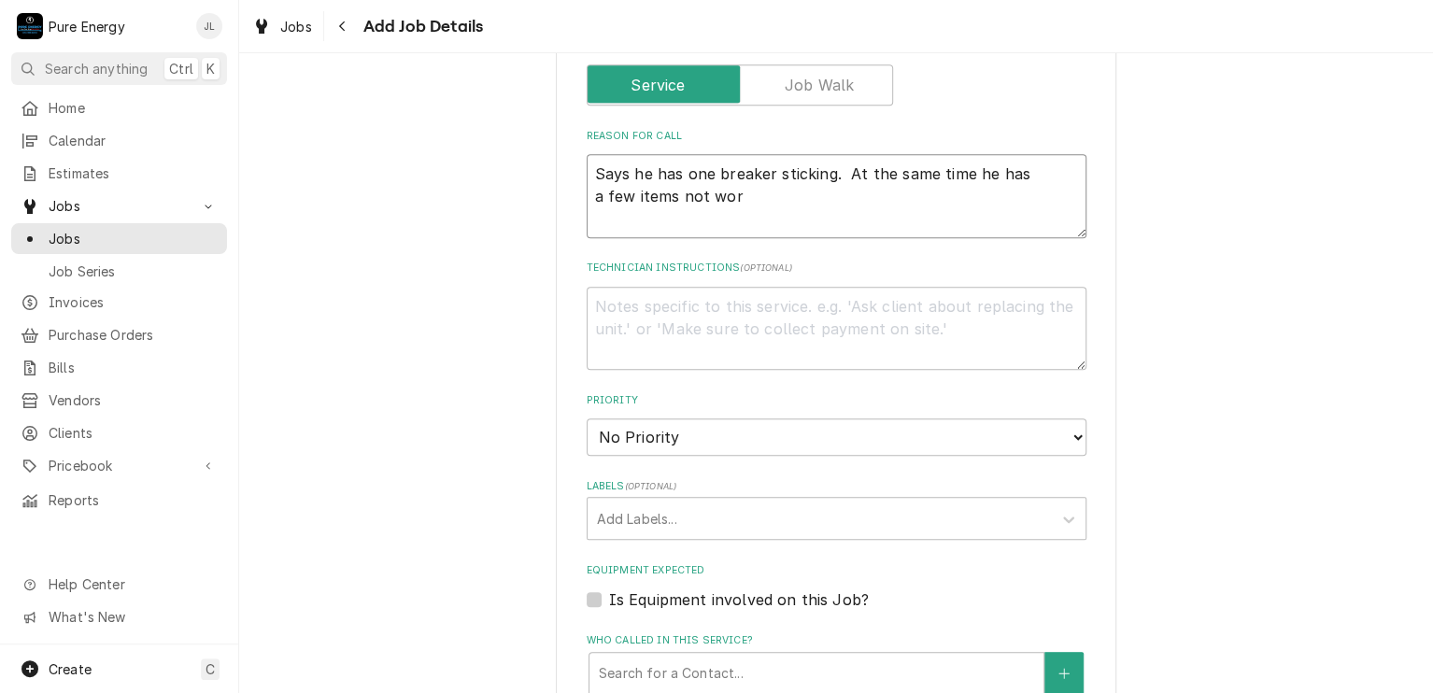
type textarea "Says he has one breaker sticking. At the same time he has a few items not work"
type textarea "x"
type textarea "Says he has one breaker sticking. At the same time he has a few items not worki"
type textarea "x"
type textarea "Says he has one breaker sticking. At the same time he has a few items not workin"
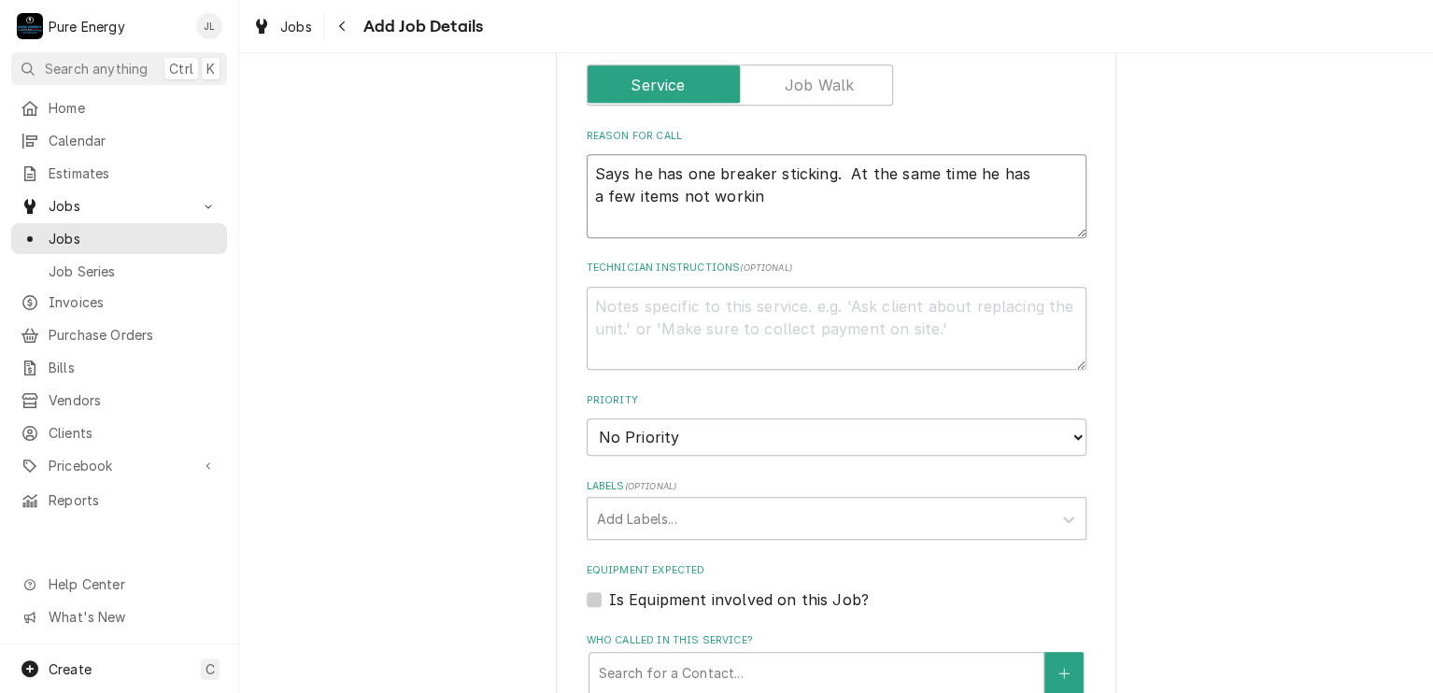
type textarea "x"
type textarea "Says he has one breaker sticking. At the same time he has a few items not worki…"
type textarea "x"
type textarea "Says he has one breaker sticking. At the same time he has a few items not worki…"
type textarea "x"
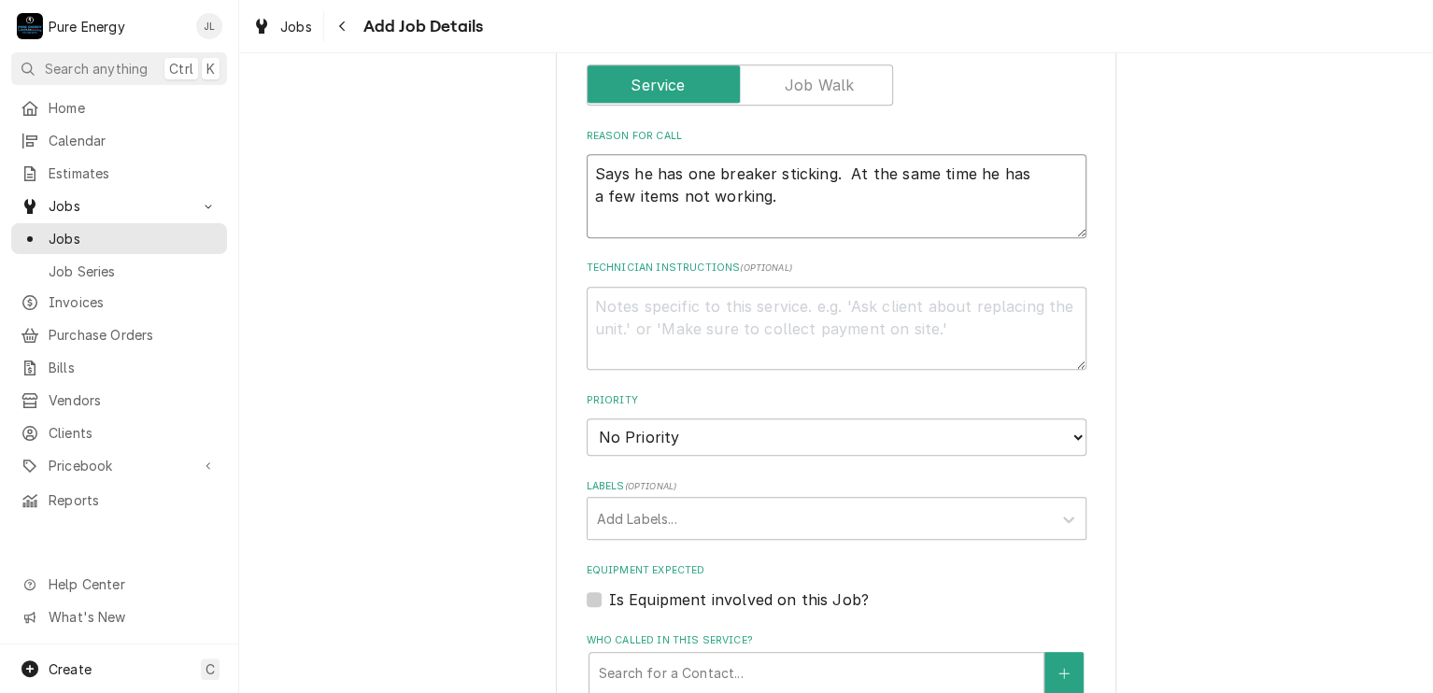
type textarea "Says he has one breaker sticking. At the same time he has a few items not worki…"
type textarea "x"
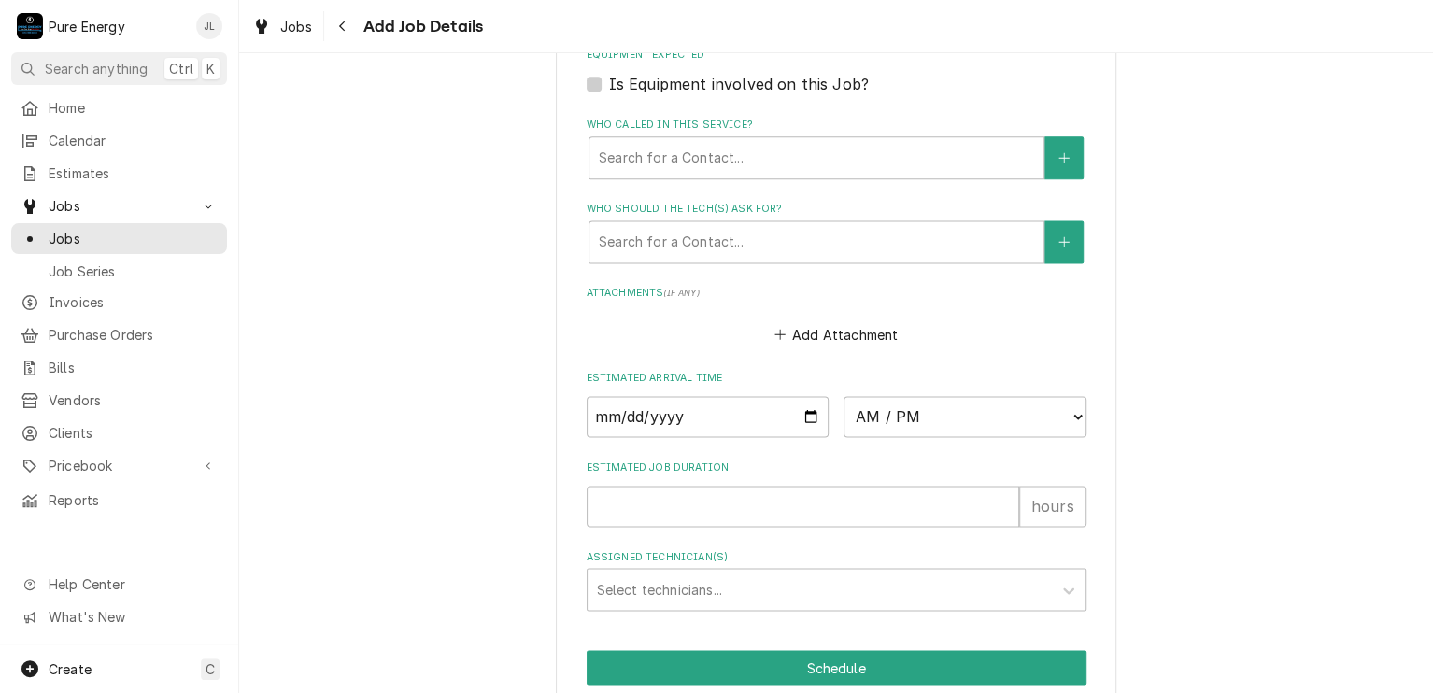
scroll to position [1289, 0]
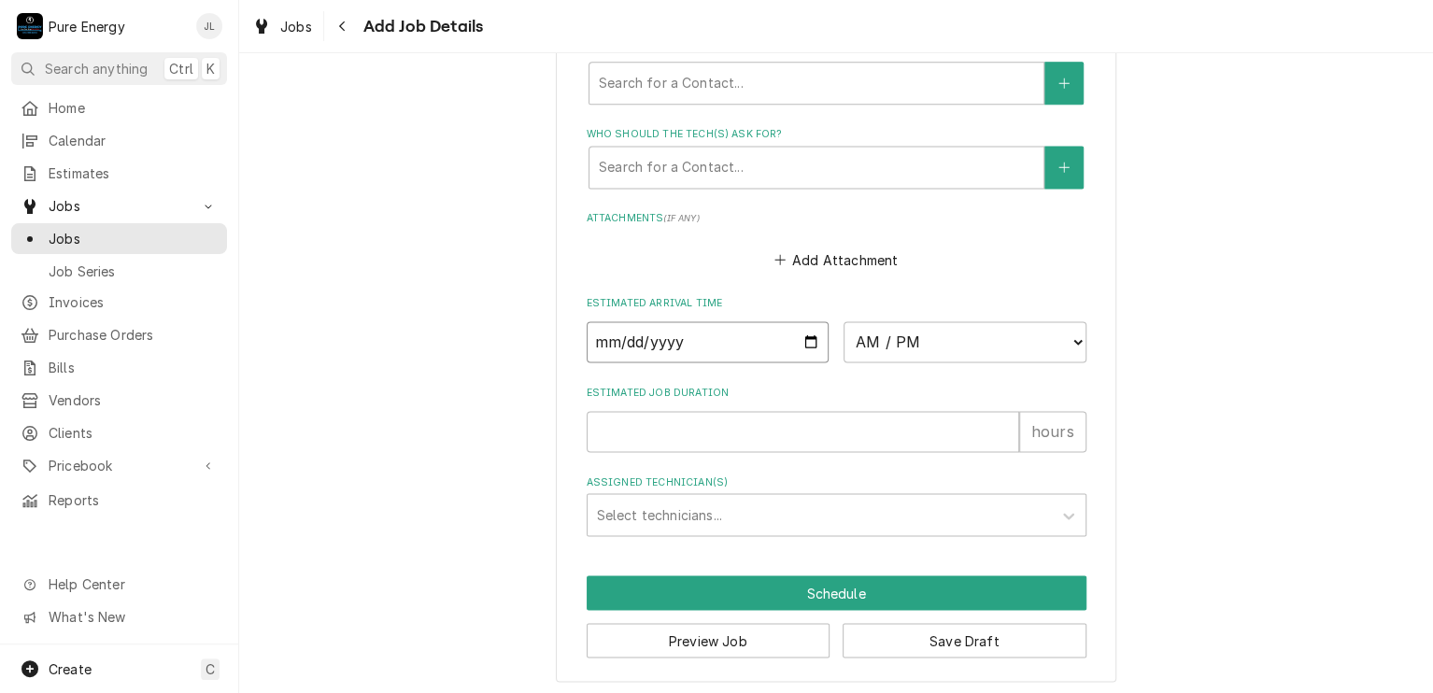
click at [805, 335] on input "Date" at bounding box center [708, 341] width 243 height 41
click at [1069, 337] on select "AM / PM 6:00 AM 6:15 AM 6:30 AM 6:45 AM 7:00 AM 7:15 AM 7:30 AM 7:45 AM 8:00 AM…" at bounding box center [965, 341] width 243 height 41
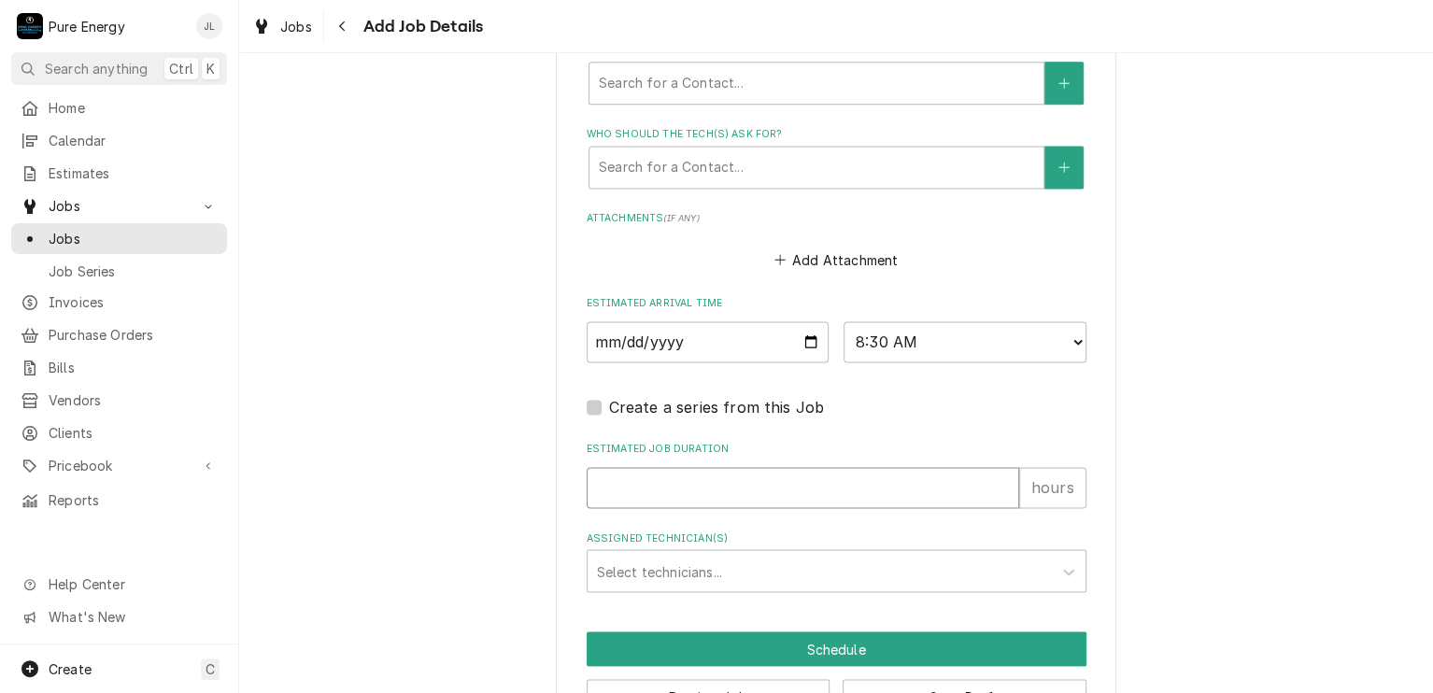
click at [703, 486] on input "Estimated Job Duration" at bounding box center [803, 487] width 433 height 41
click at [681, 559] on div "Assigned Technician(s)" at bounding box center [820, 571] width 446 height 34
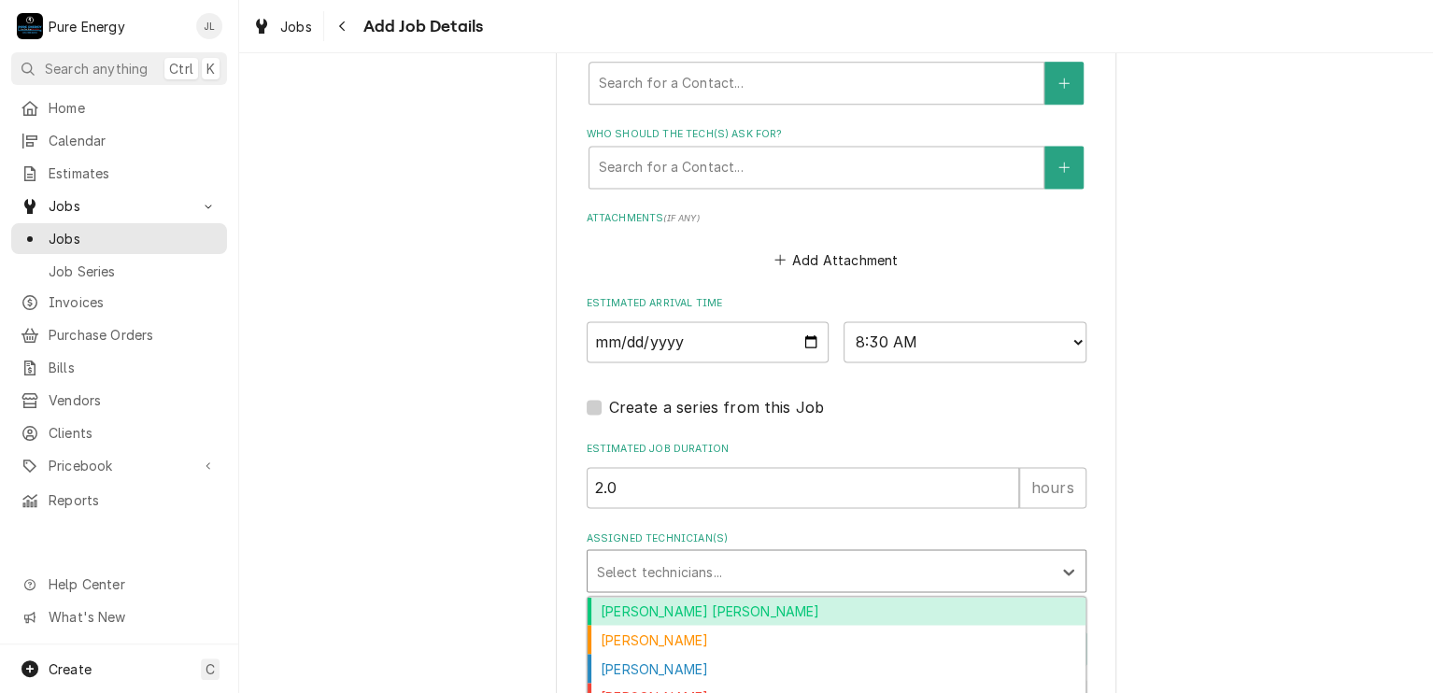
click at [662, 613] on div "Albert Hernandez Soto" at bounding box center [837, 611] width 498 height 29
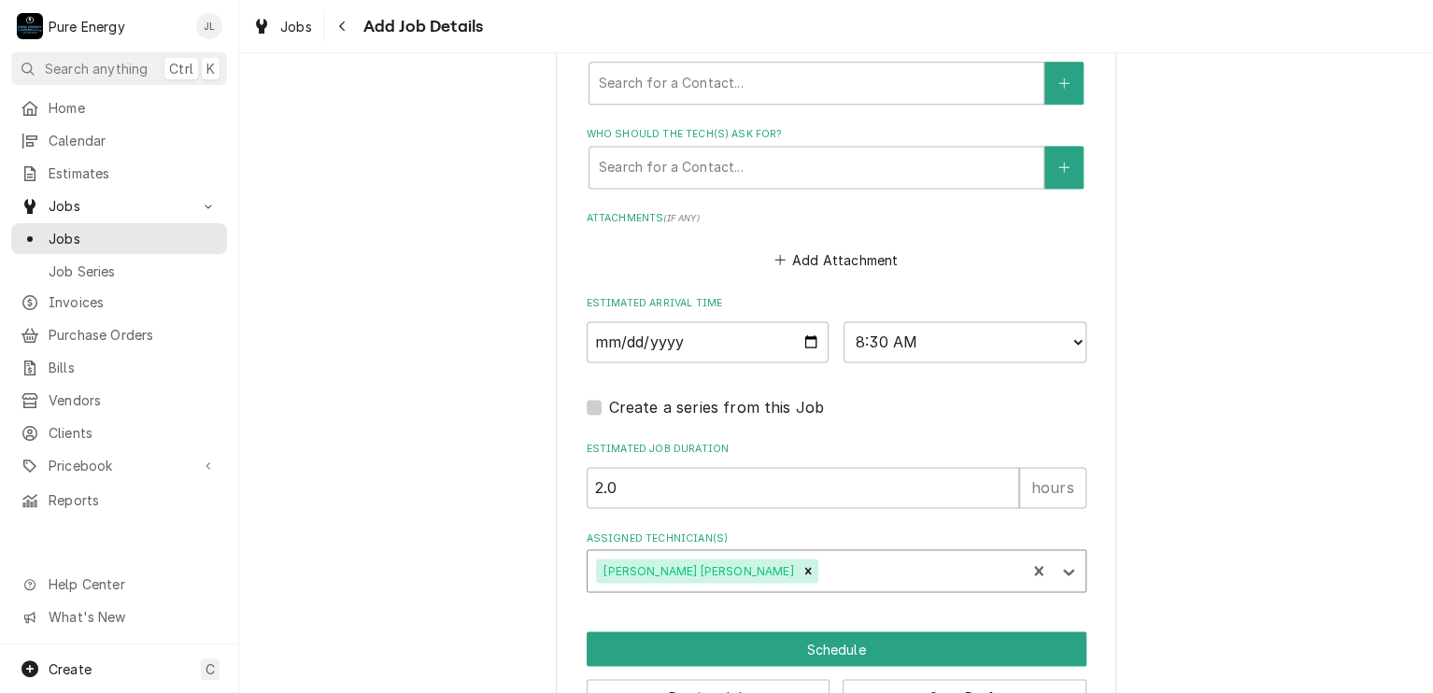
scroll to position [1346, 0]
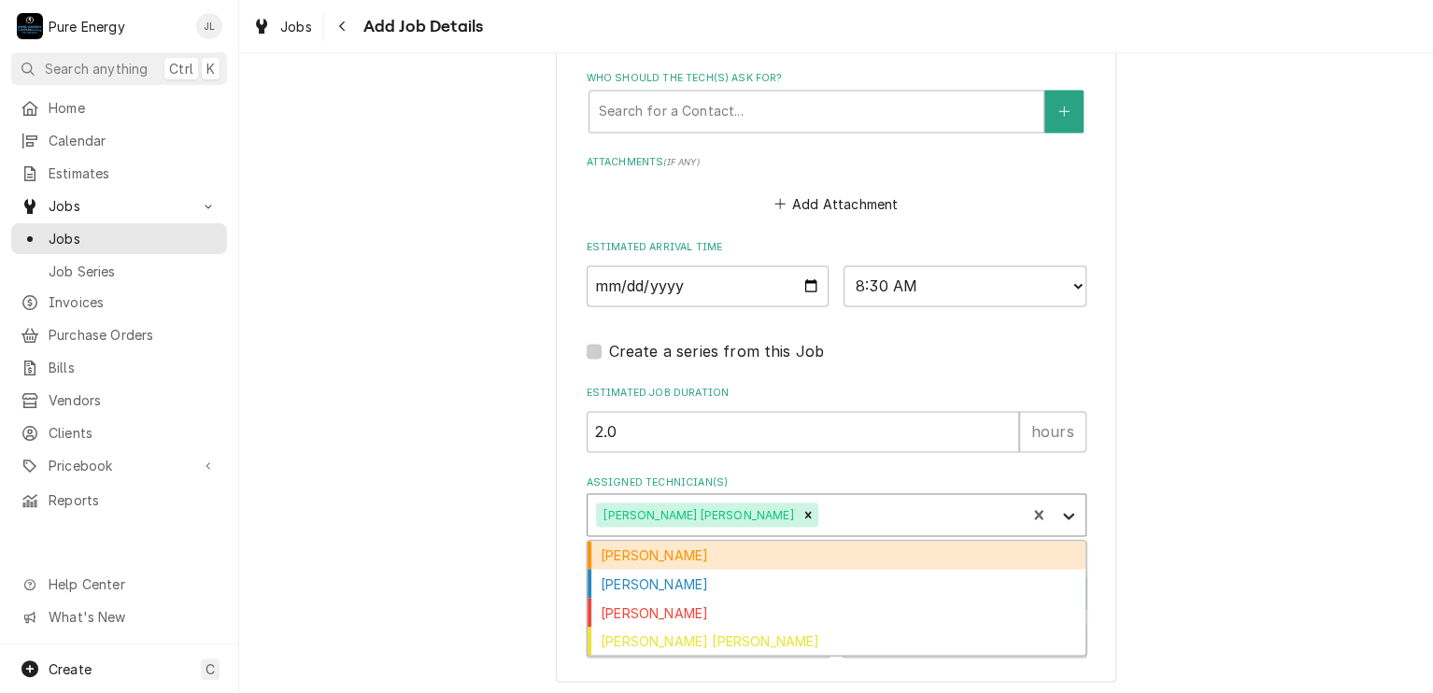
click at [1061, 506] on icon "Assigned Technician(s)" at bounding box center [1069, 515] width 19 height 19
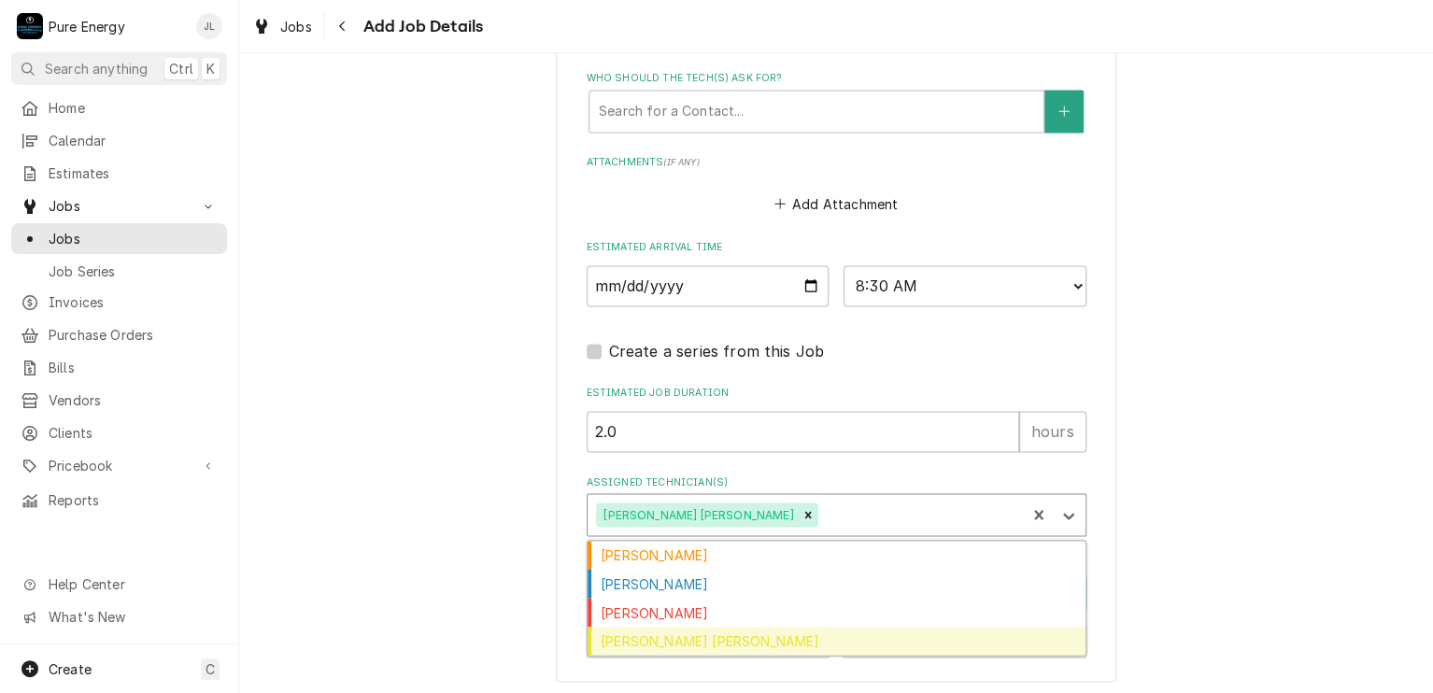
click at [831, 634] on div "Rodolfo Hernandez Lorenzo" at bounding box center [837, 641] width 498 height 29
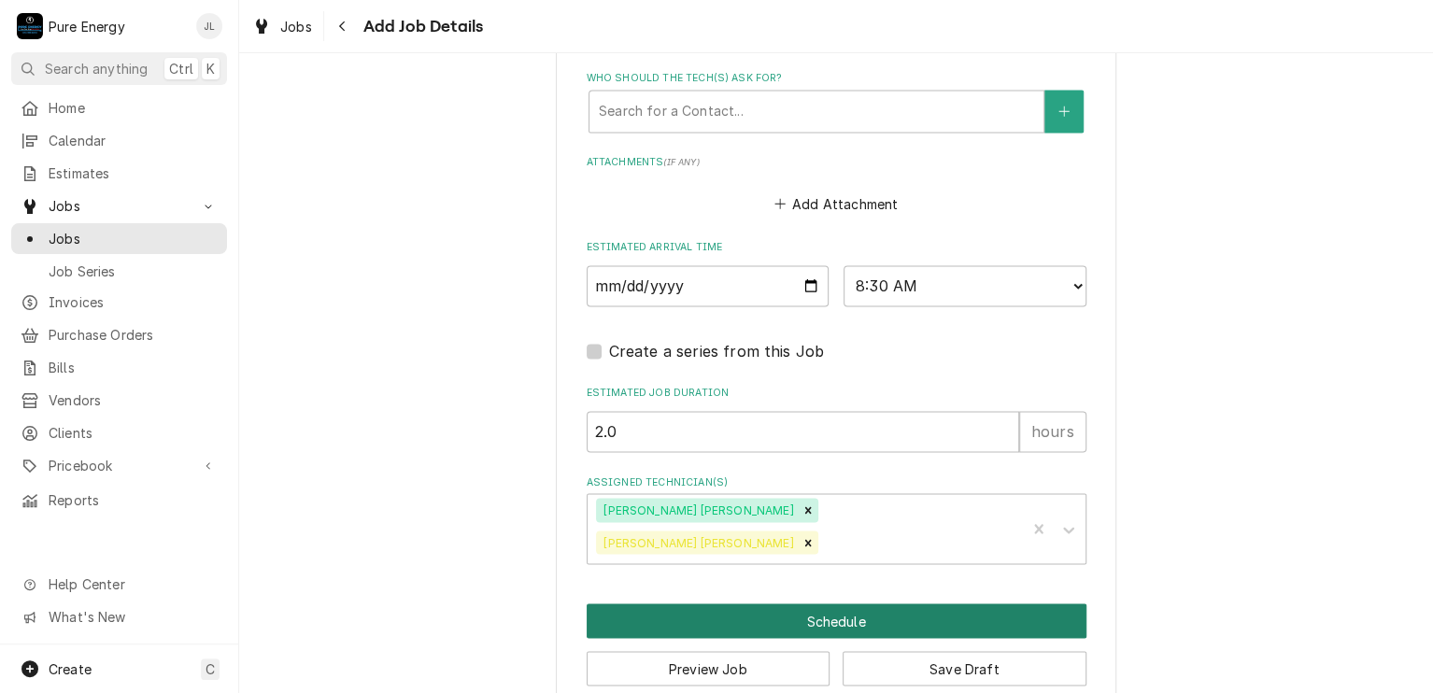
click at [804, 604] on button "Schedule" at bounding box center [837, 621] width 500 height 35
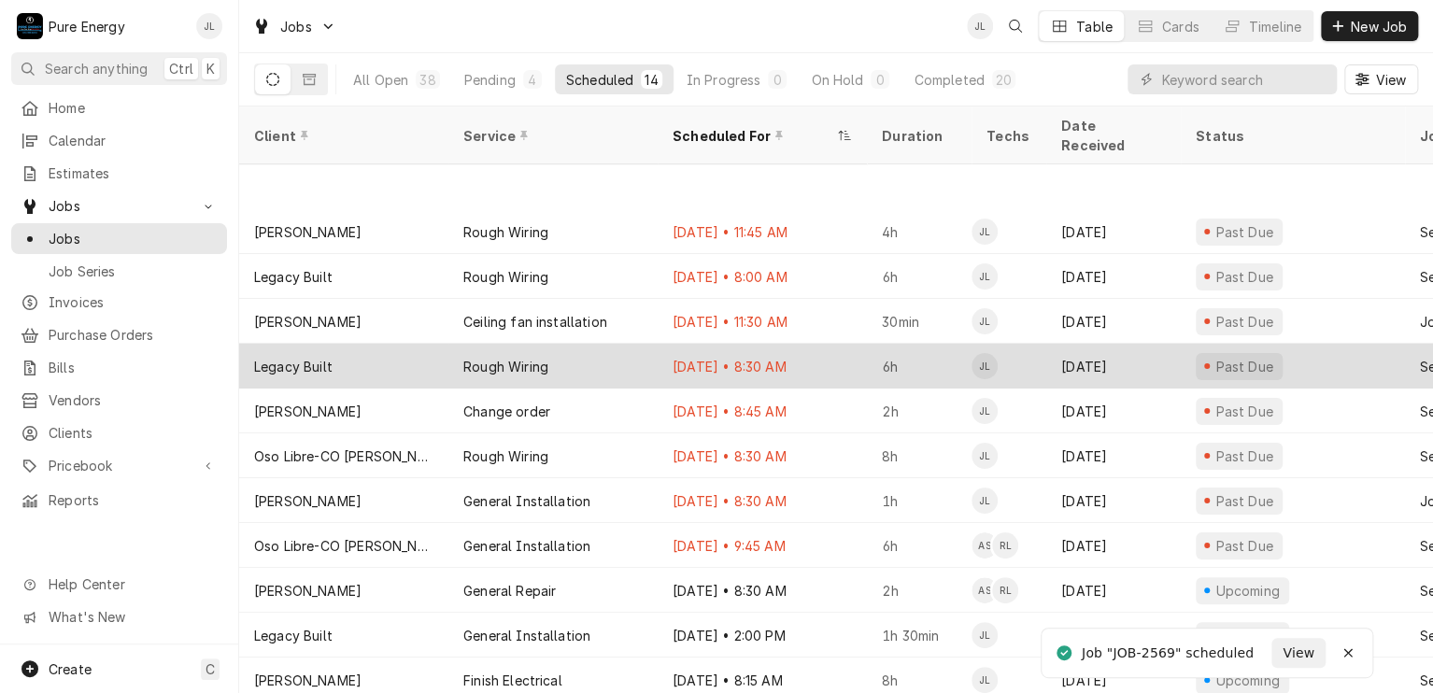
scroll to position [91, 0]
